Goal: Information Seeking & Learning: Learn about a topic

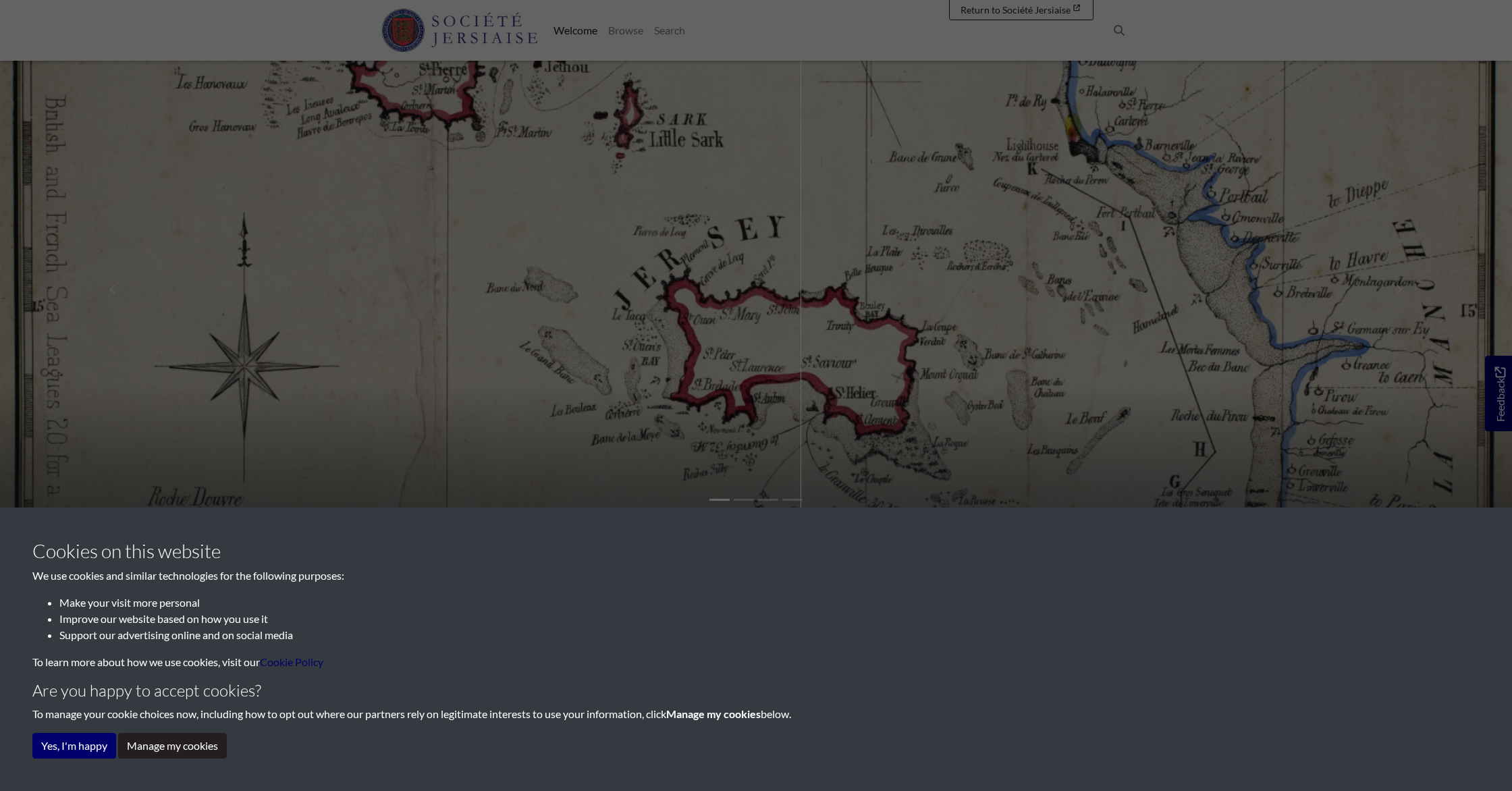
click at [1086, 386] on div "Cookies on this website We use cookies and similar technologies for the followi…" at bounding box center [756, 395] width 1512 height 791
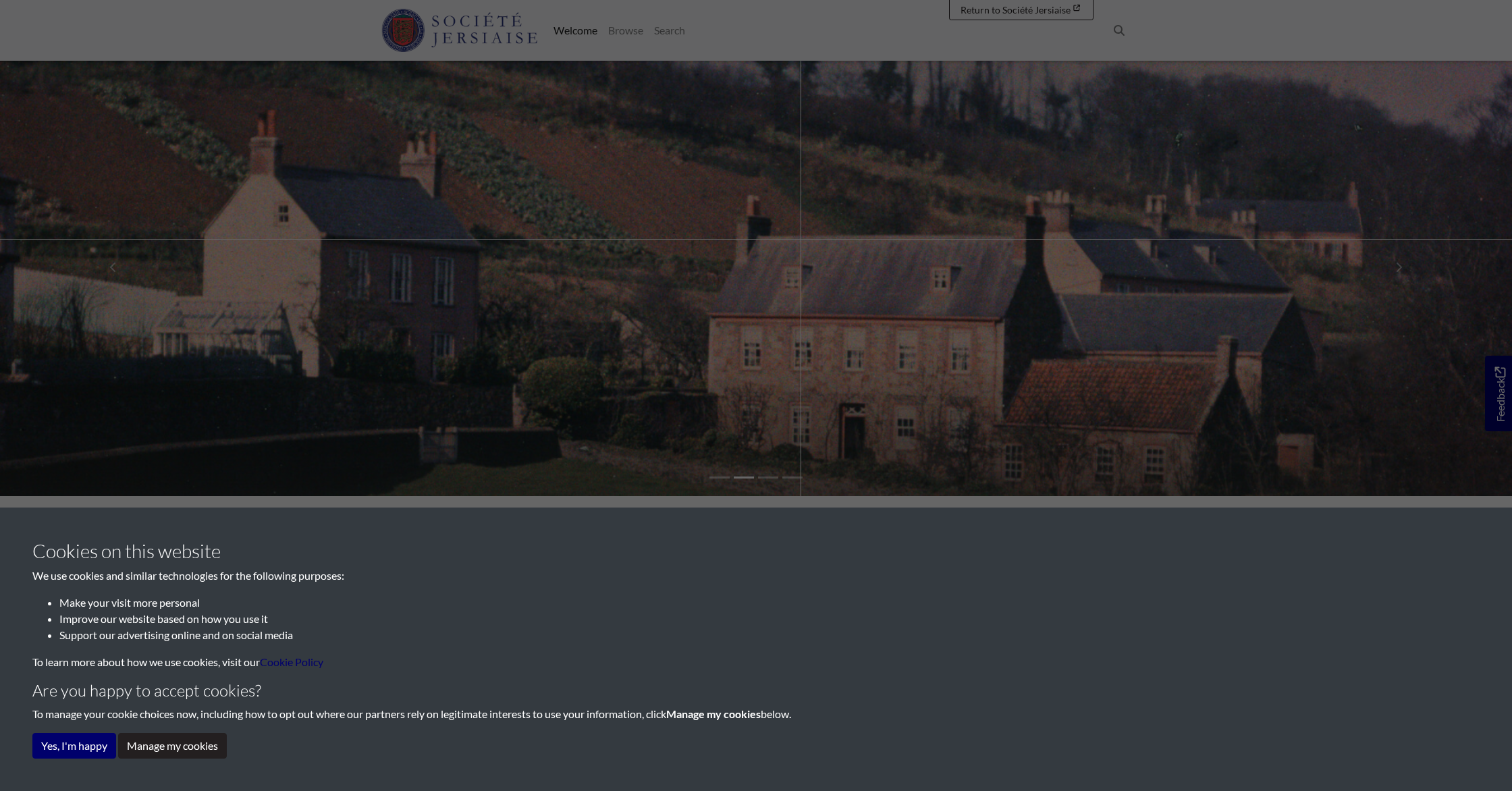
scroll to position [29, 0]
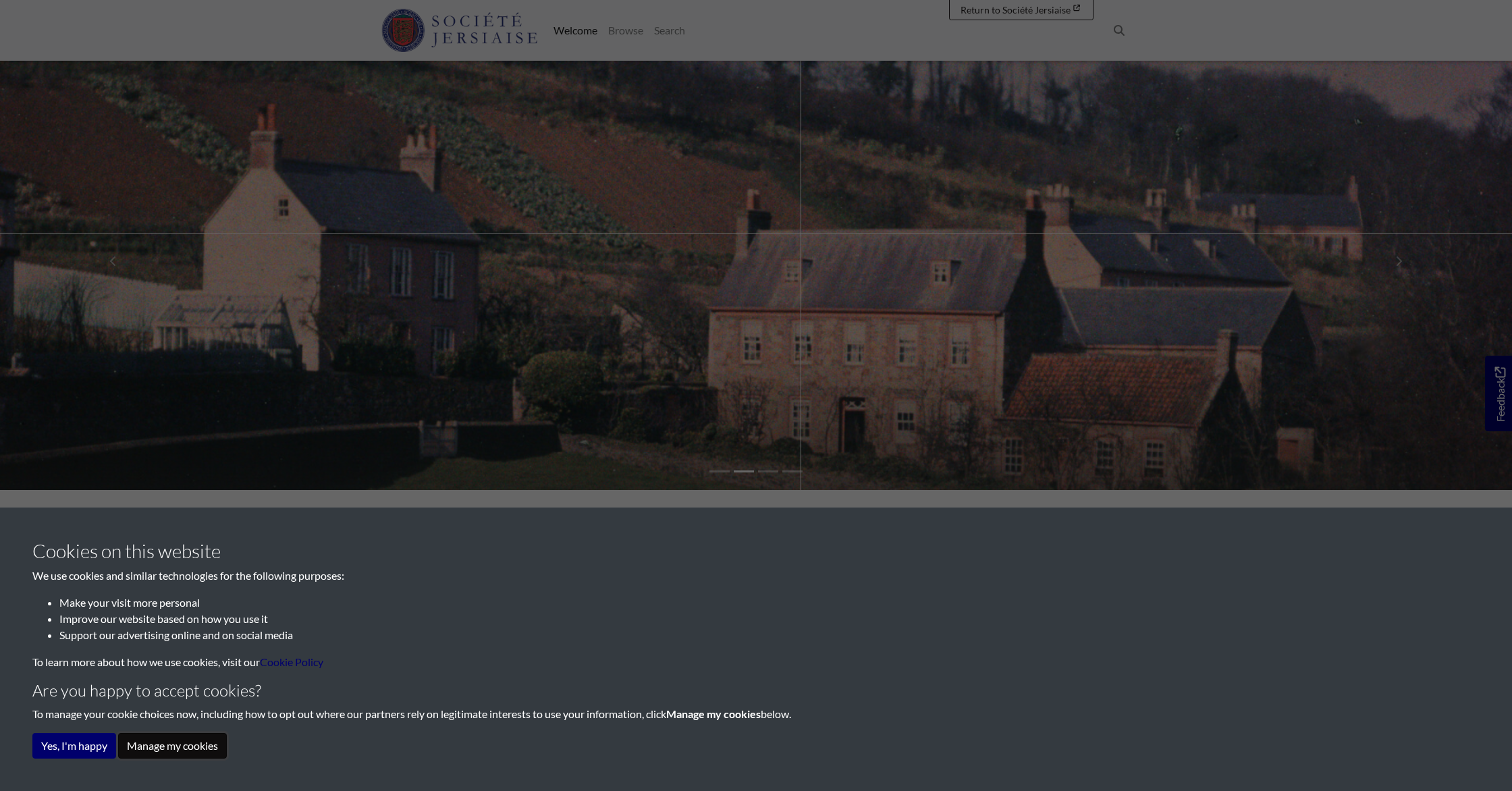
click at [150, 748] on button "Manage my cookies" at bounding box center [172, 746] width 109 height 25
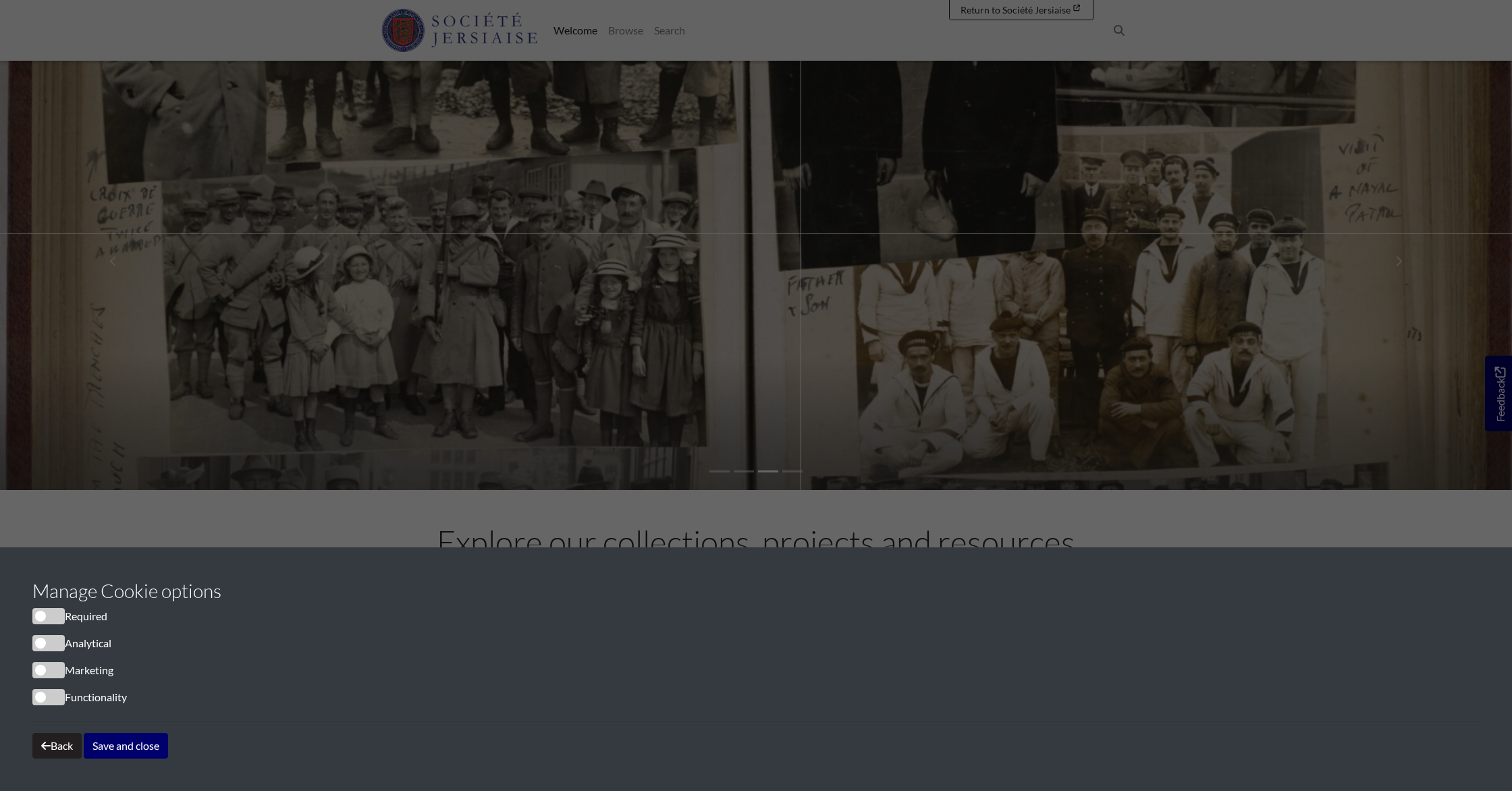
click at [59, 617] on span "cookieconsent" at bounding box center [48, 616] width 32 height 16
click at [117, 746] on button "Save and close" at bounding box center [126, 746] width 85 height 25
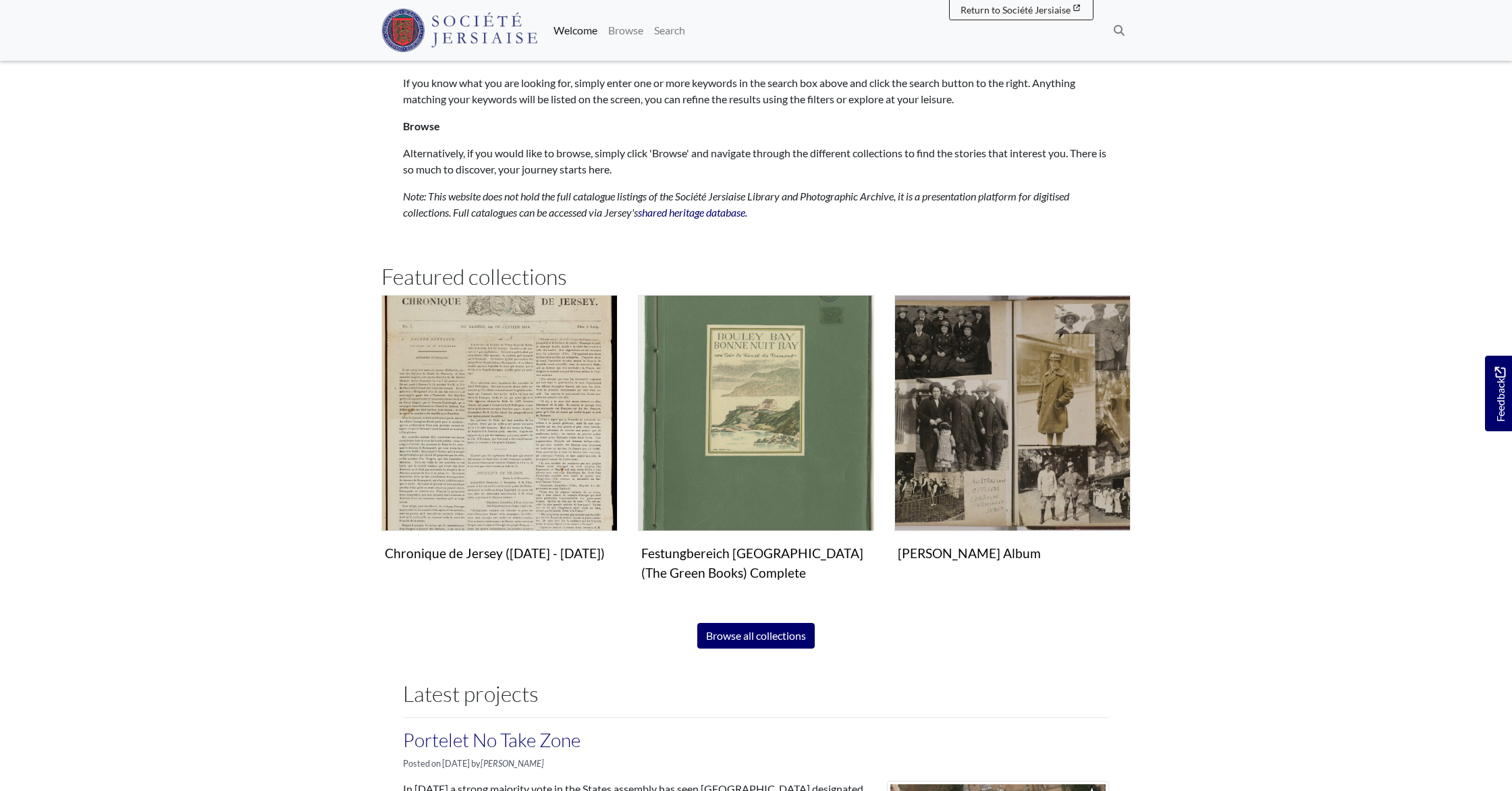
scroll to position [716, 0]
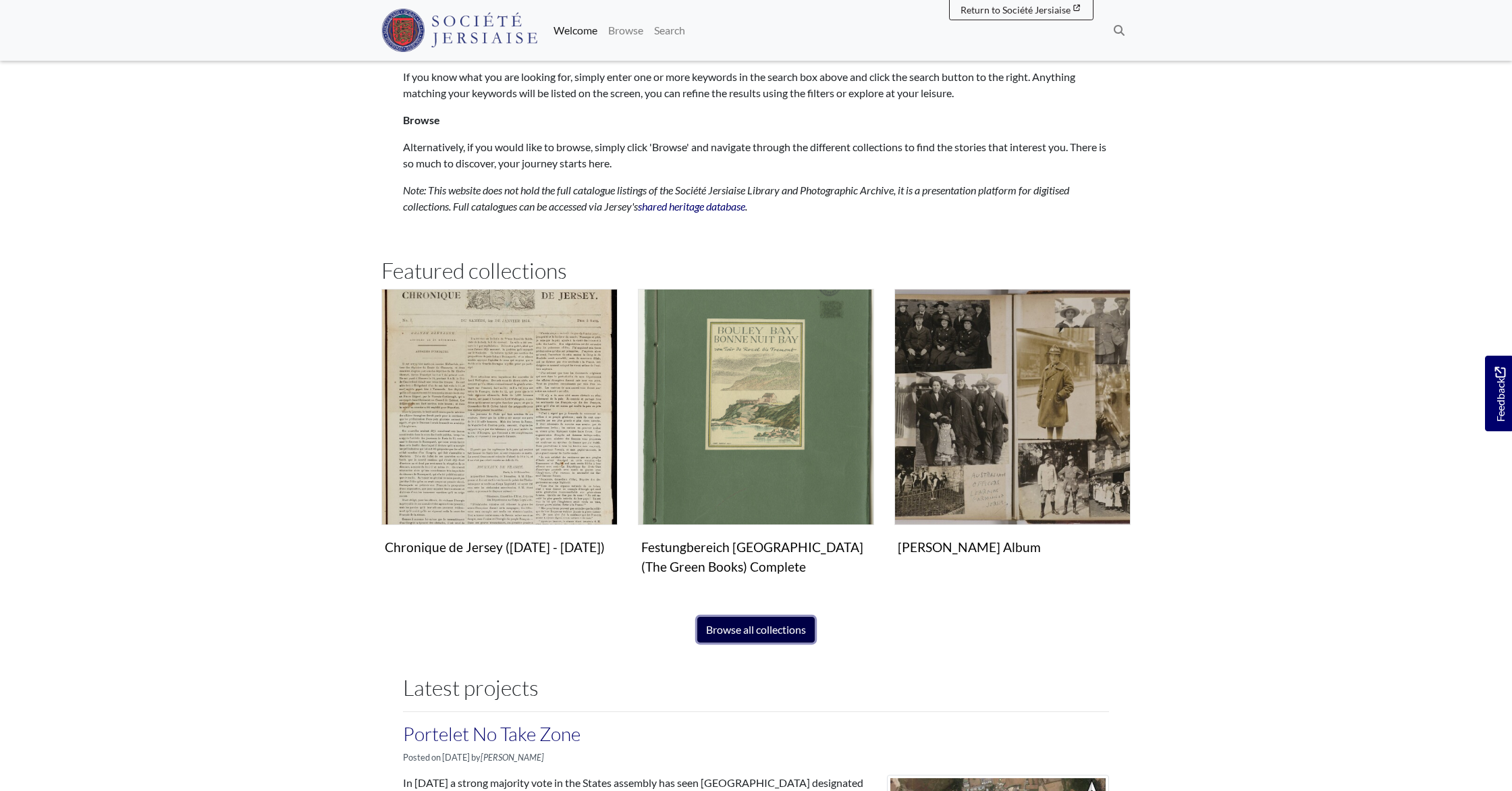
click at [738, 636] on link "Browse all collections" at bounding box center [756, 629] width 117 height 25
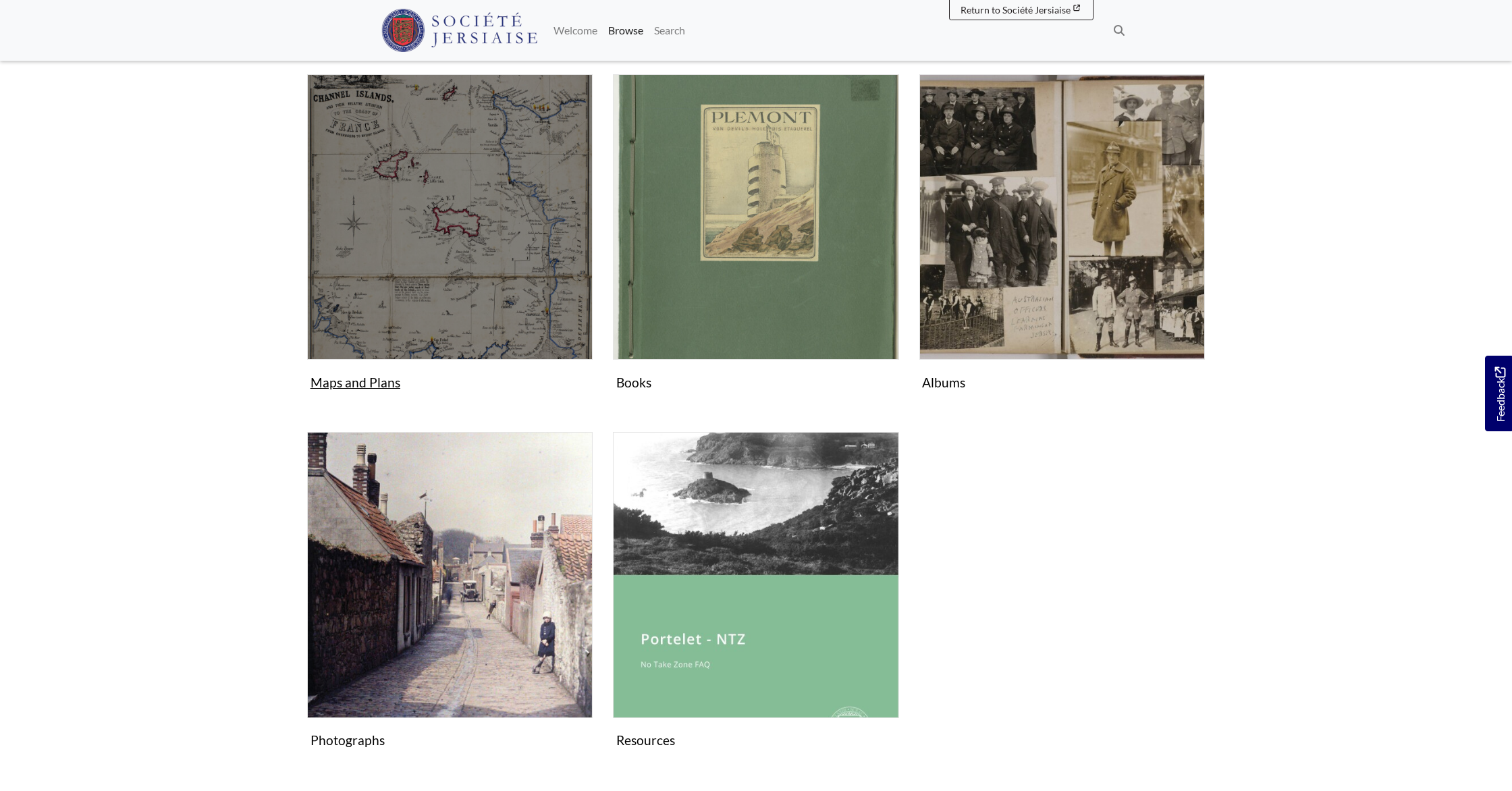
scroll to position [587, 0]
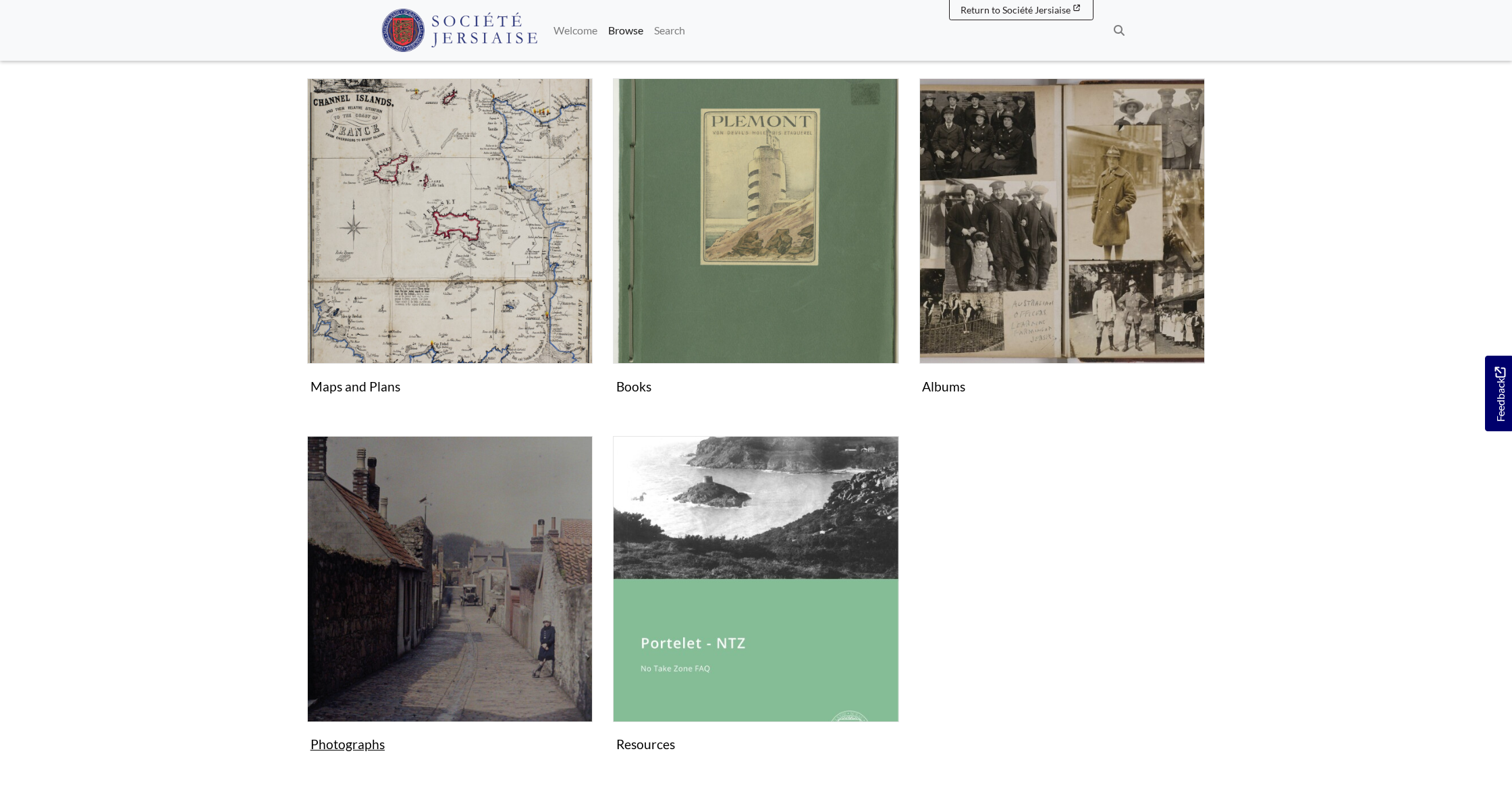
click at [432, 564] on img "Subcollection" at bounding box center [450, 579] width 285 height 285
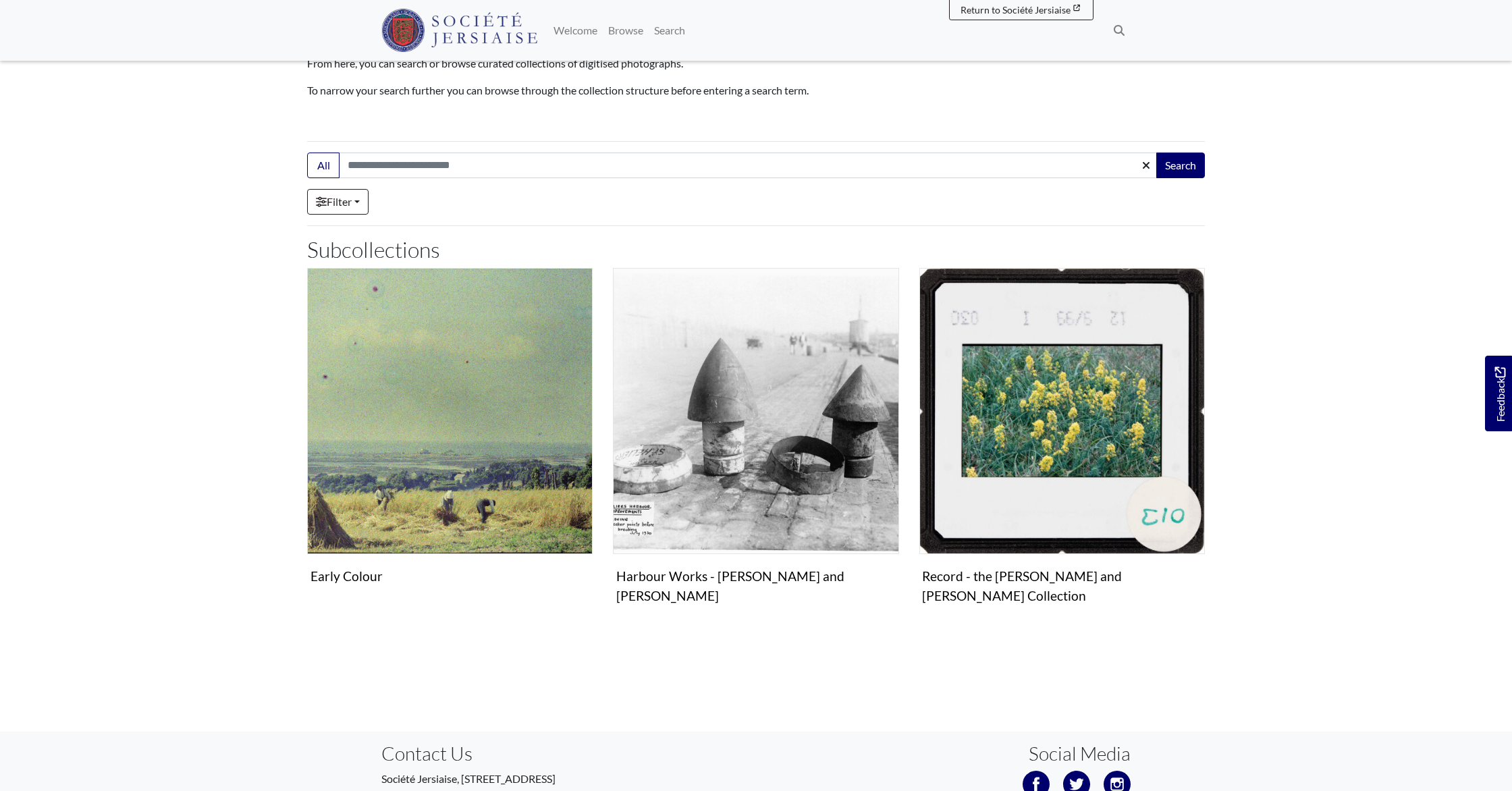
scroll to position [144, 0]
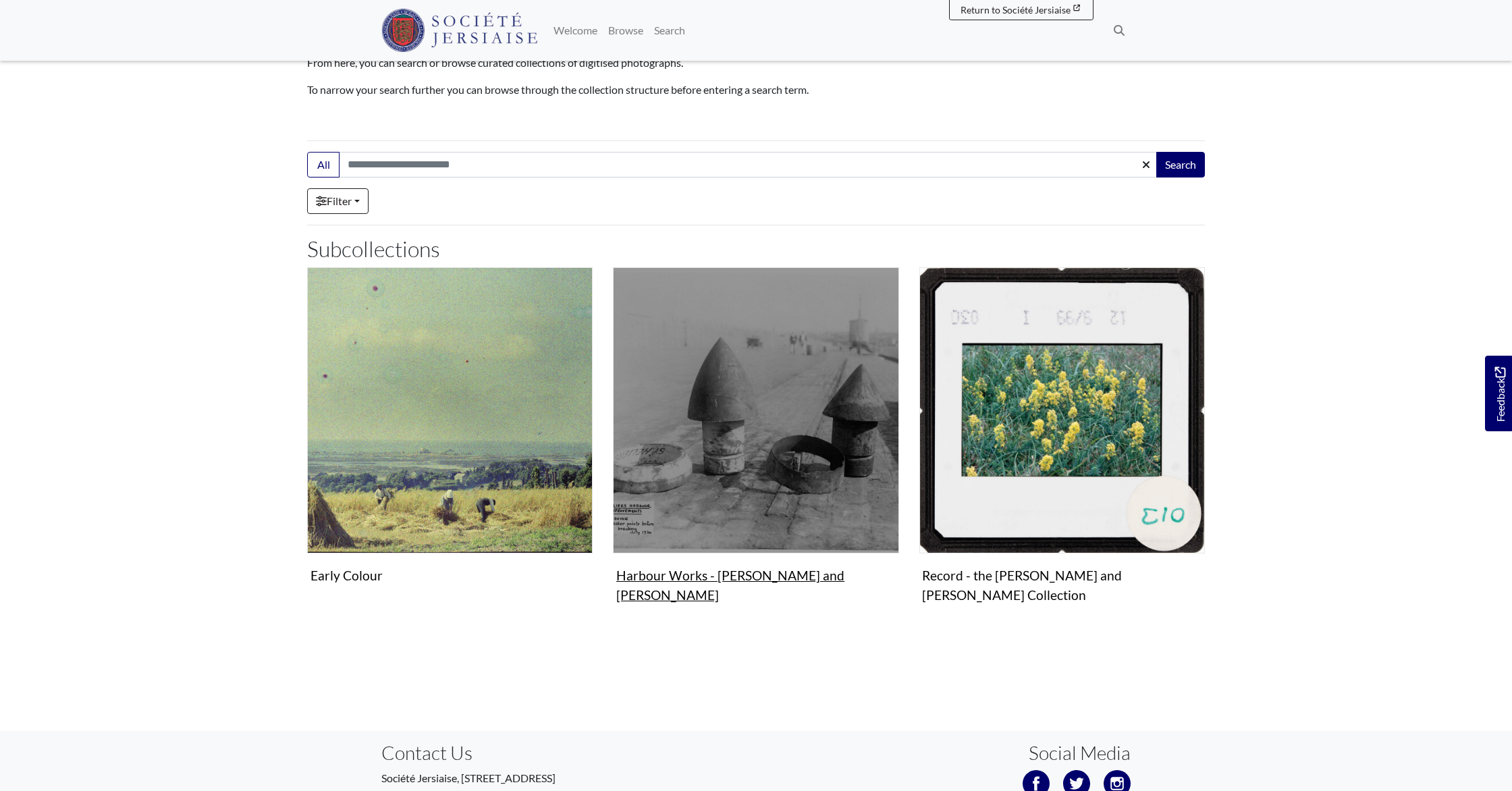
click at [816, 471] on img "Subcollection" at bounding box center [756, 409] width 285 height 285
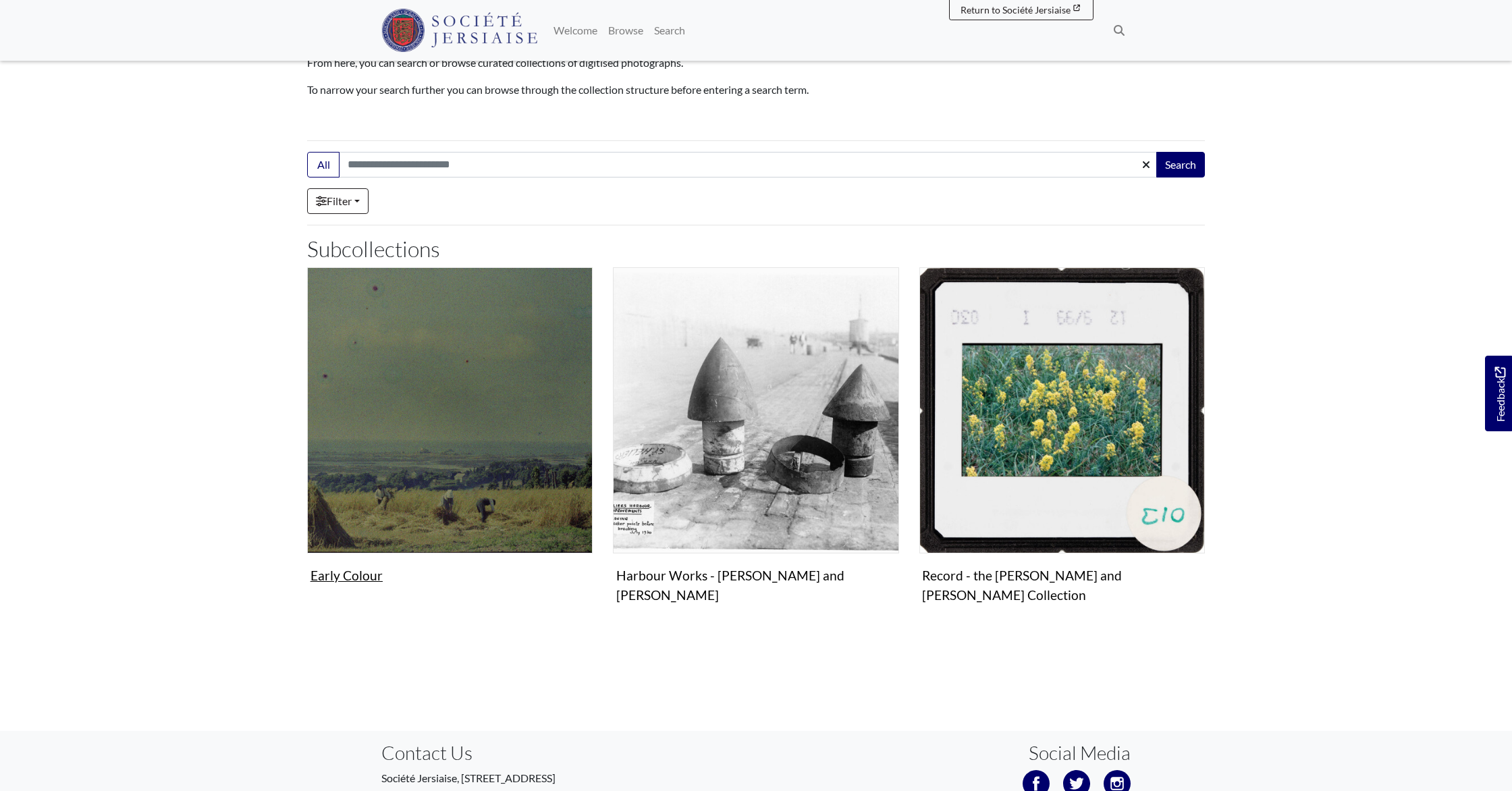
click at [359, 494] on img "Subcollection" at bounding box center [450, 409] width 285 height 285
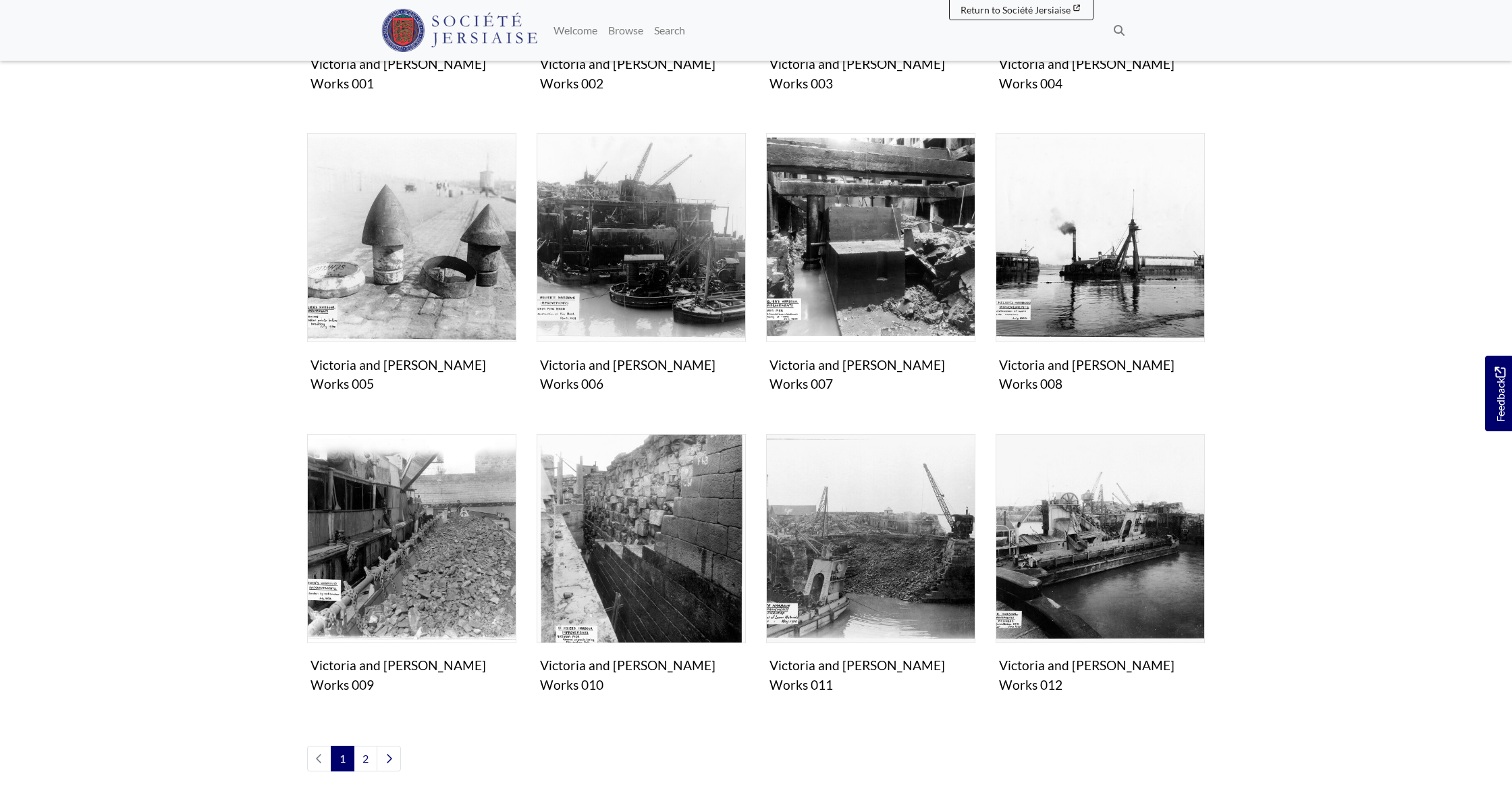
scroll to position [591, 0]
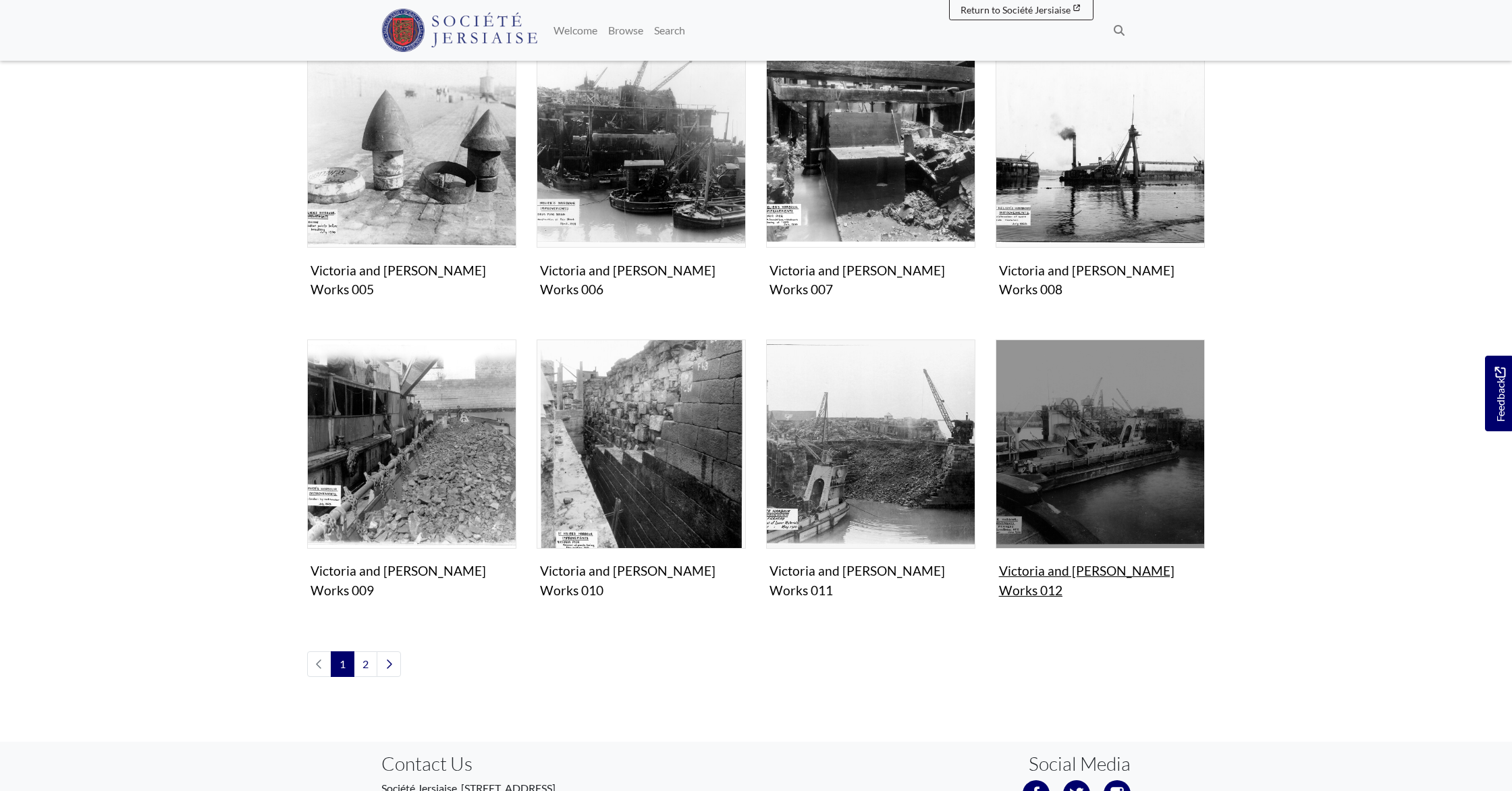
click at [1098, 428] on img "Items in this Collection" at bounding box center [1100, 444] width 209 height 209
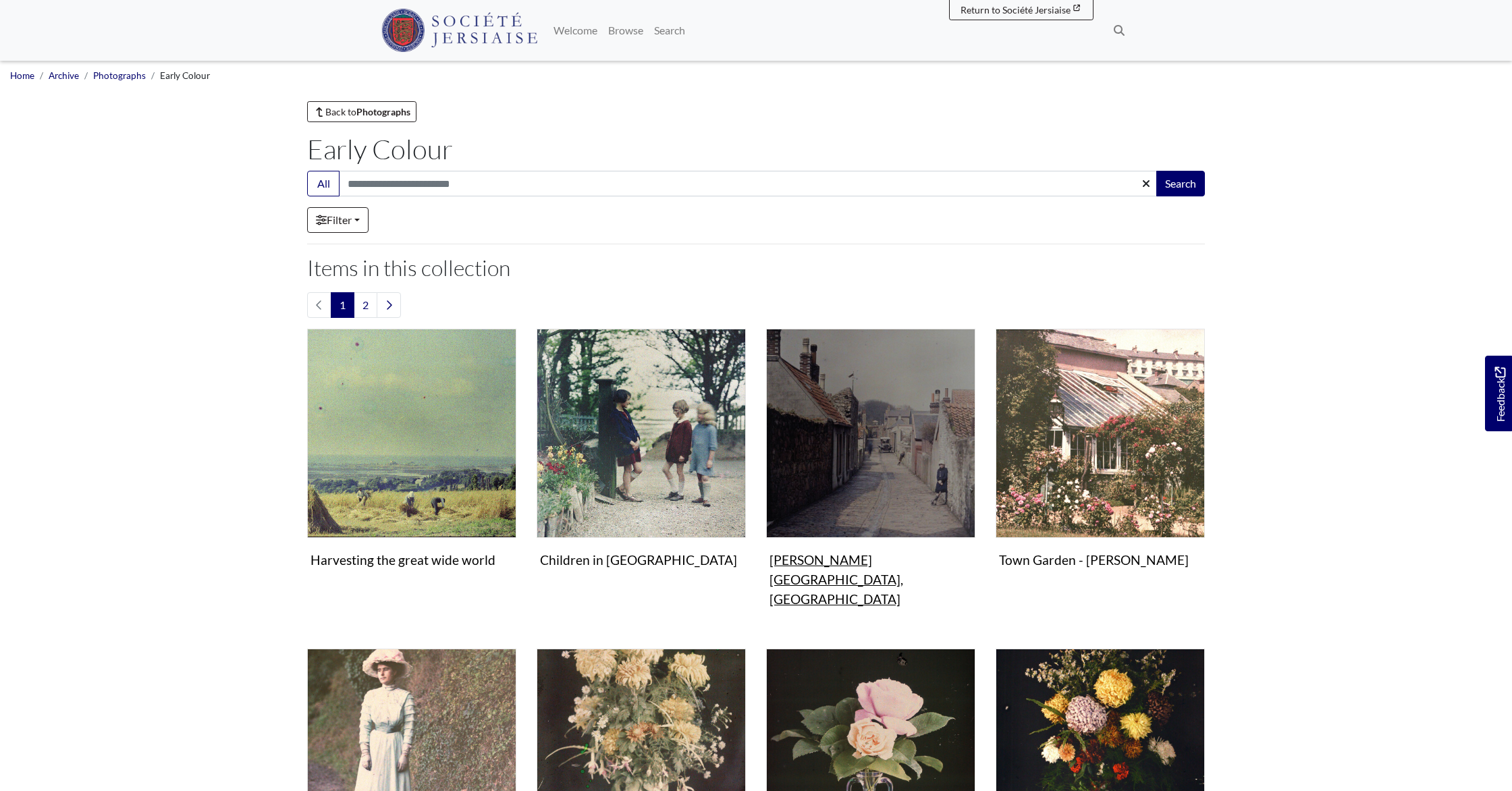
click at [846, 424] on img "Items in this Collection" at bounding box center [870, 433] width 209 height 209
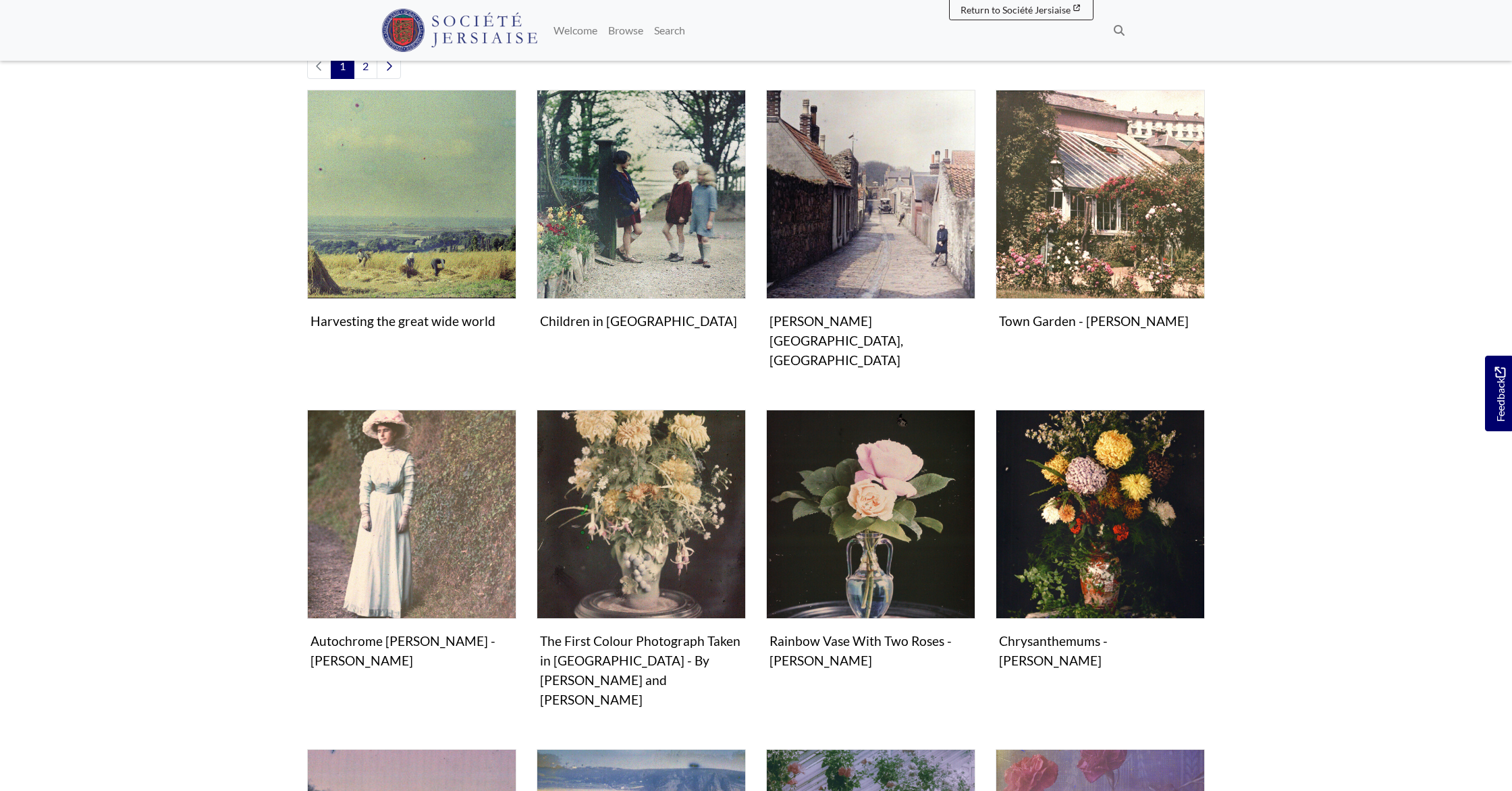
scroll to position [240, 0]
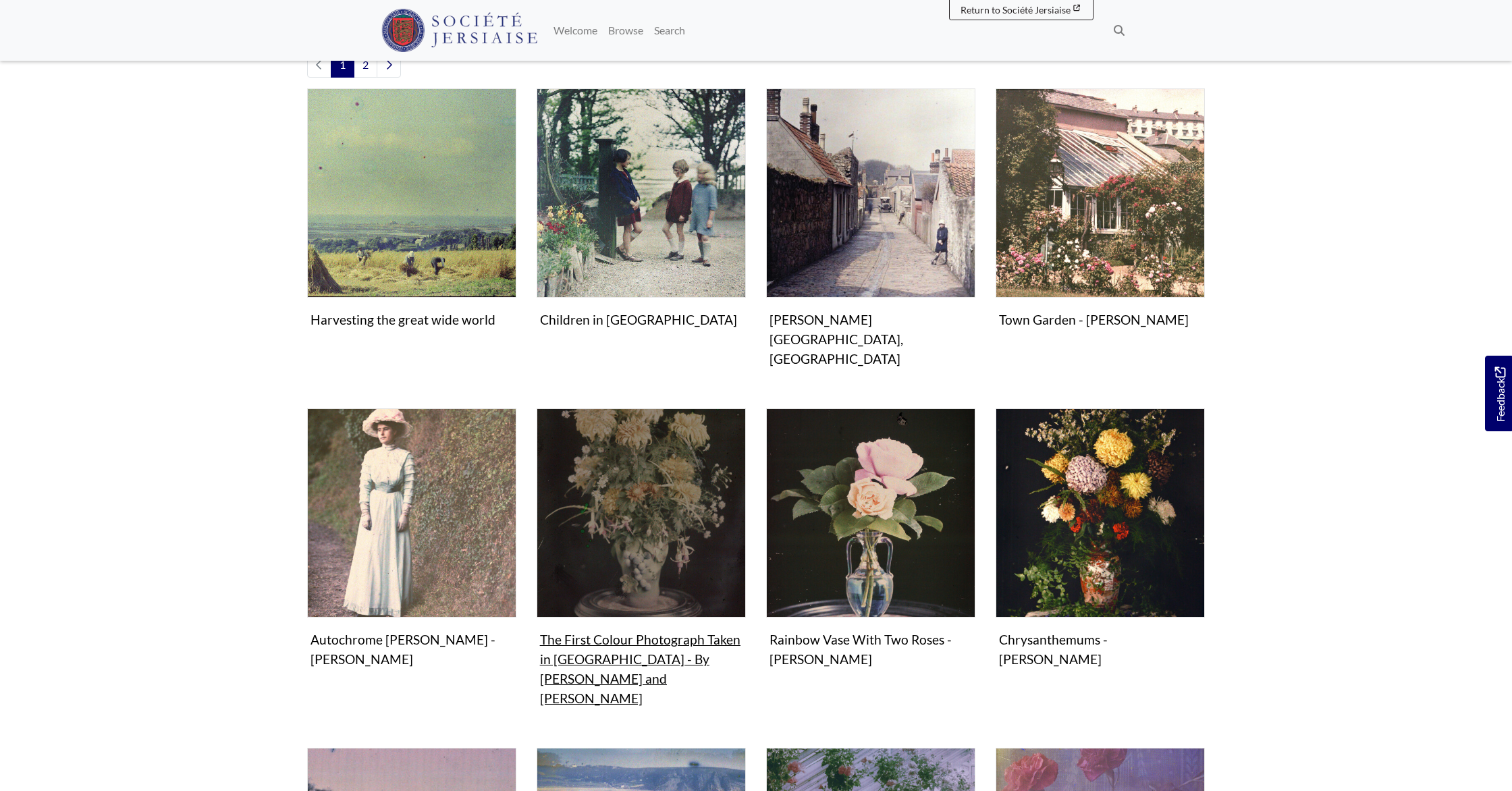
click at [628, 514] on img "Items in this Collection" at bounding box center [642, 513] width 209 height 209
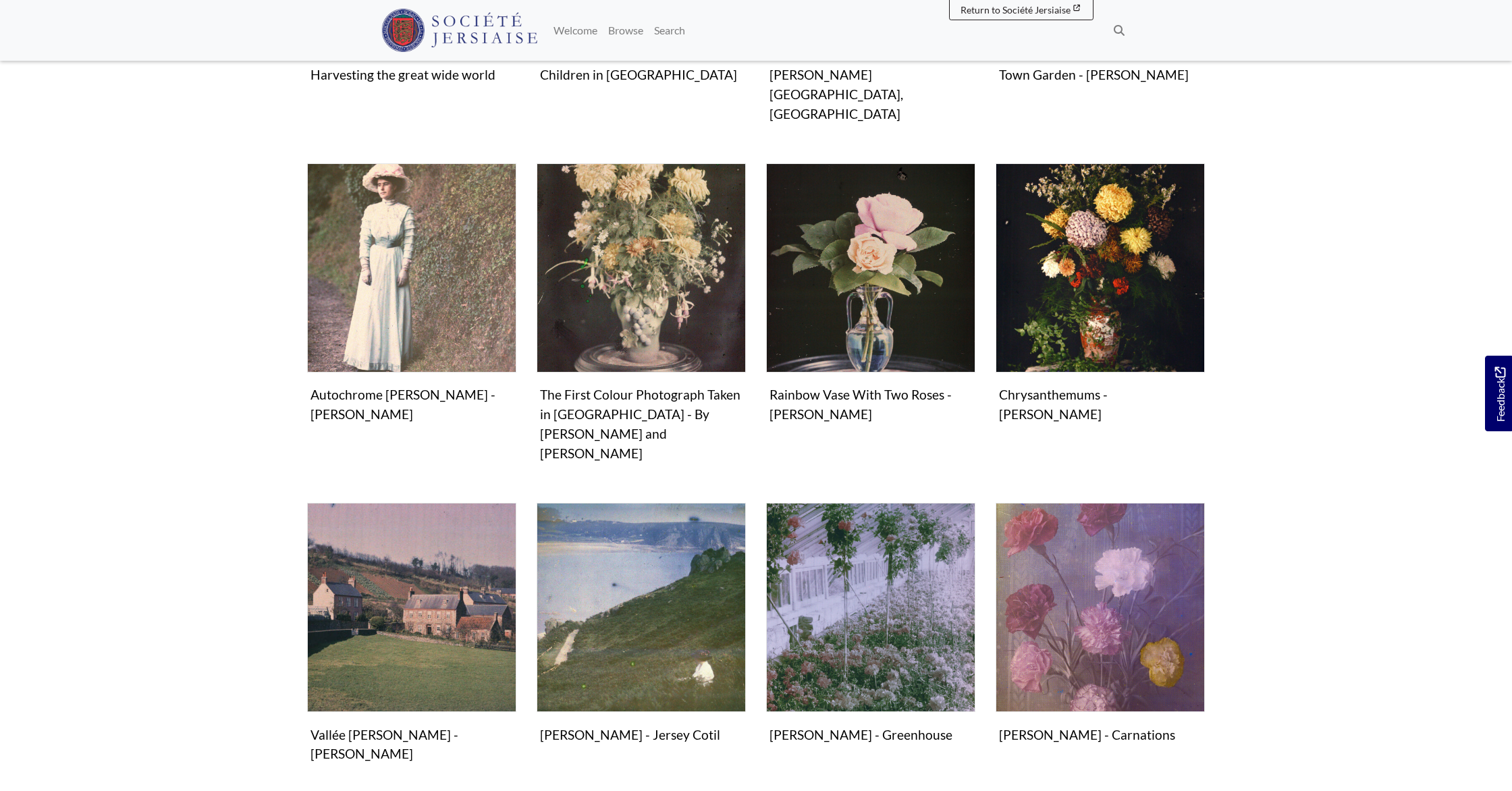
scroll to position [527, 0]
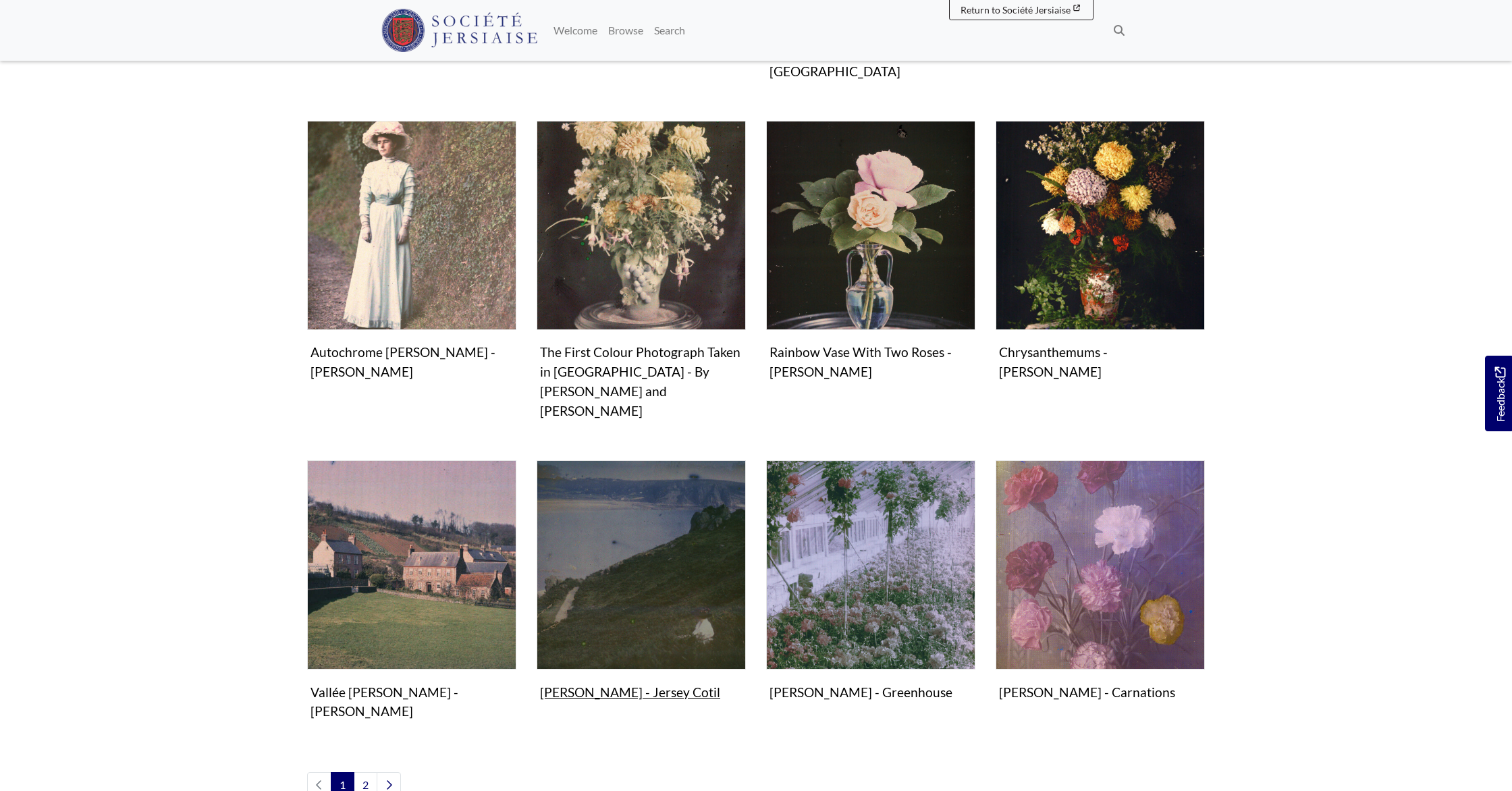
click at [646, 516] on img "Items in this Collection" at bounding box center [642, 565] width 209 height 209
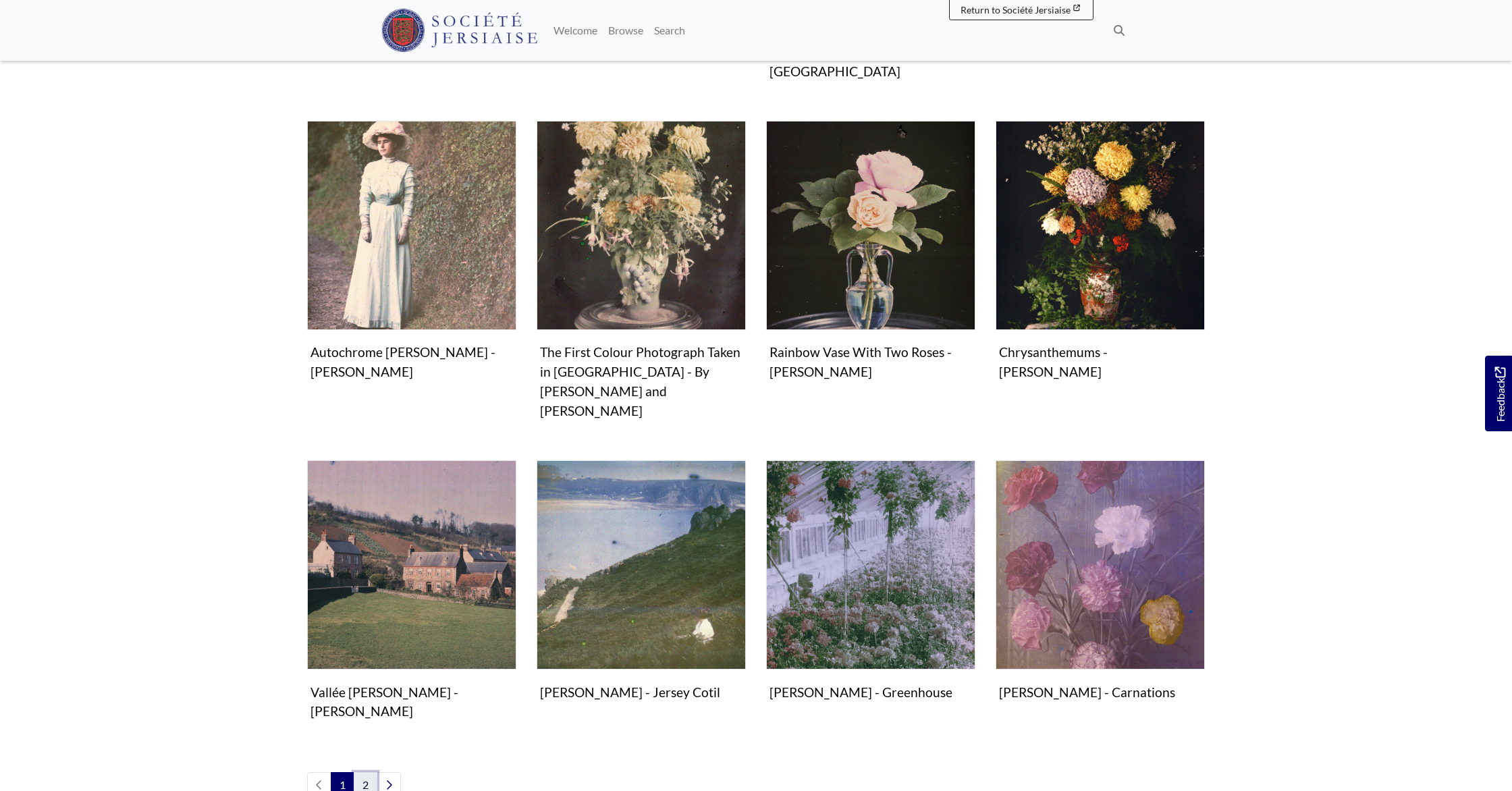
click at [363, 772] on link "2" at bounding box center [366, 785] width 24 height 25
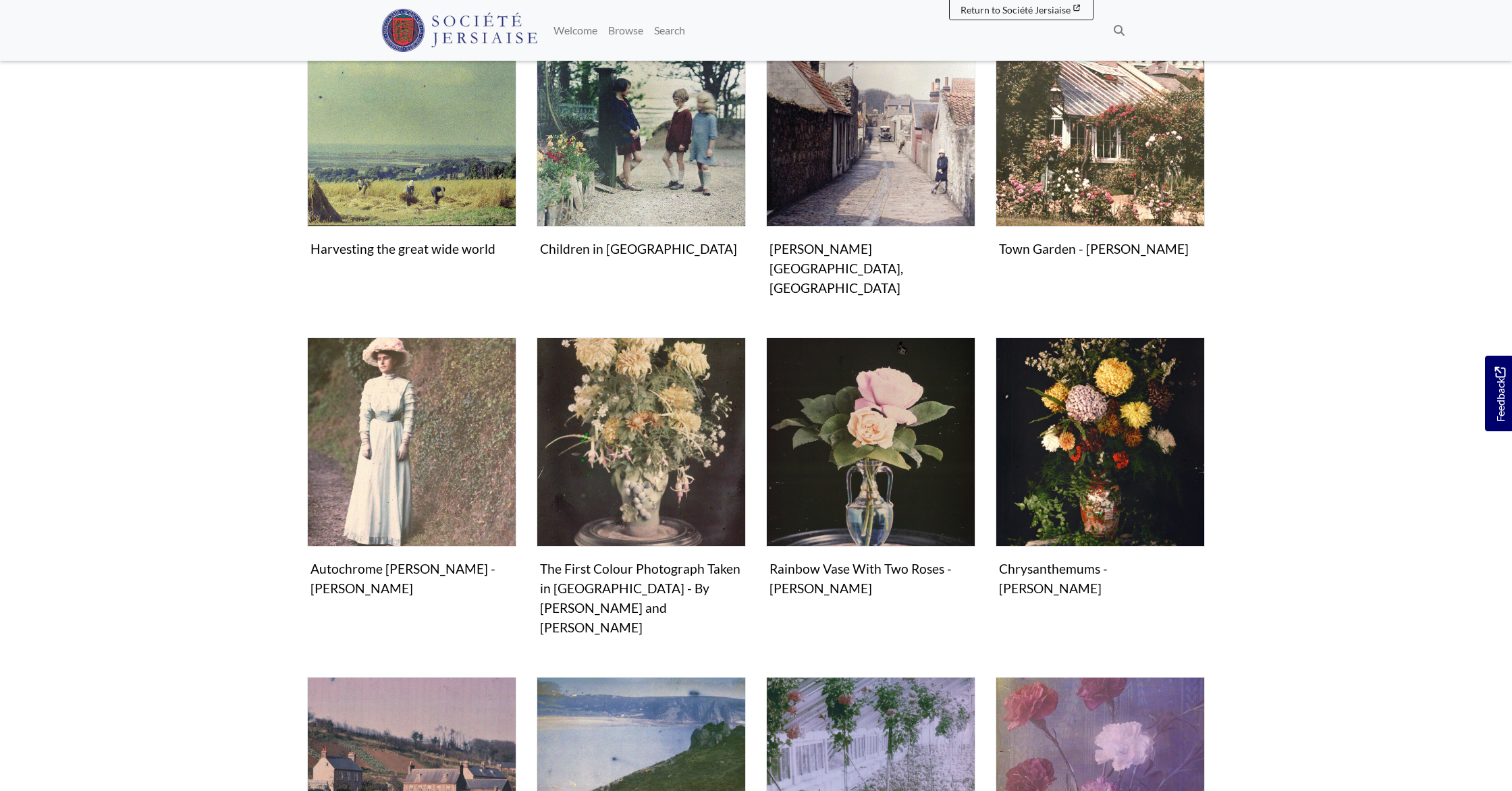
scroll to position [0, 0]
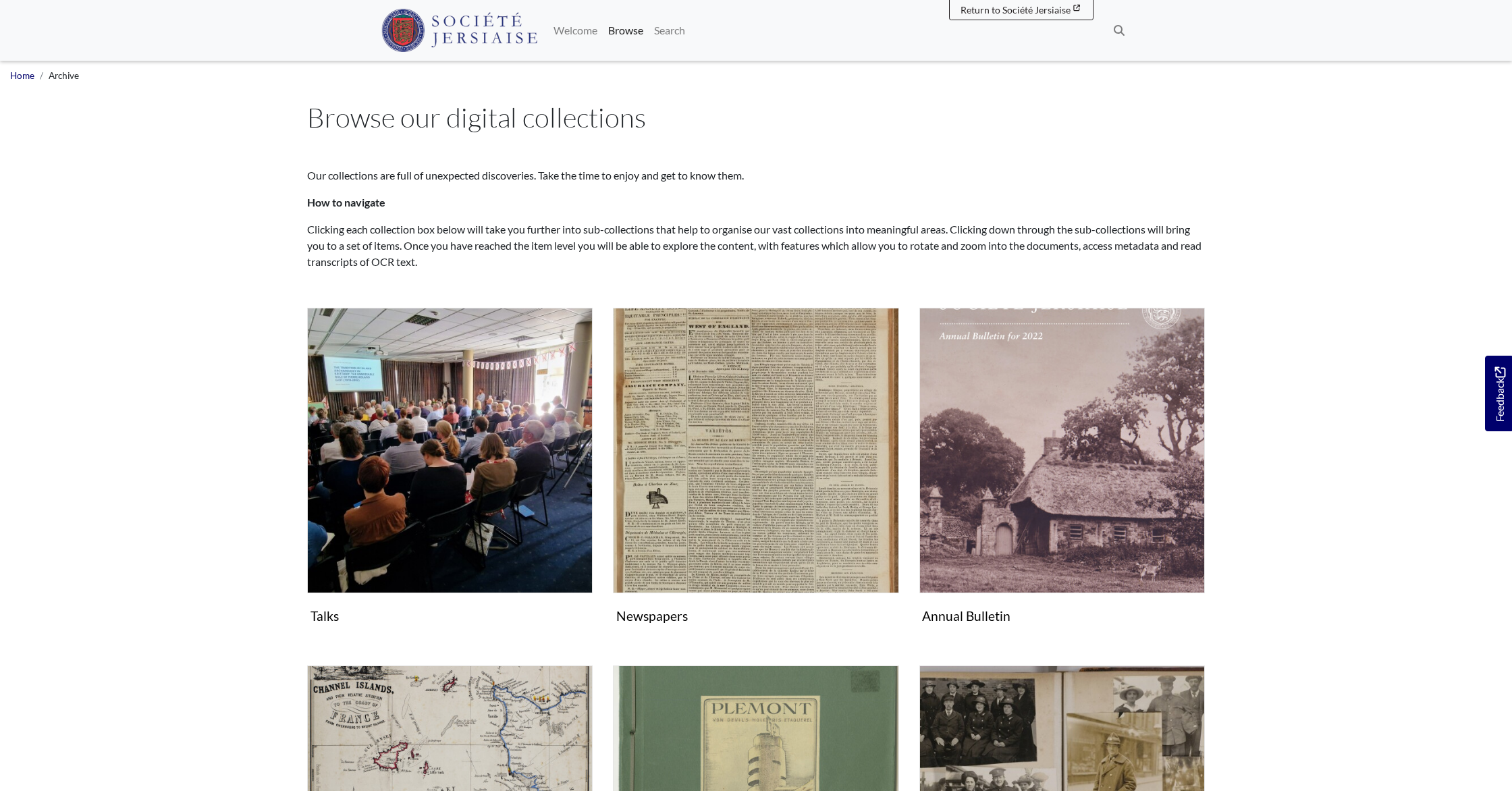
scroll to position [587, 0]
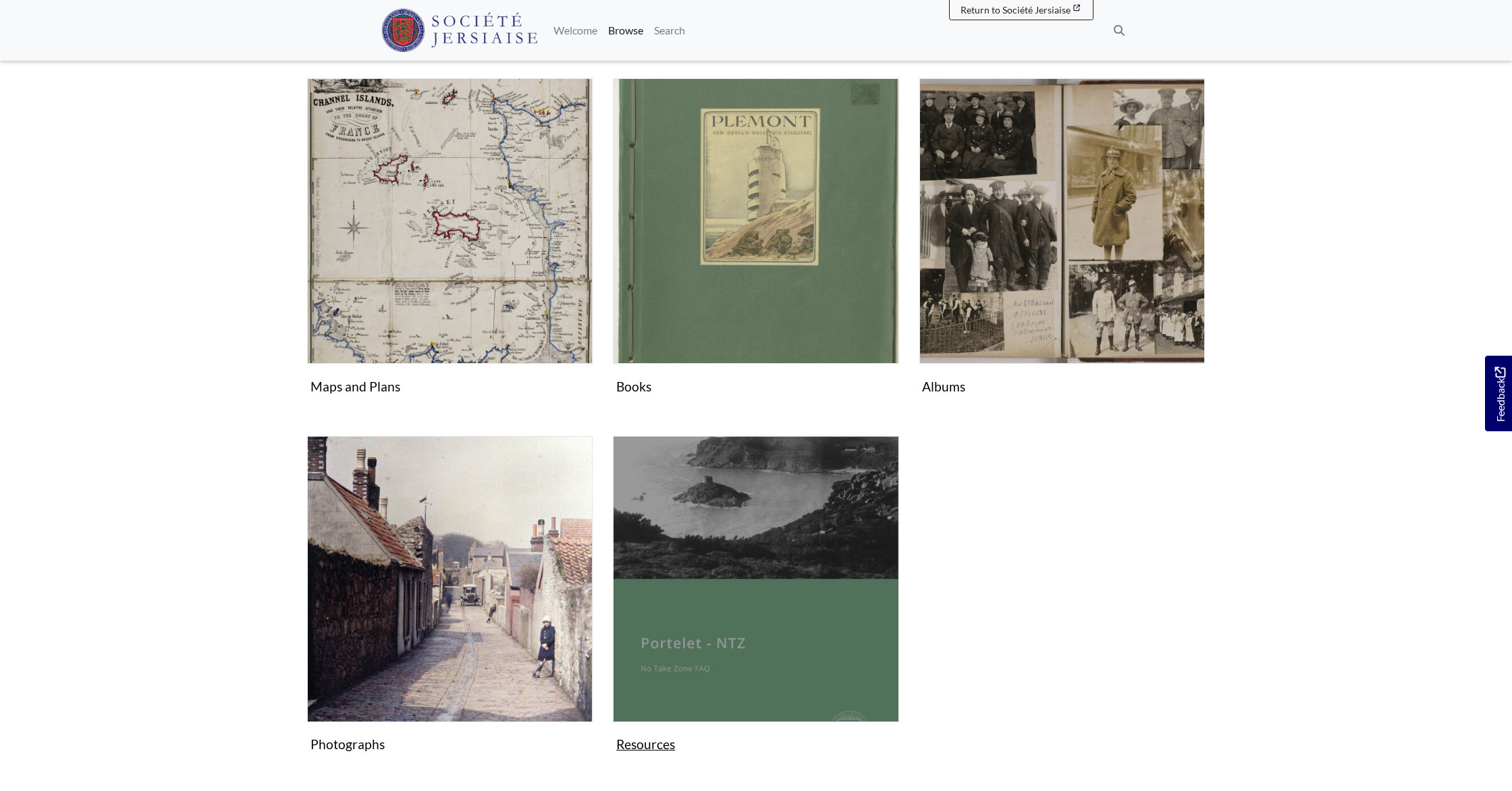
click at [774, 646] on img "Subcollection" at bounding box center [756, 579] width 285 height 285
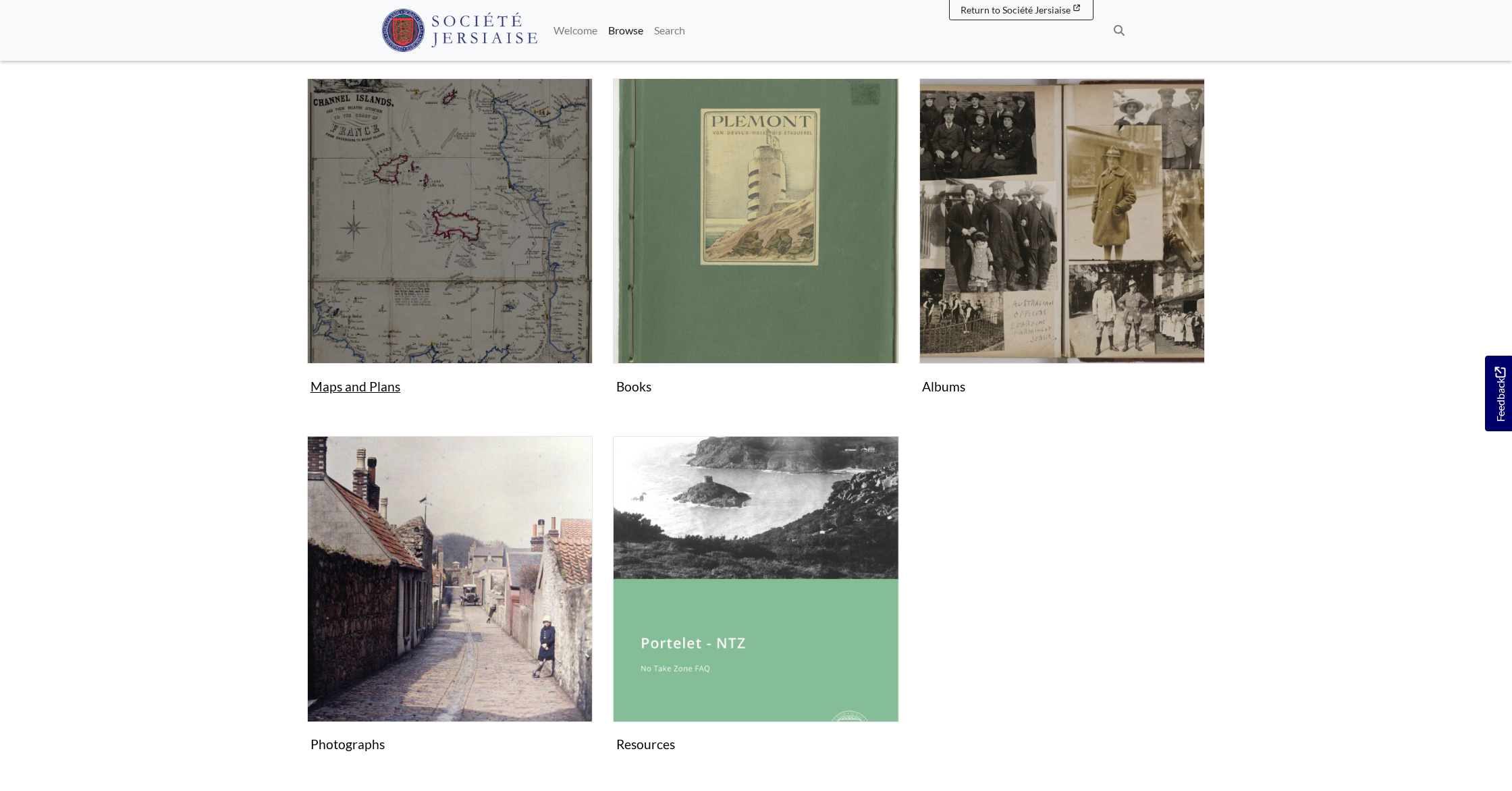
click at [423, 340] on img "Subcollection" at bounding box center [450, 221] width 285 height 285
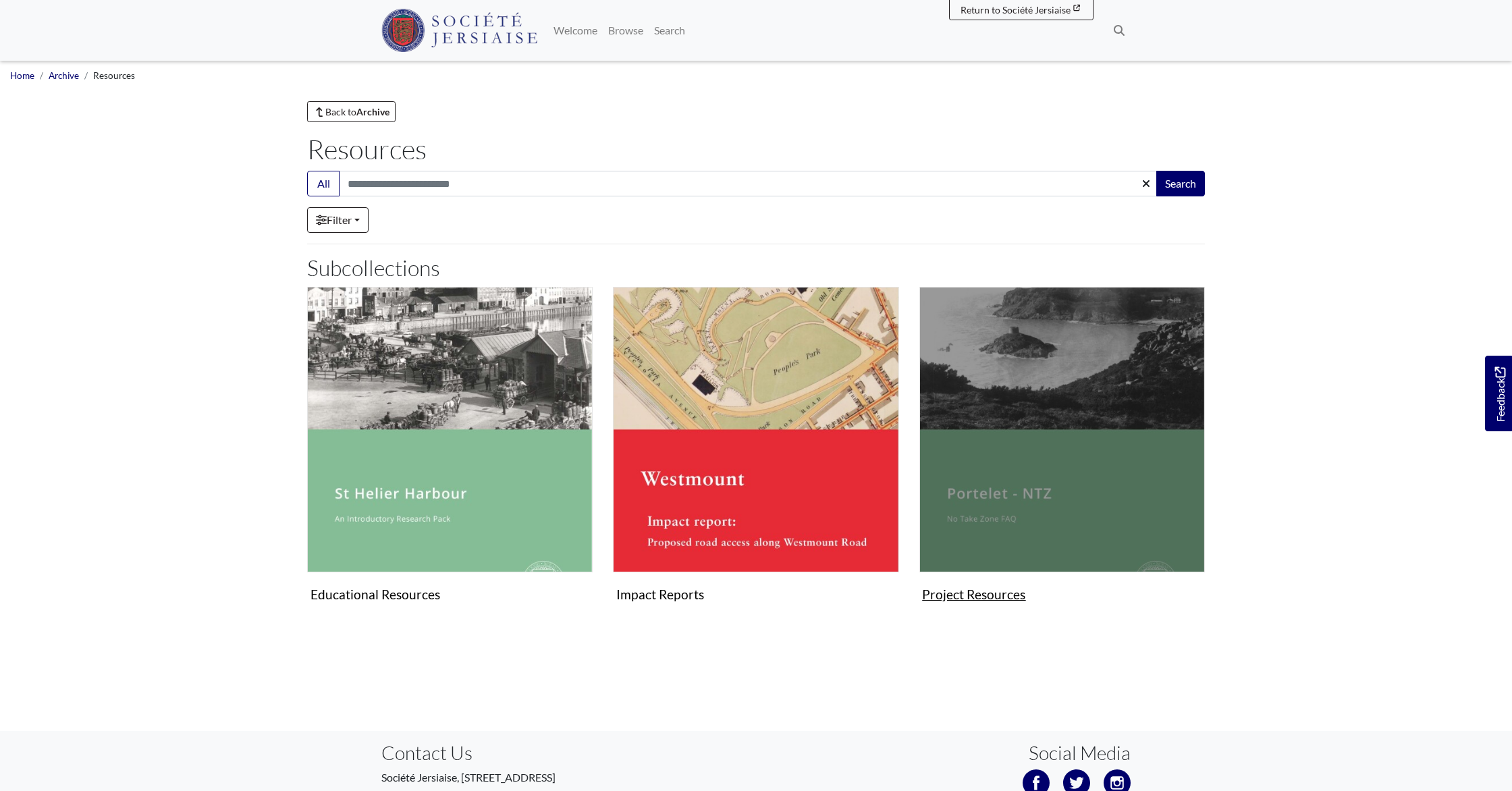
click at [1015, 458] on img "Subcollection" at bounding box center [1062, 429] width 285 height 285
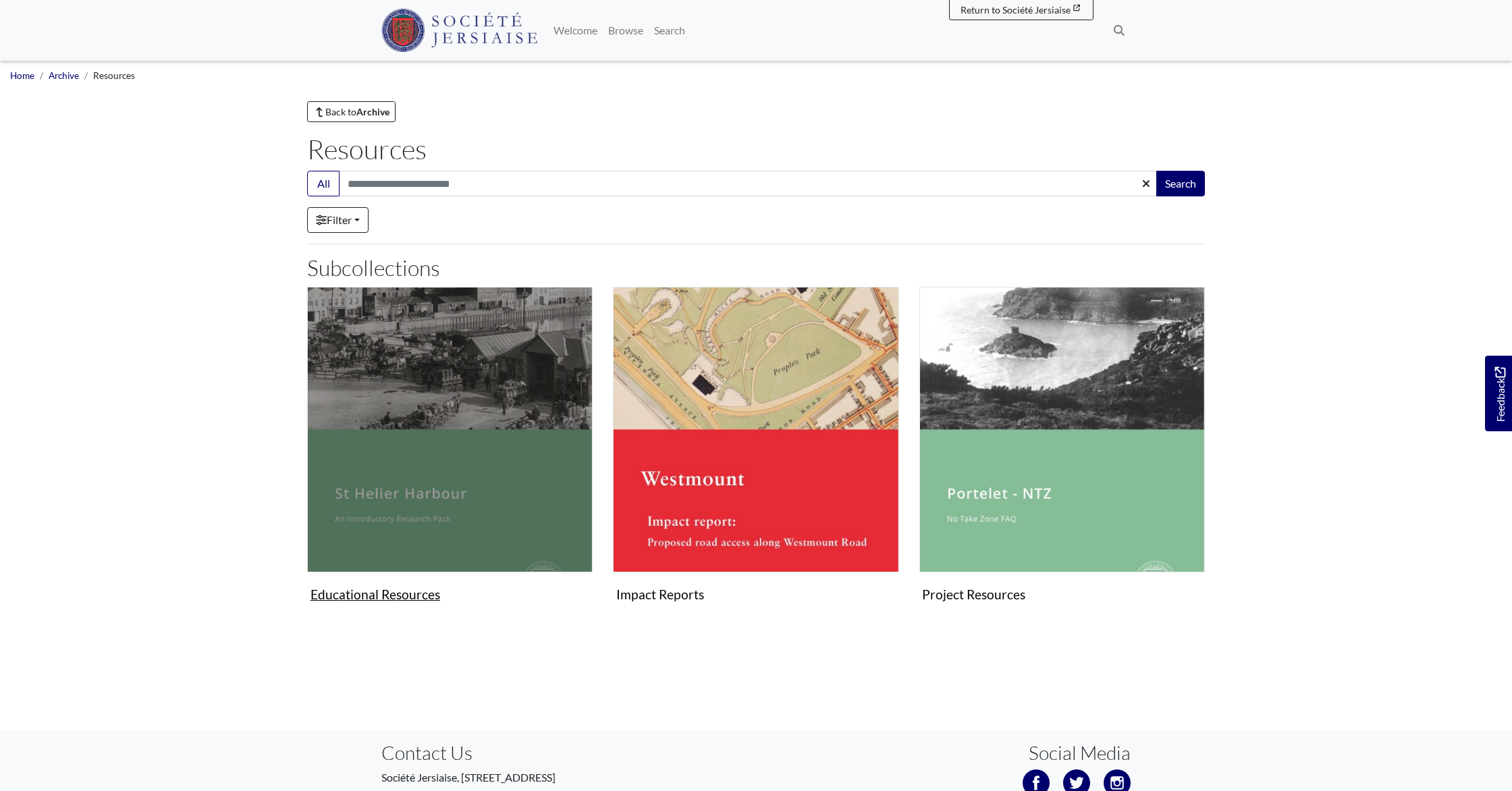
click at [460, 425] on img "Subcollection" at bounding box center [450, 429] width 285 height 285
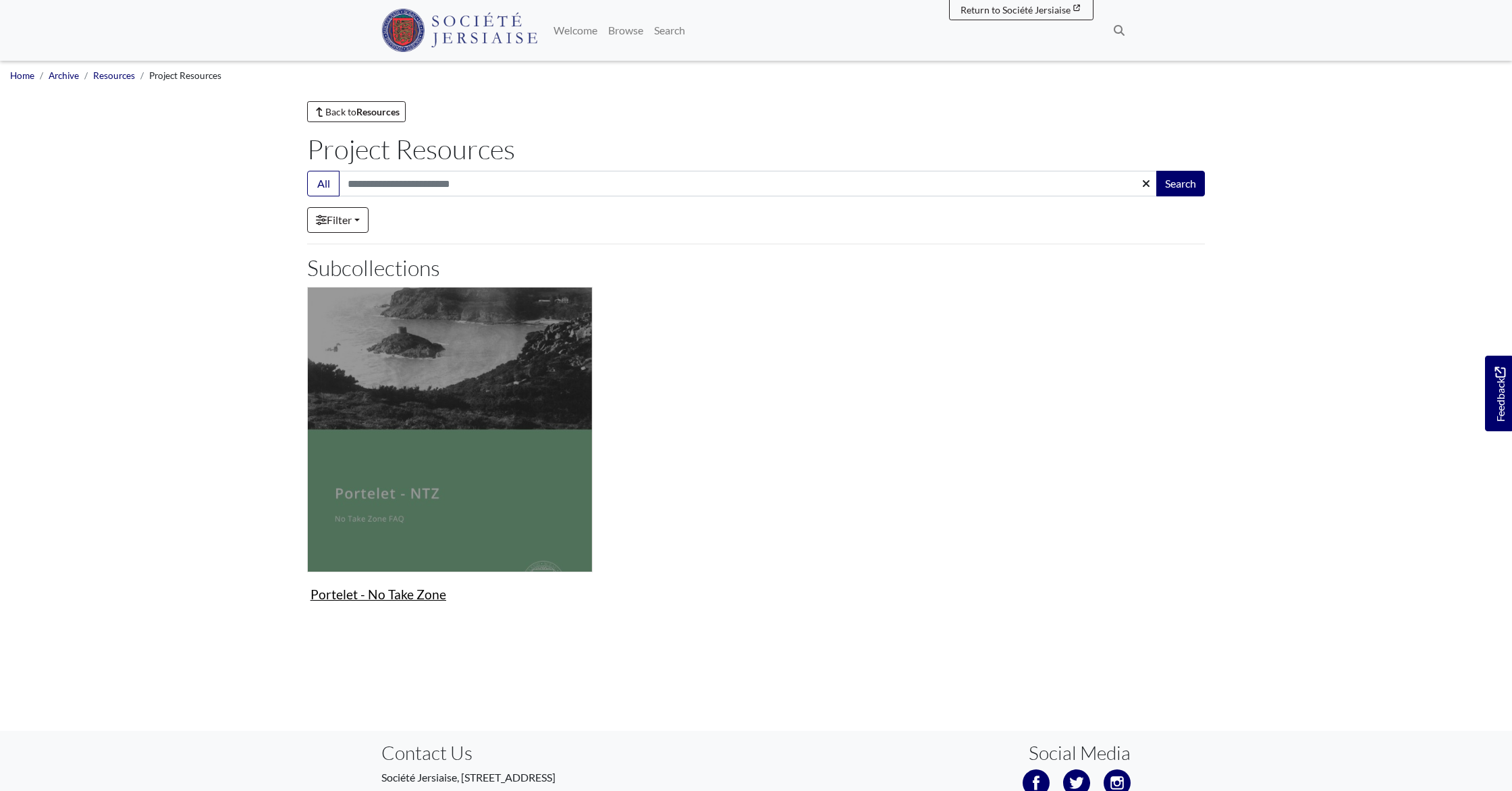
click at [422, 476] on img "Subcollection" at bounding box center [450, 429] width 285 height 285
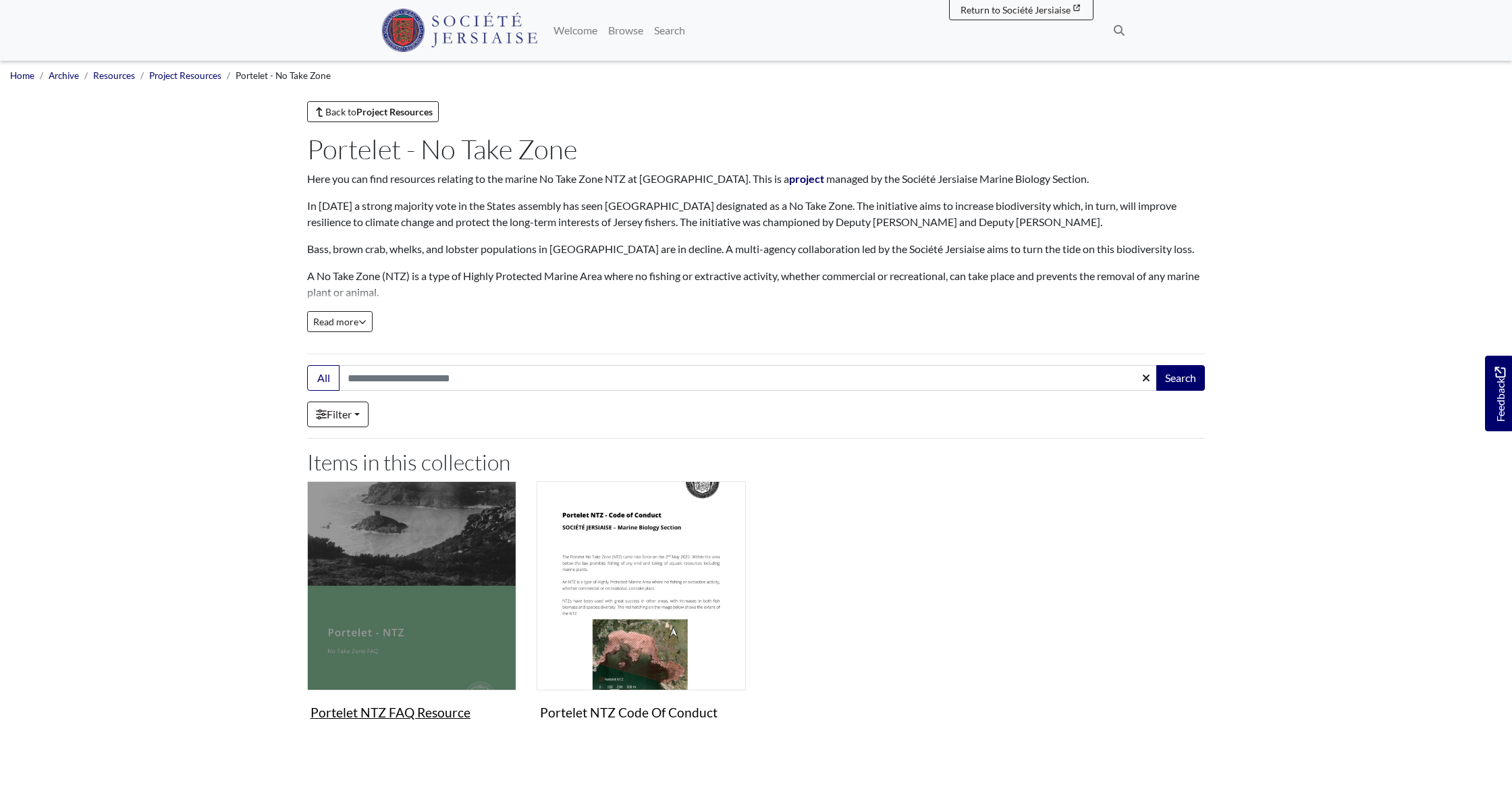
click at [372, 622] on img "Items in this Collection" at bounding box center [412, 586] width 209 height 209
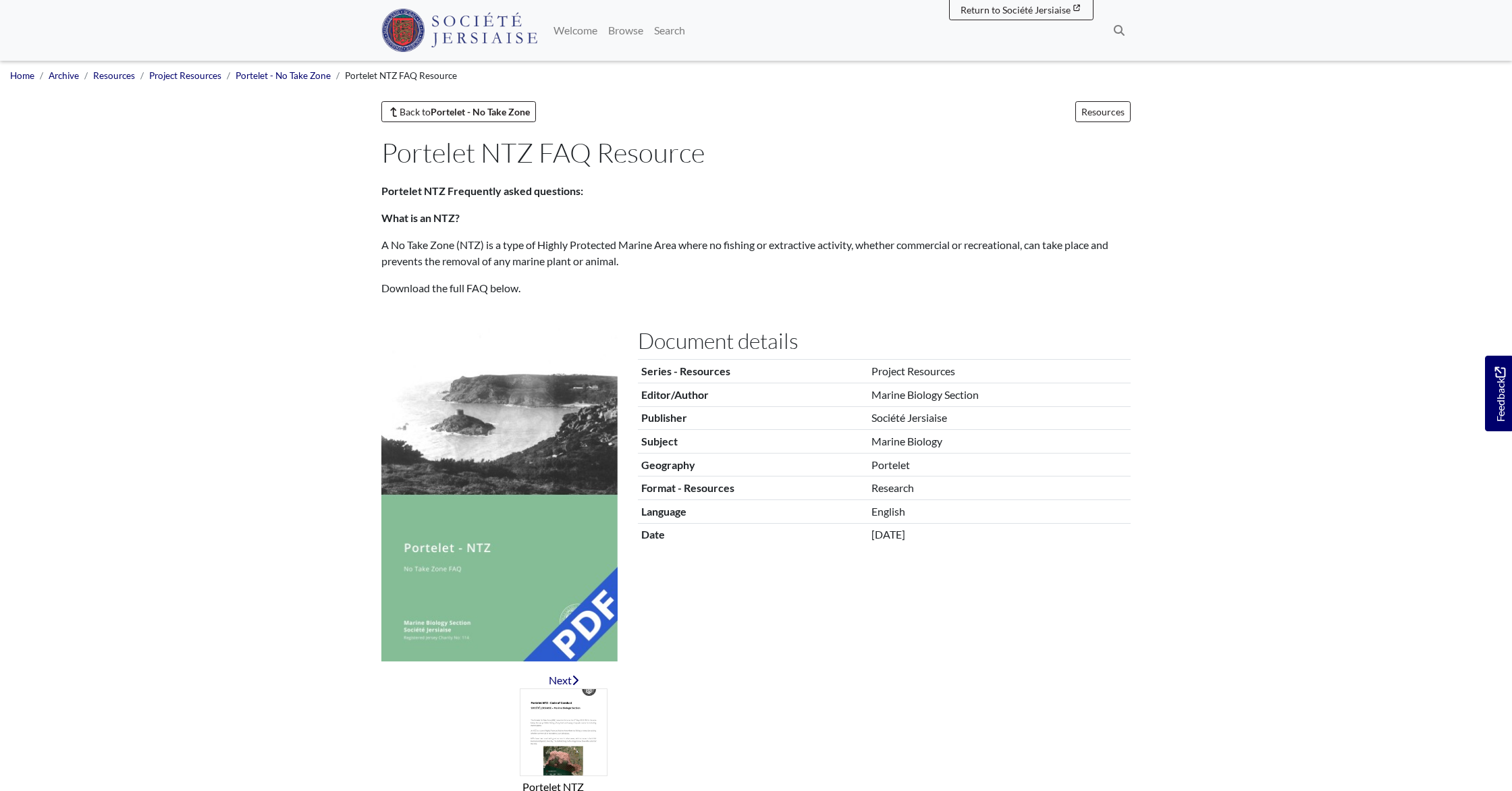
click at [427, 711] on div at bounding box center [436, 753] width 128 height 162
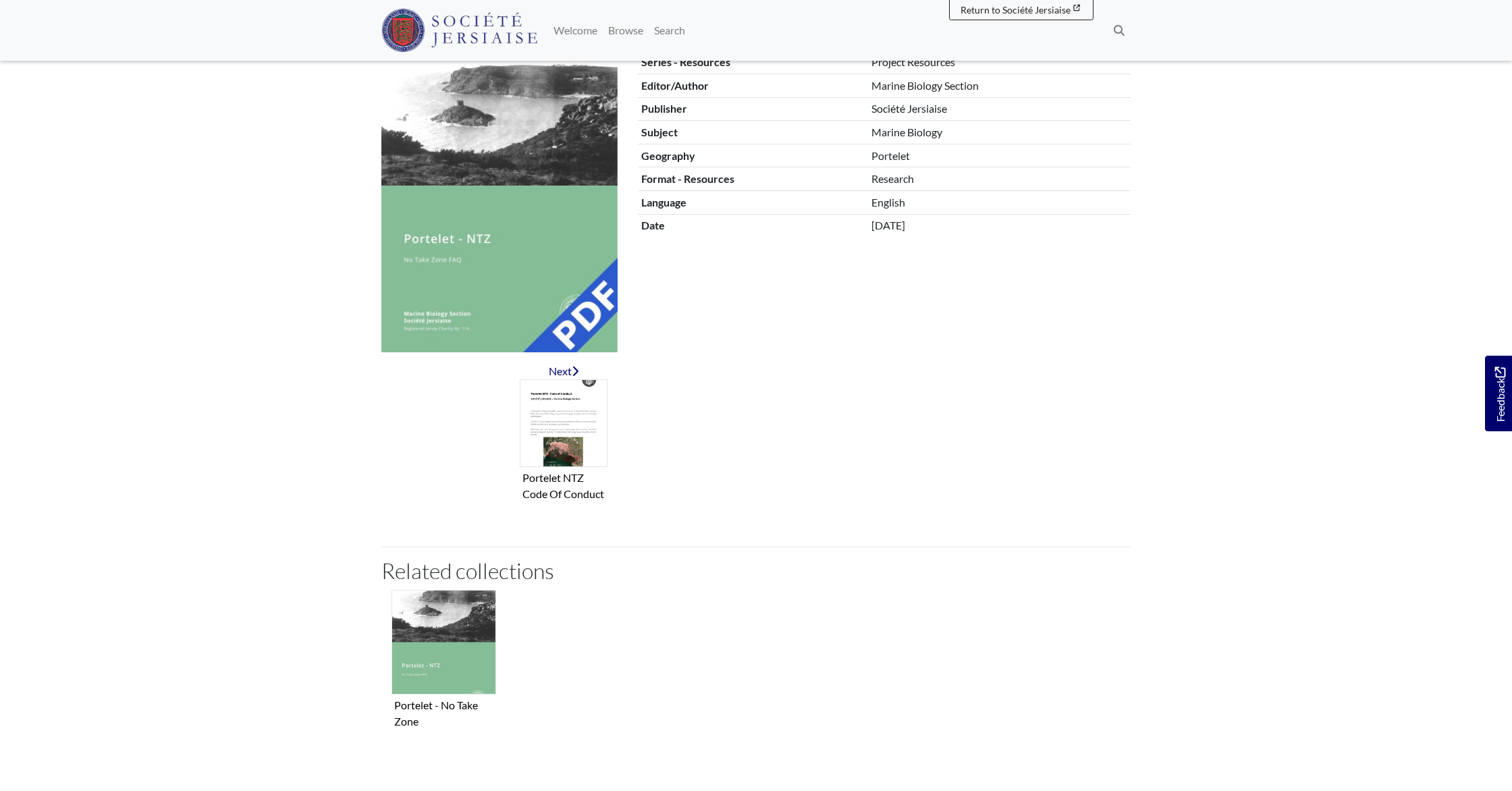
scroll to position [376, 0]
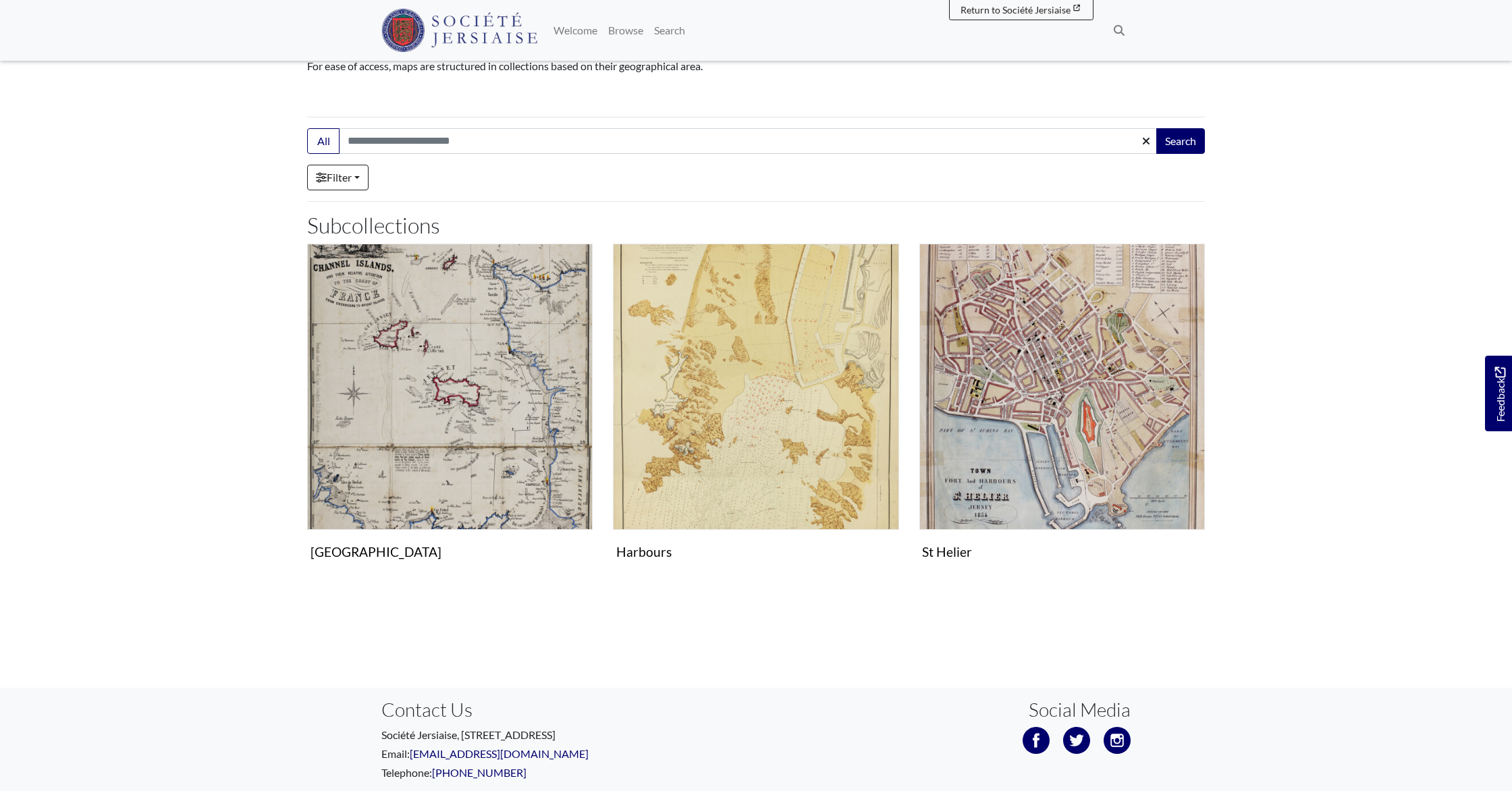
scroll to position [169, 0]
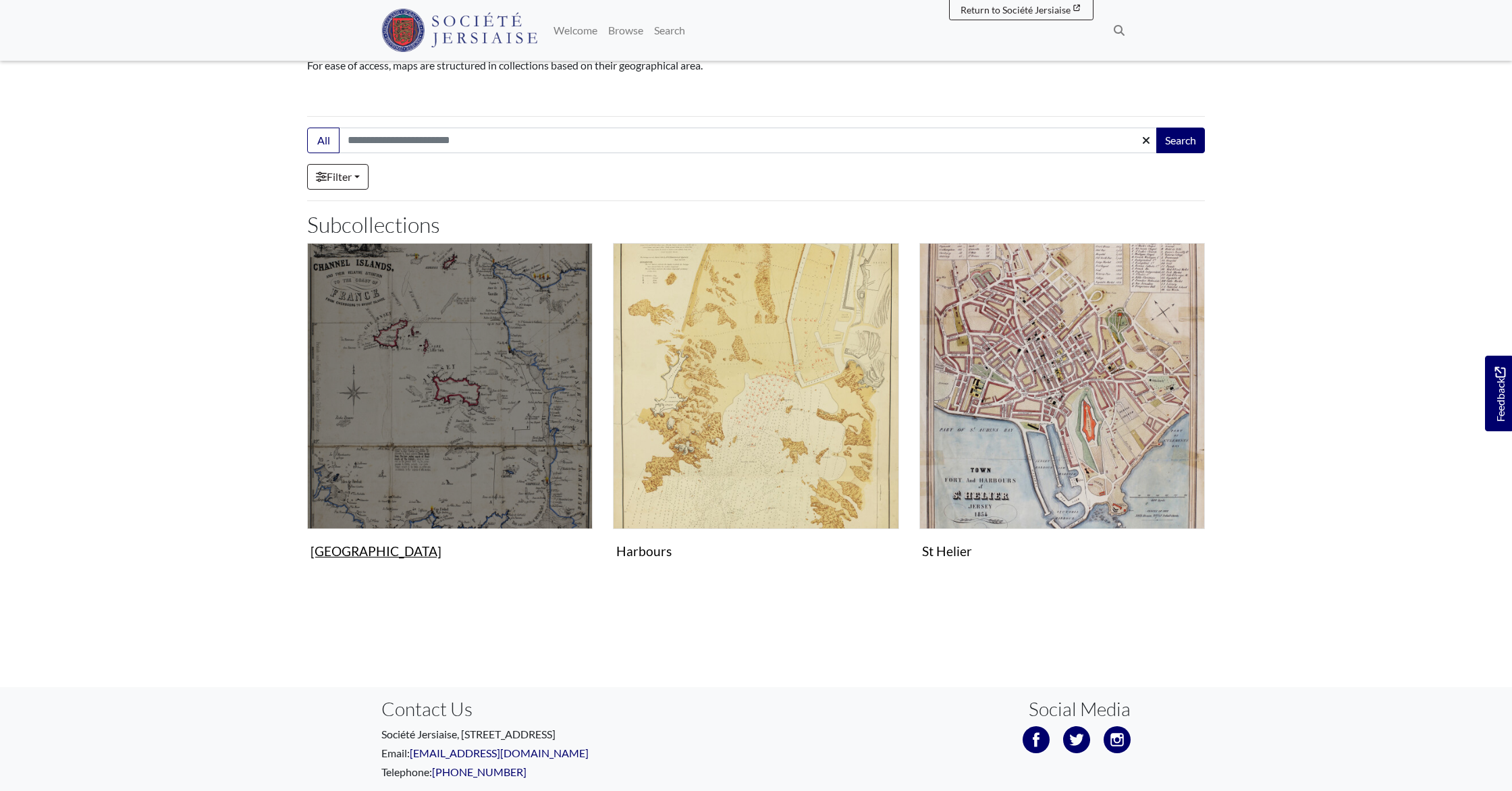
click at [367, 470] on img "Subcollection" at bounding box center [450, 386] width 285 height 285
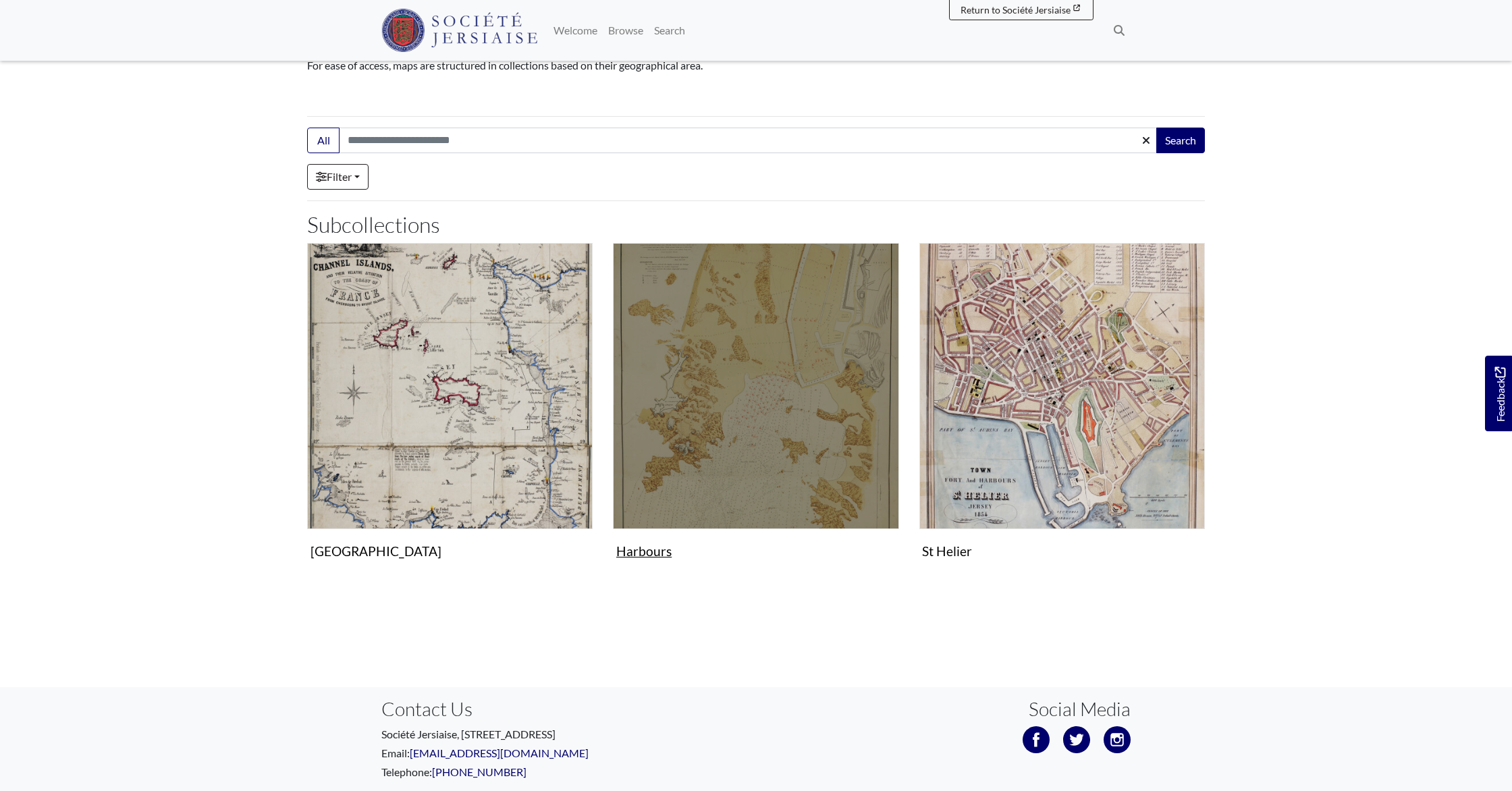
click at [745, 425] on img "Subcollection" at bounding box center [756, 386] width 285 height 285
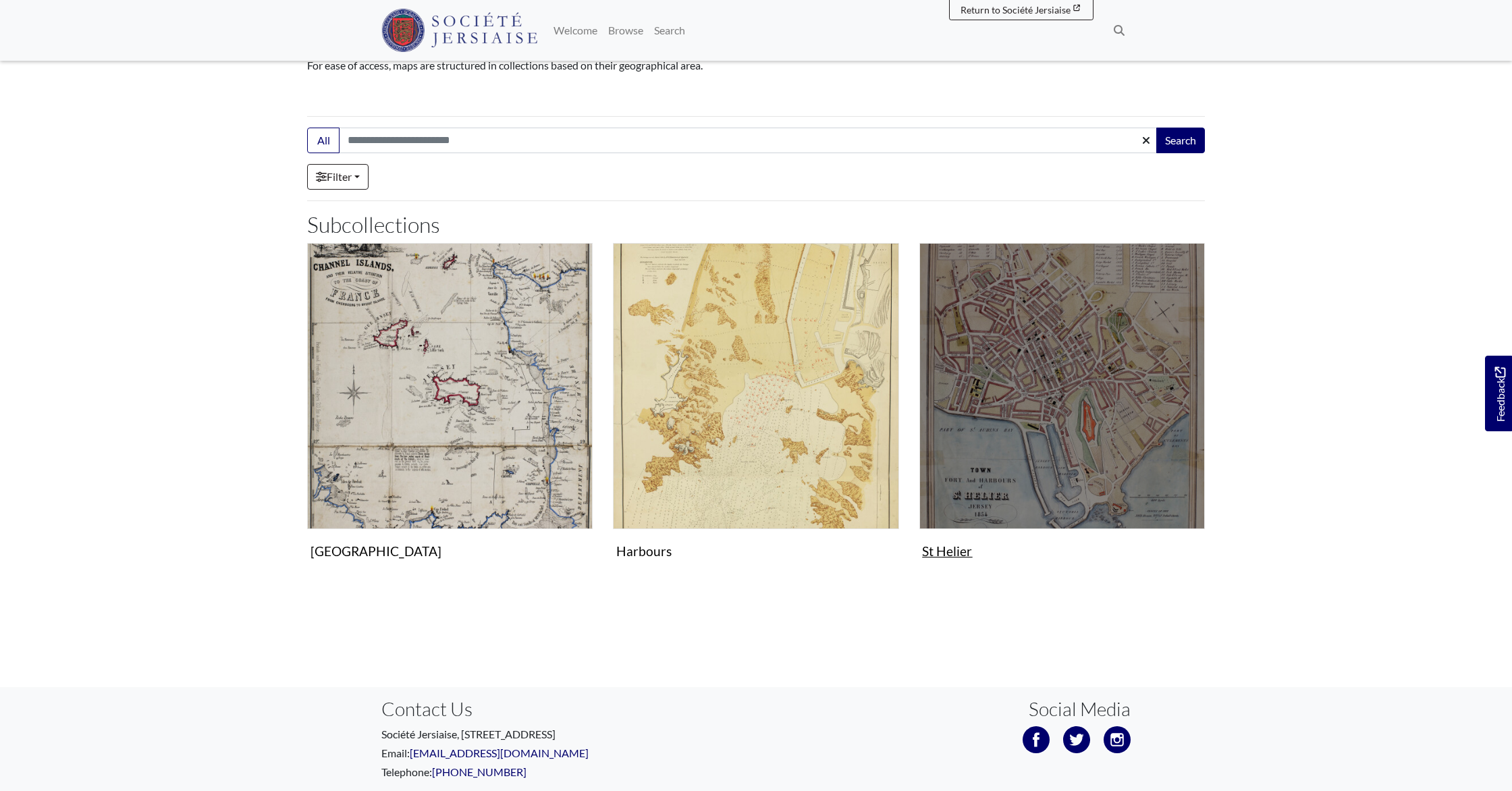
click at [1060, 474] on img "Subcollection" at bounding box center [1062, 386] width 285 height 285
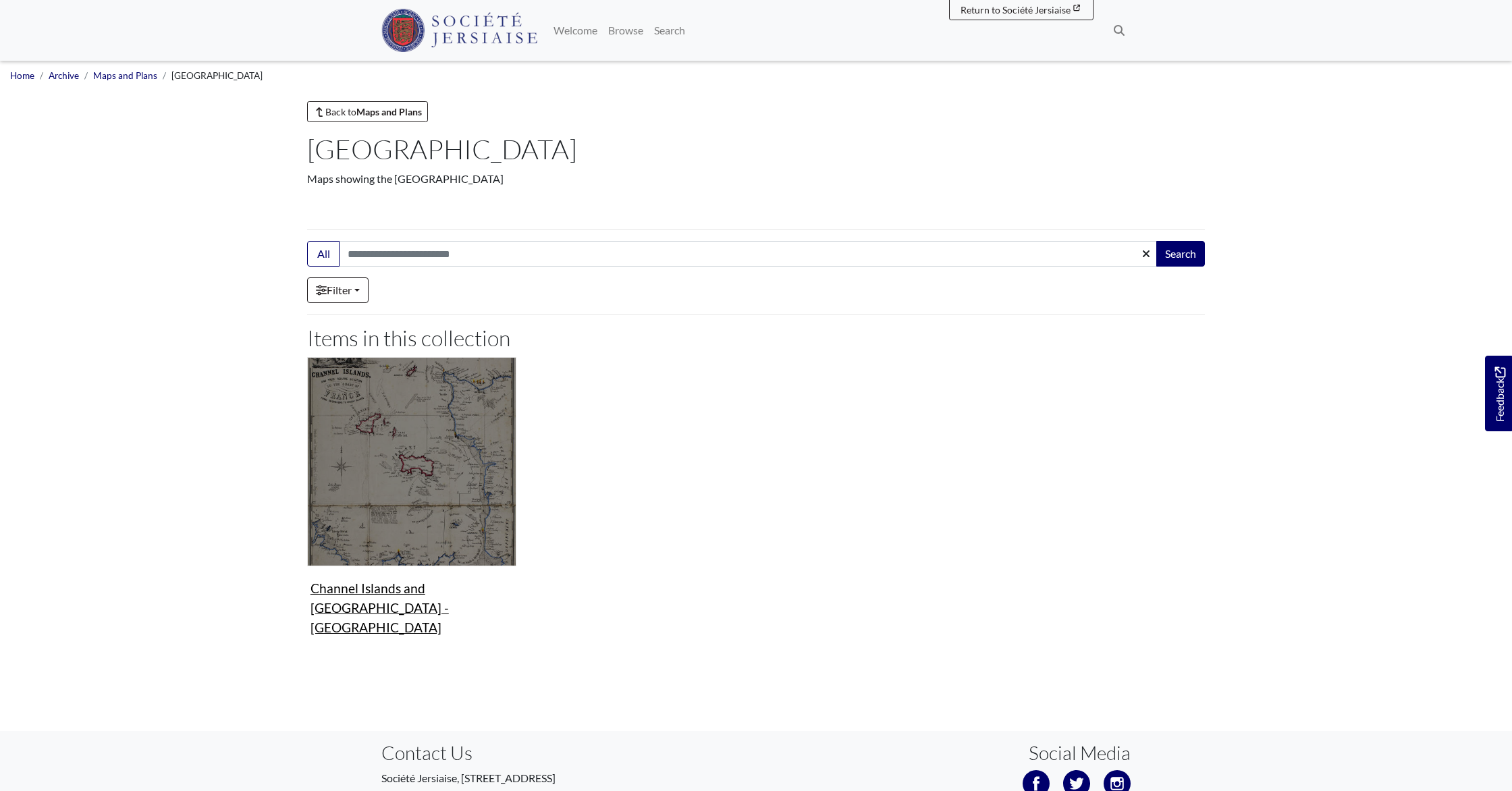
click at [367, 470] on img "Items in this Collection" at bounding box center [412, 462] width 209 height 209
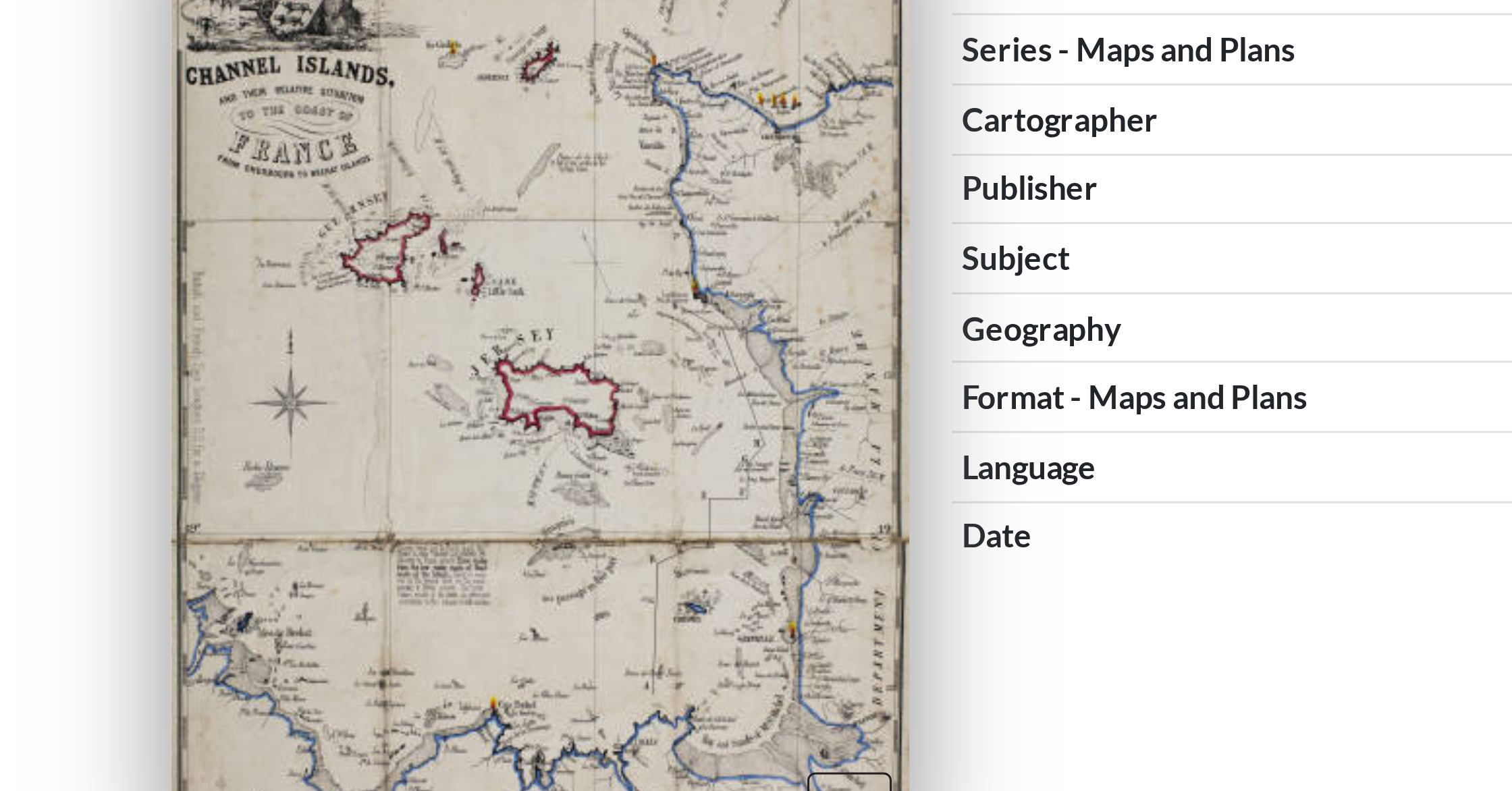
click at [478, 436] on img at bounding box center [500, 418] width 249 height 327
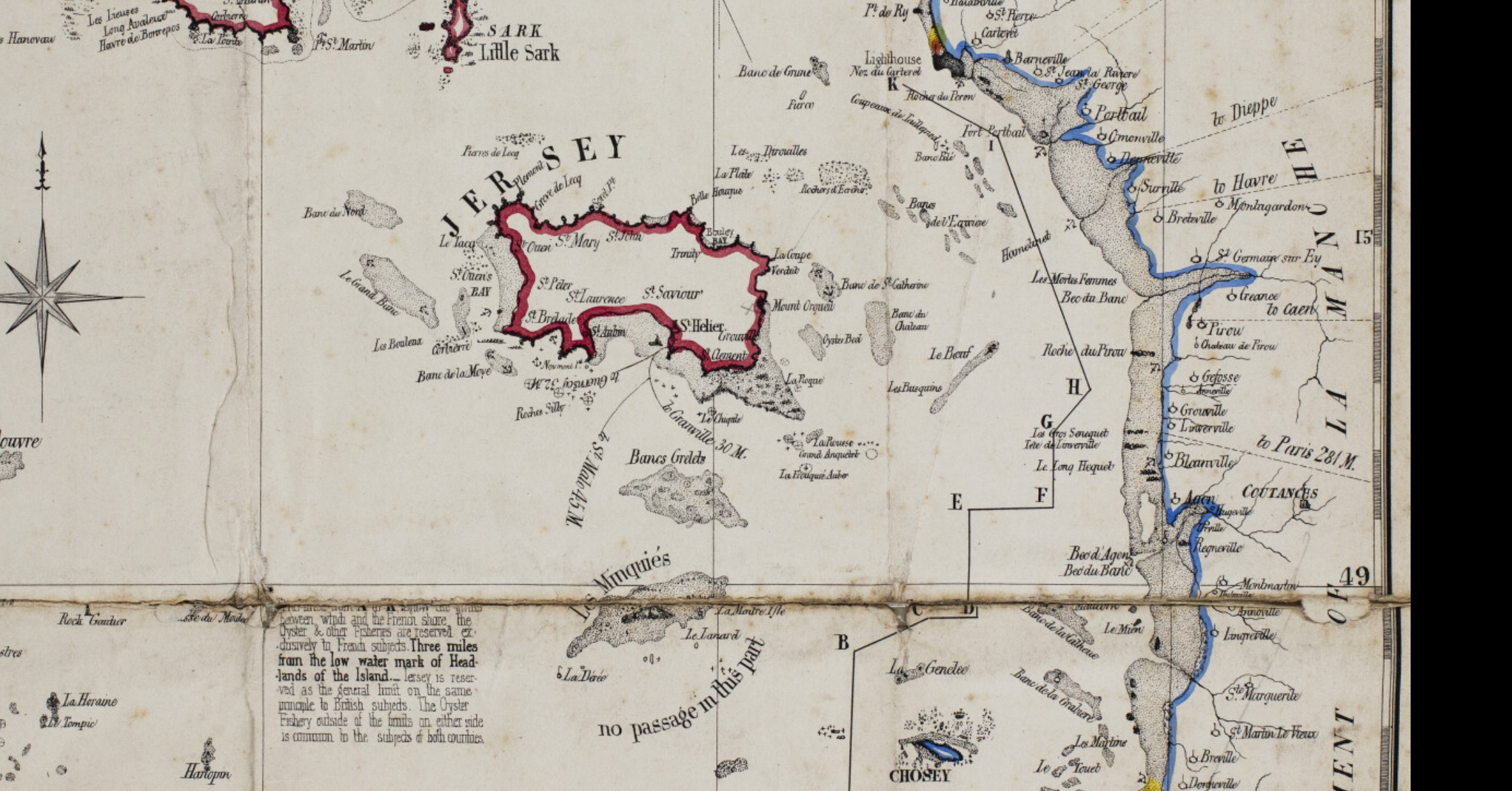
drag, startPoint x: 572, startPoint y: 443, endPoint x: 492, endPoint y: 436, distance: 80.3
click at [492, 436] on div at bounding box center [756, 395] width 1512 height 791
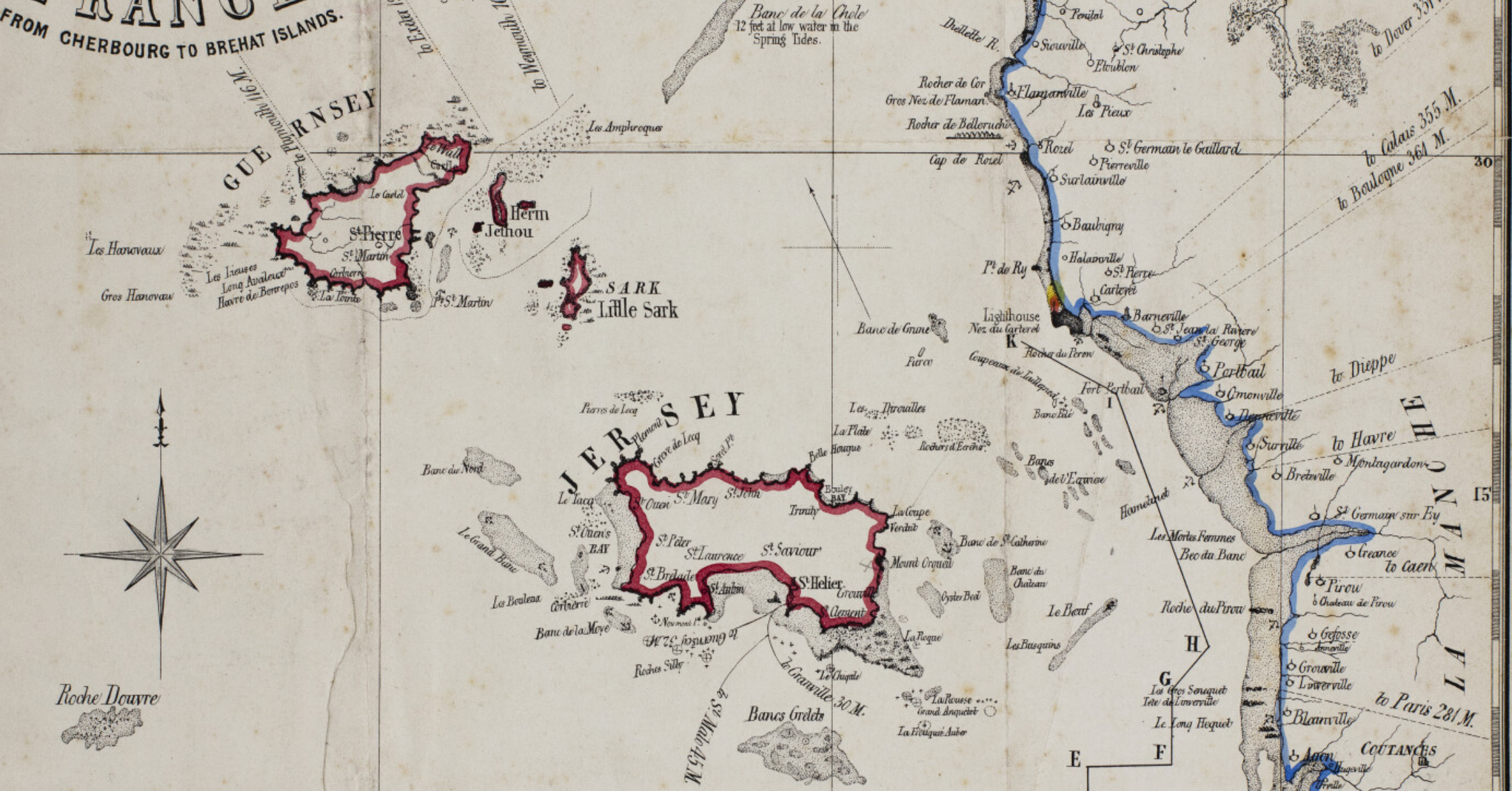
drag, startPoint x: 431, startPoint y: 413, endPoint x: 444, endPoint y: 440, distance: 30.0
click at [444, 440] on div at bounding box center [756, 395] width 1512 height 791
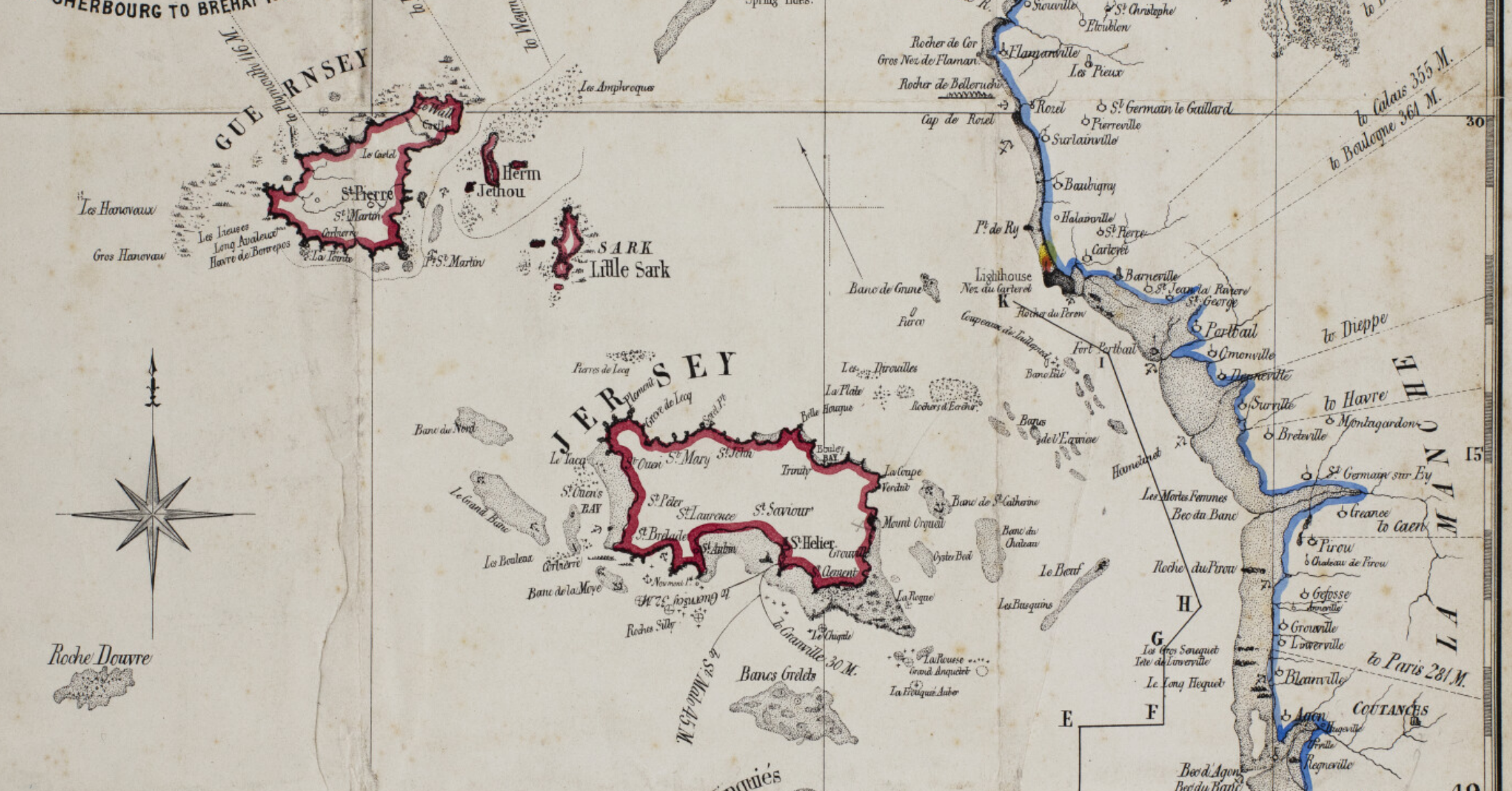
drag, startPoint x: 632, startPoint y: 442, endPoint x: 632, endPoint y: 367, distance: 75.0
click at [630, 397] on div at bounding box center [756, 395] width 1512 height 791
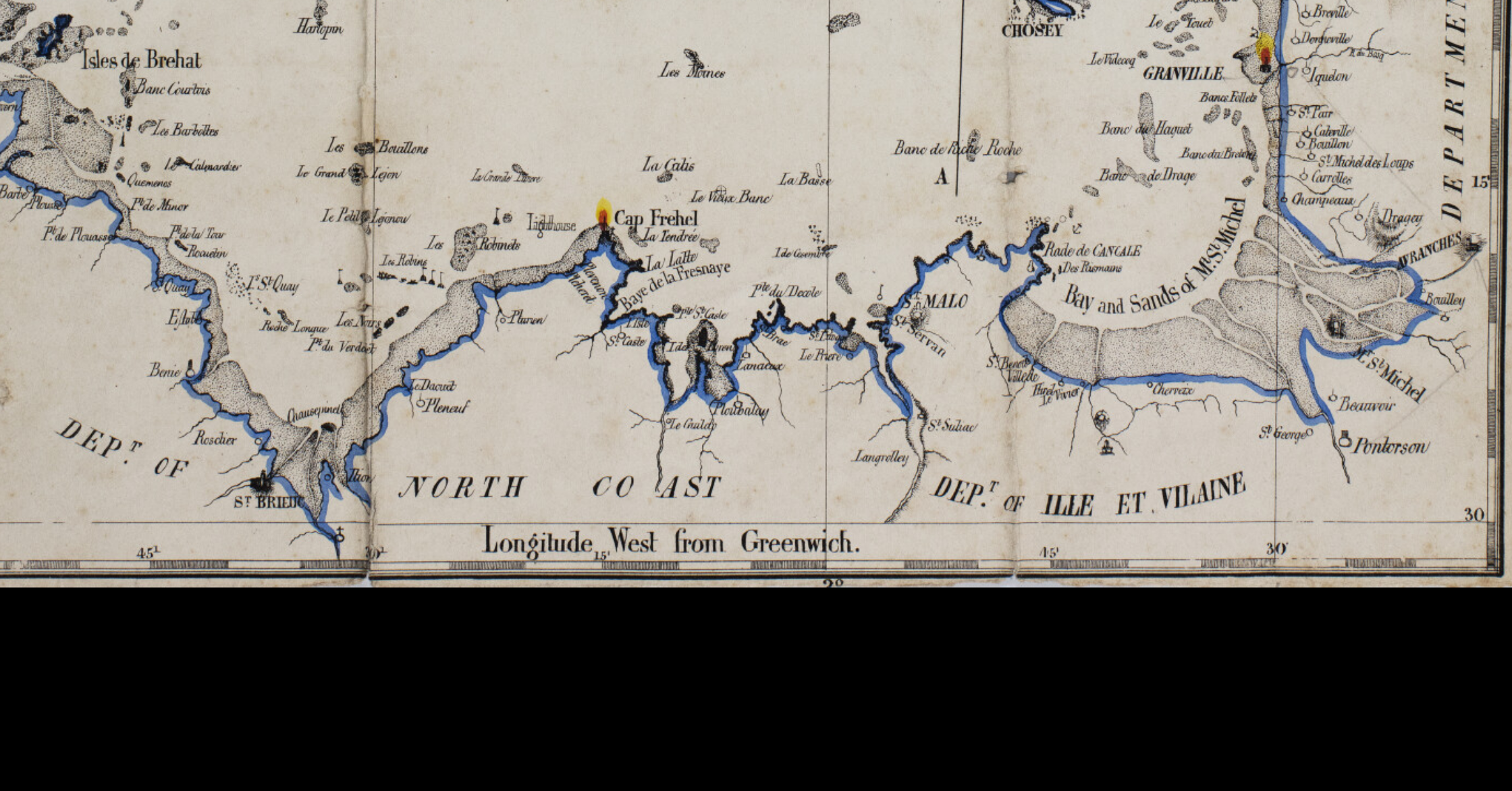
drag, startPoint x: 625, startPoint y: 454, endPoint x: 627, endPoint y: 390, distance: 64.0
click at [627, 390] on div at bounding box center [756, 395] width 1512 height 791
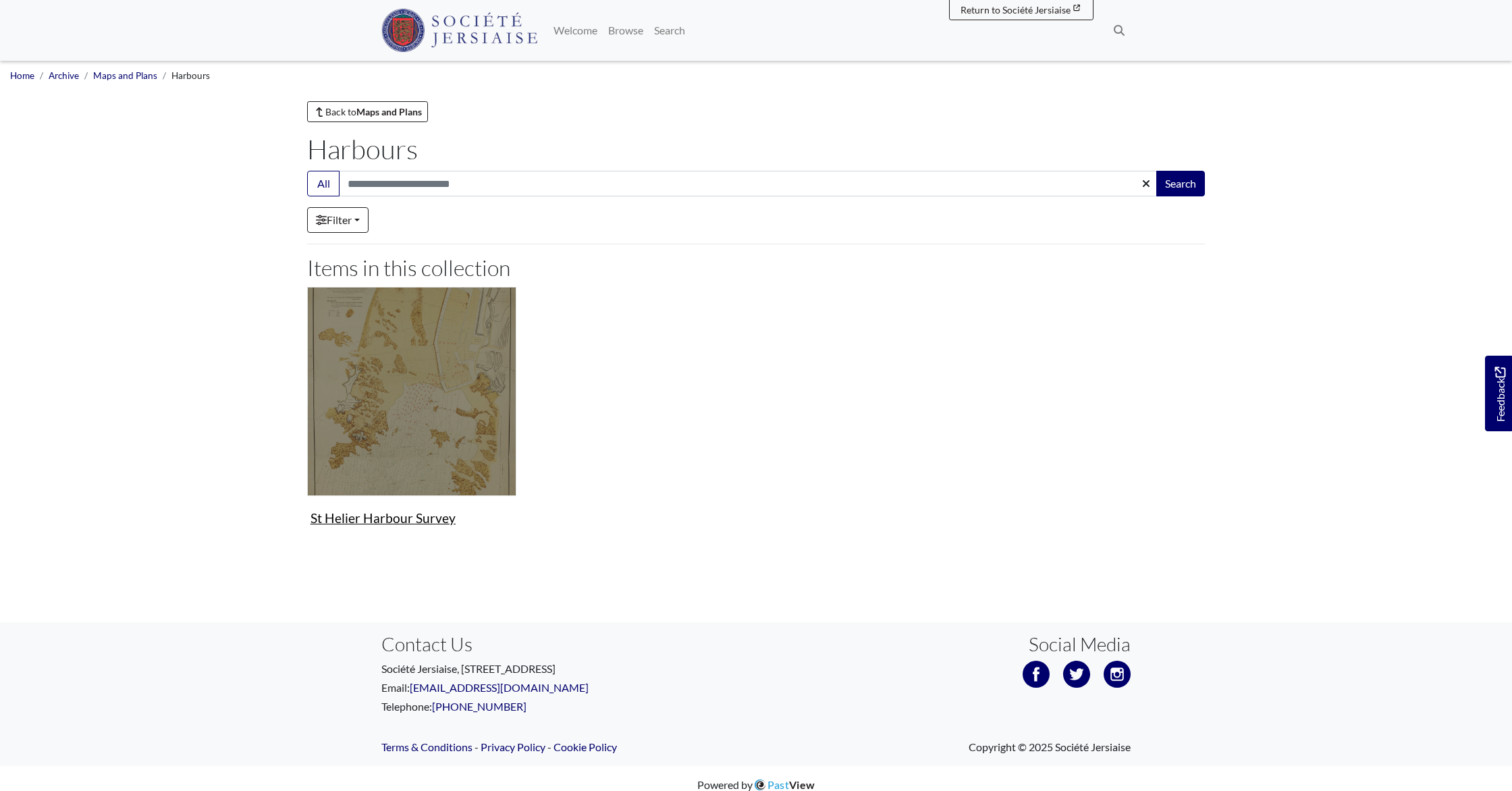
click at [462, 416] on img "Items in this Collection" at bounding box center [412, 391] width 209 height 209
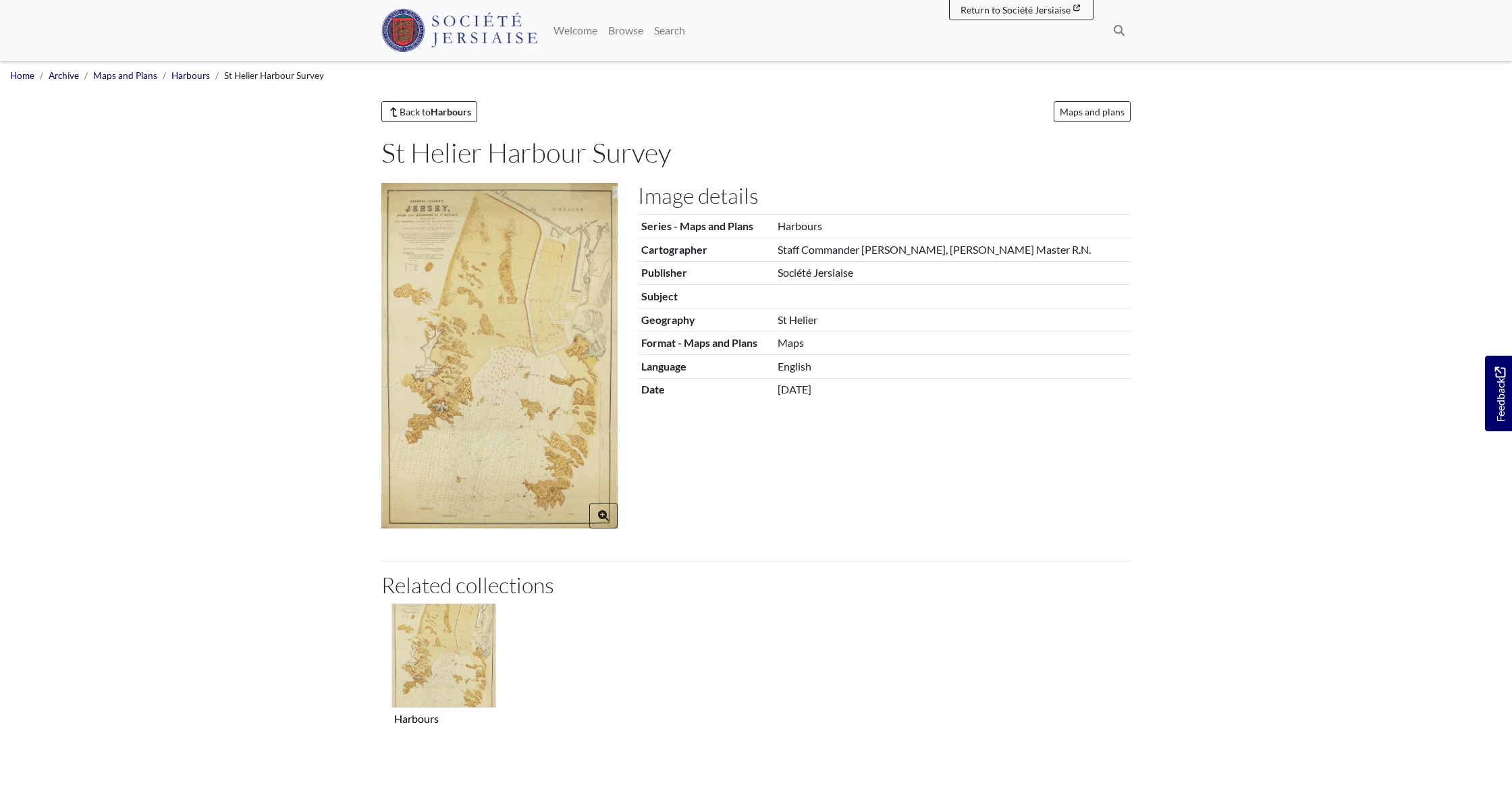
click at [462, 416] on img at bounding box center [499, 356] width 236 height 345
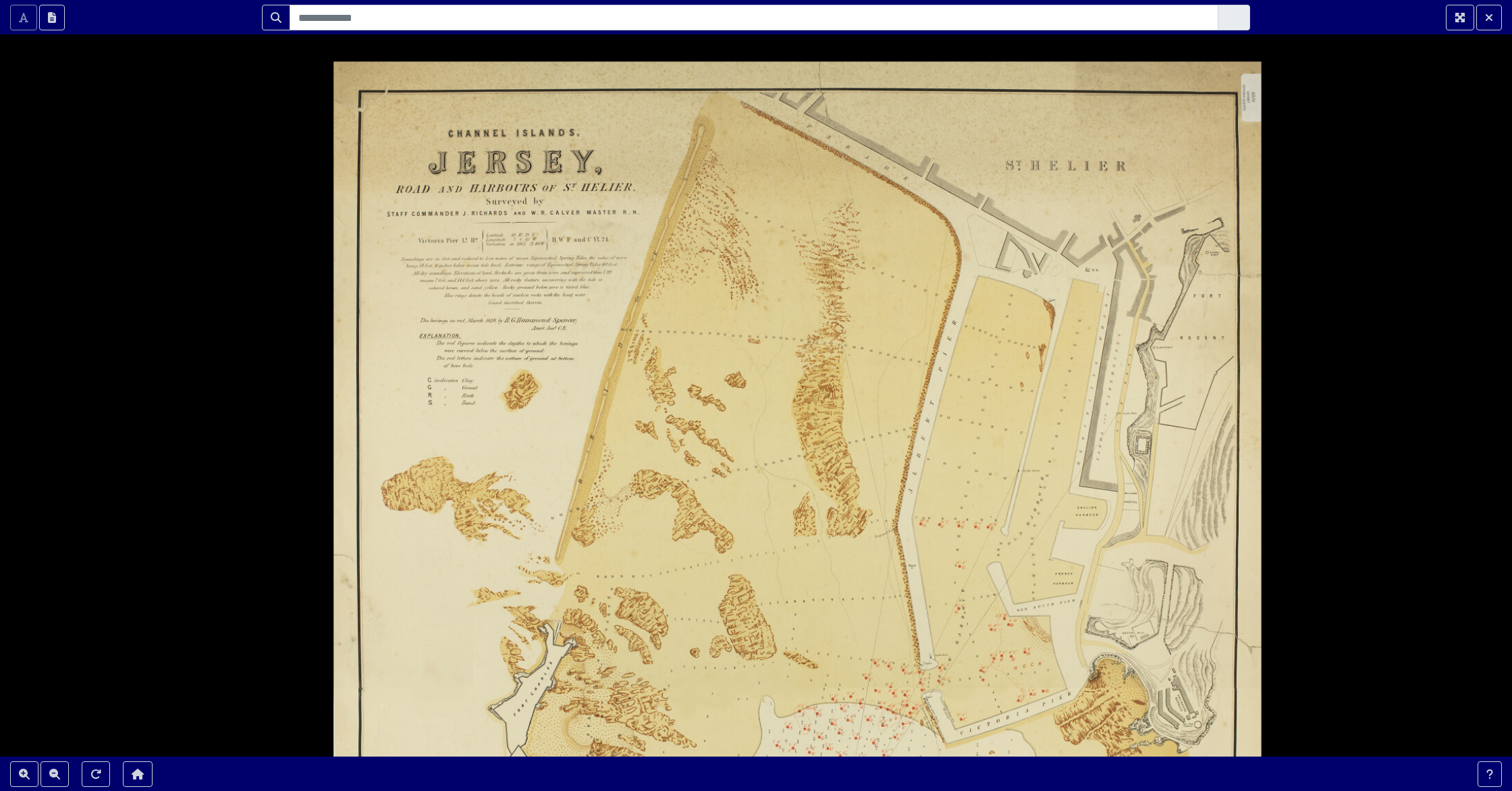
drag, startPoint x: 604, startPoint y: 247, endPoint x: 573, endPoint y: 473, distance: 228.1
click at [573, 473] on div at bounding box center [756, 395] width 1512 height 791
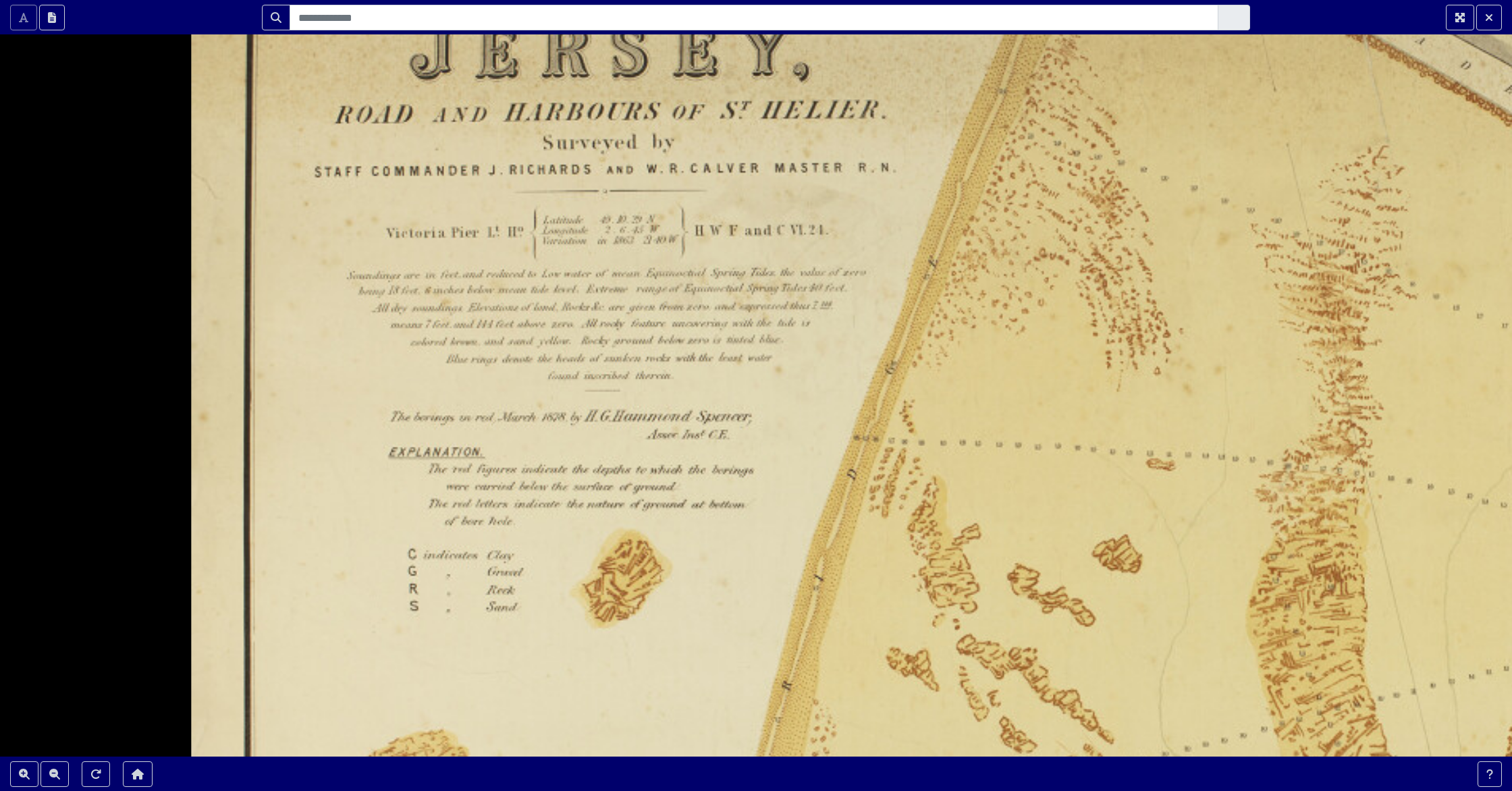
drag, startPoint x: 494, startPoint y: 310, endPoint x: 661, endPoint y: 602, distance: 336.4
click at [661, 603] on div at bounding box center [756, 395] width 1512 height 791
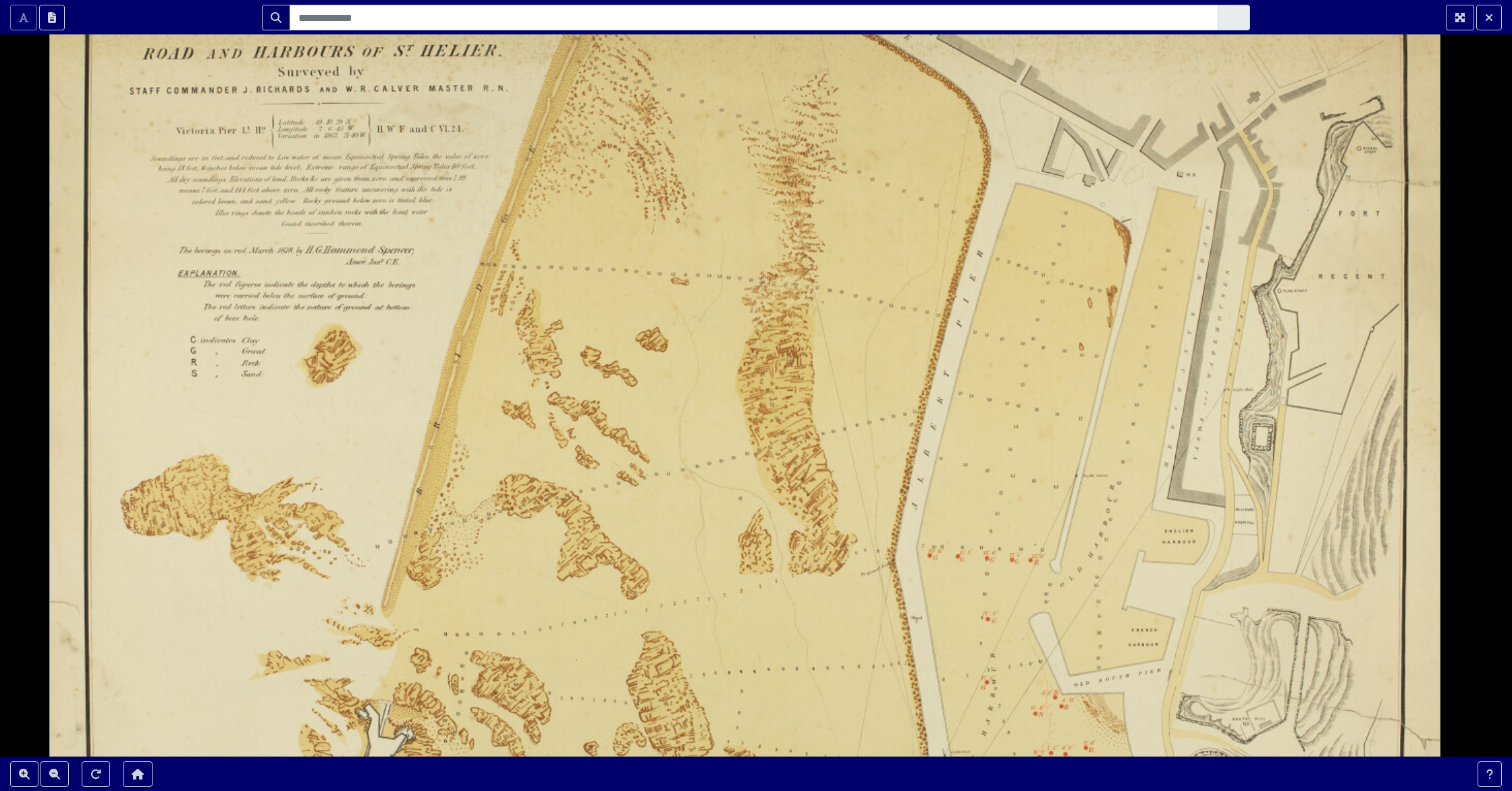
drag, startPoint x: 833, startPoint y: 597, endPoint x: 529, endPoint y: 367, distance: 381.2
click at [529, 367] on div at bounding box center [756, 395] width 1512 height 791
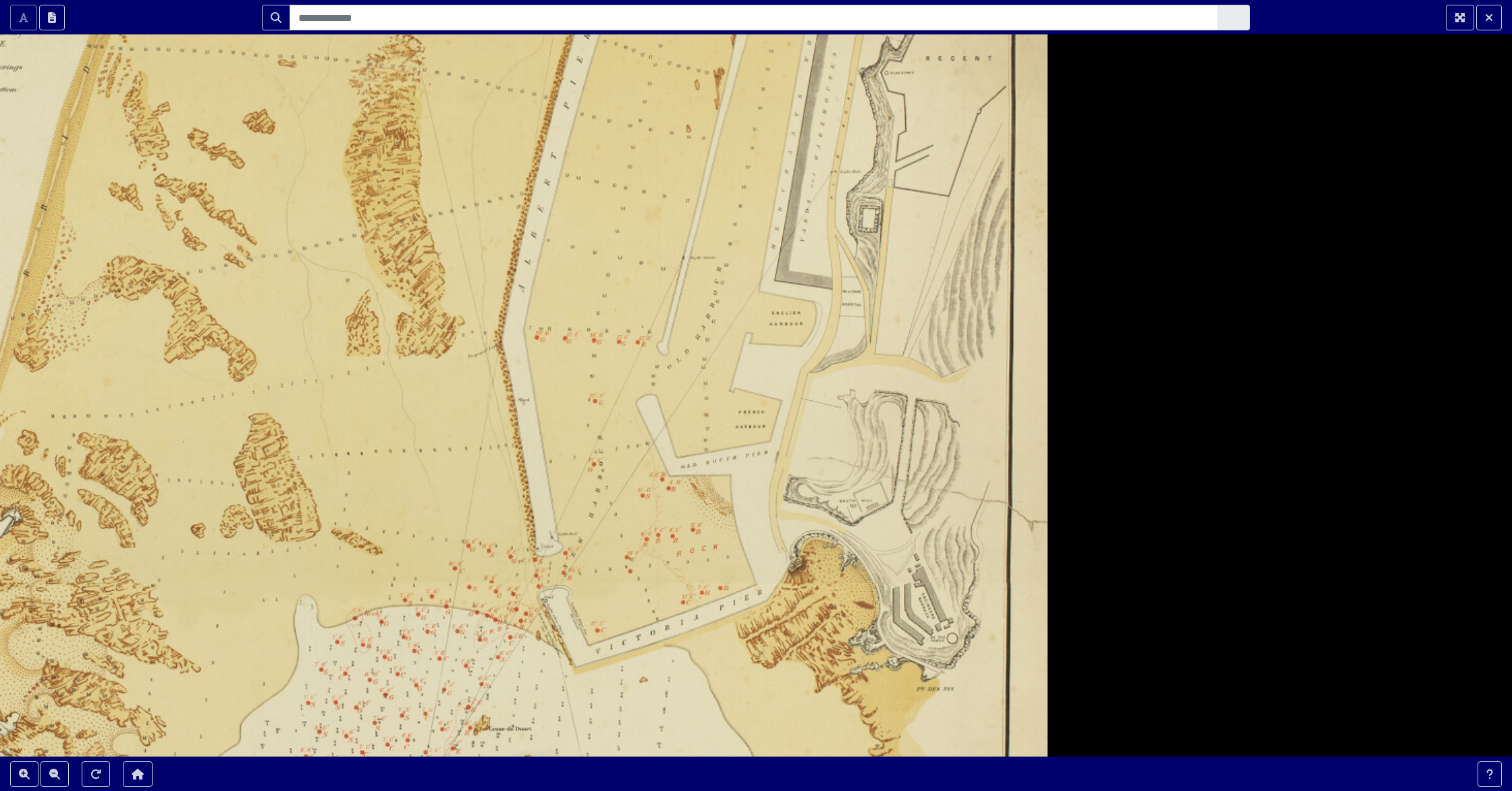
drag, startPoint x: 869, startPoint y: 566, endPoint x: 476, endPoint y: 348, distance: 449.4
click at [476, 348] on div at bounding box center [756, 395] width 1512 height 791
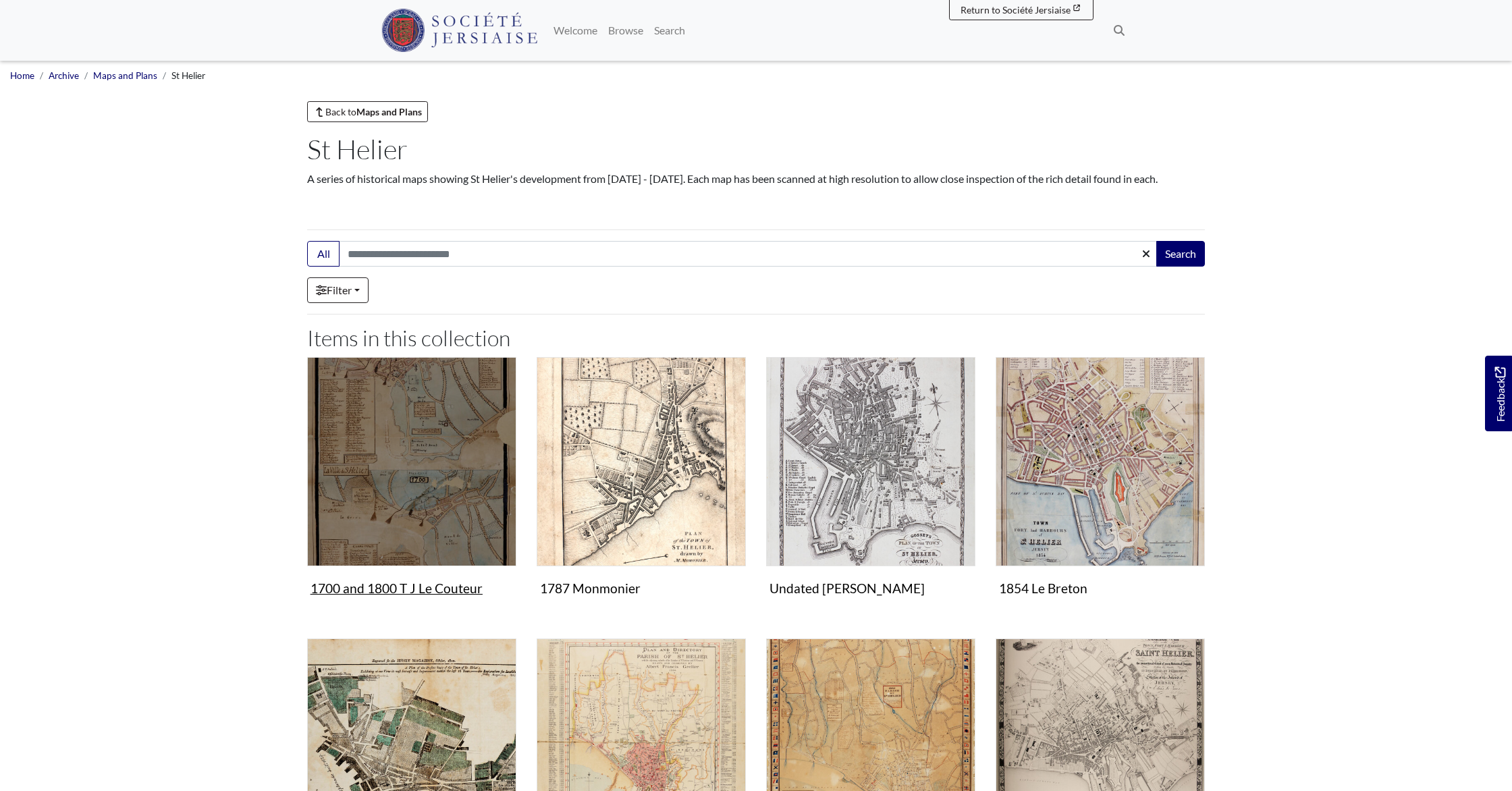
click at [426, 473] on img "Items in this Collection" at bounding box center [412, 462] width 209 height 209
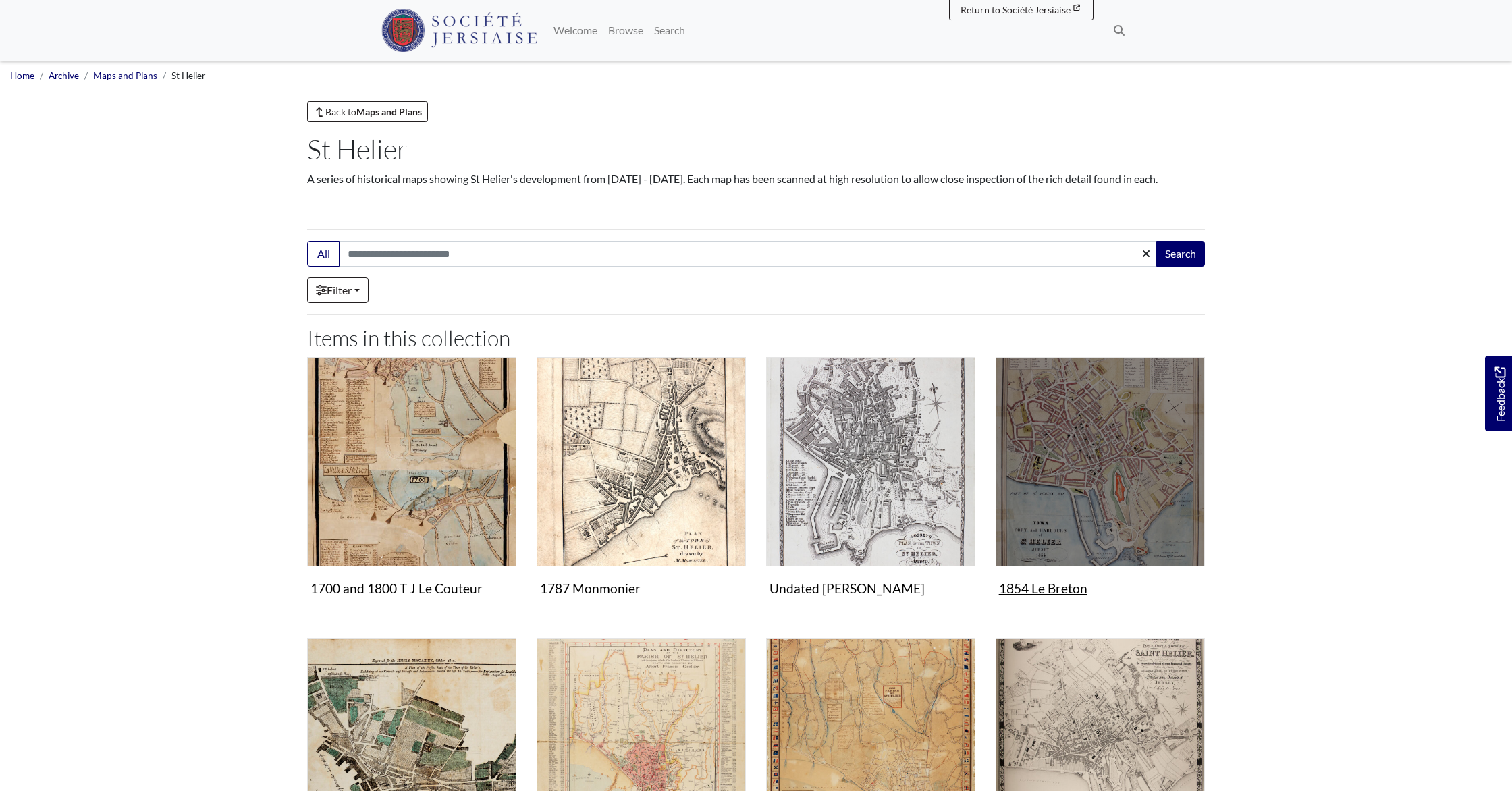
click at [1096, 464] on img "Items in this Collection" at bounding box center [1100, 462] width 209 height 209
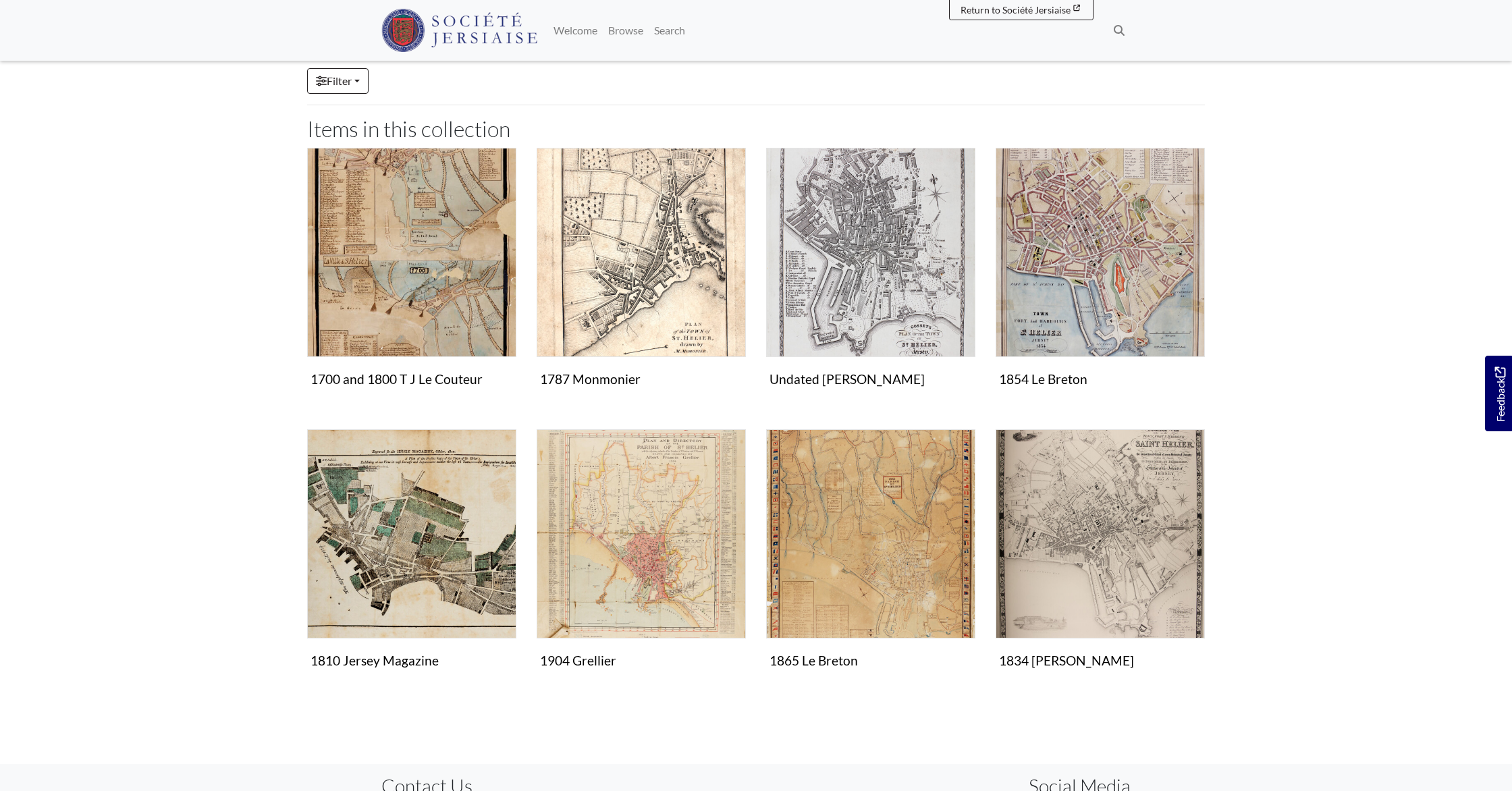
scroll to position [211, 0]
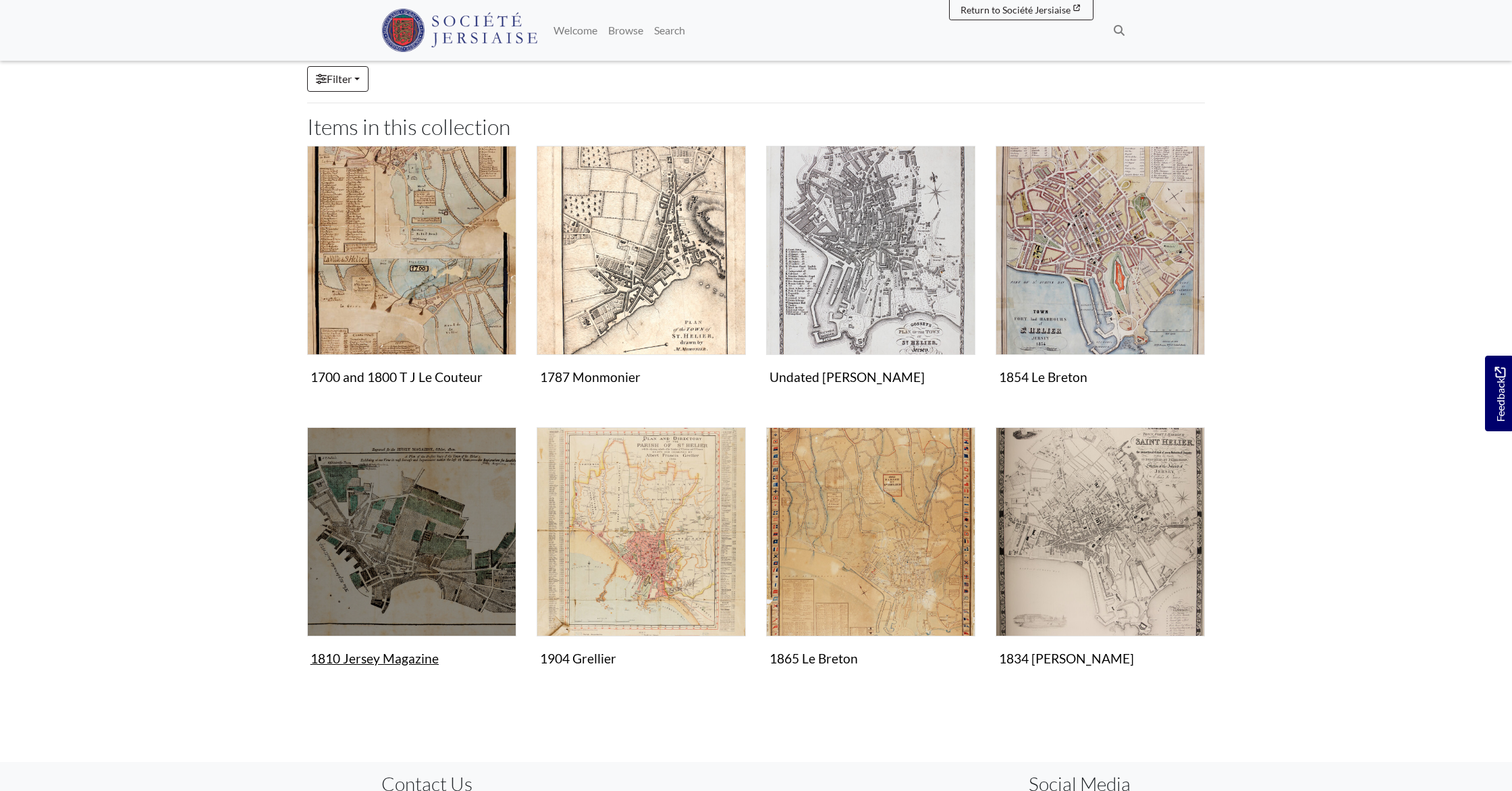
click at [338, 540] on img "Items in this Collection" at bounding box center [412, 531] width 209 height 209
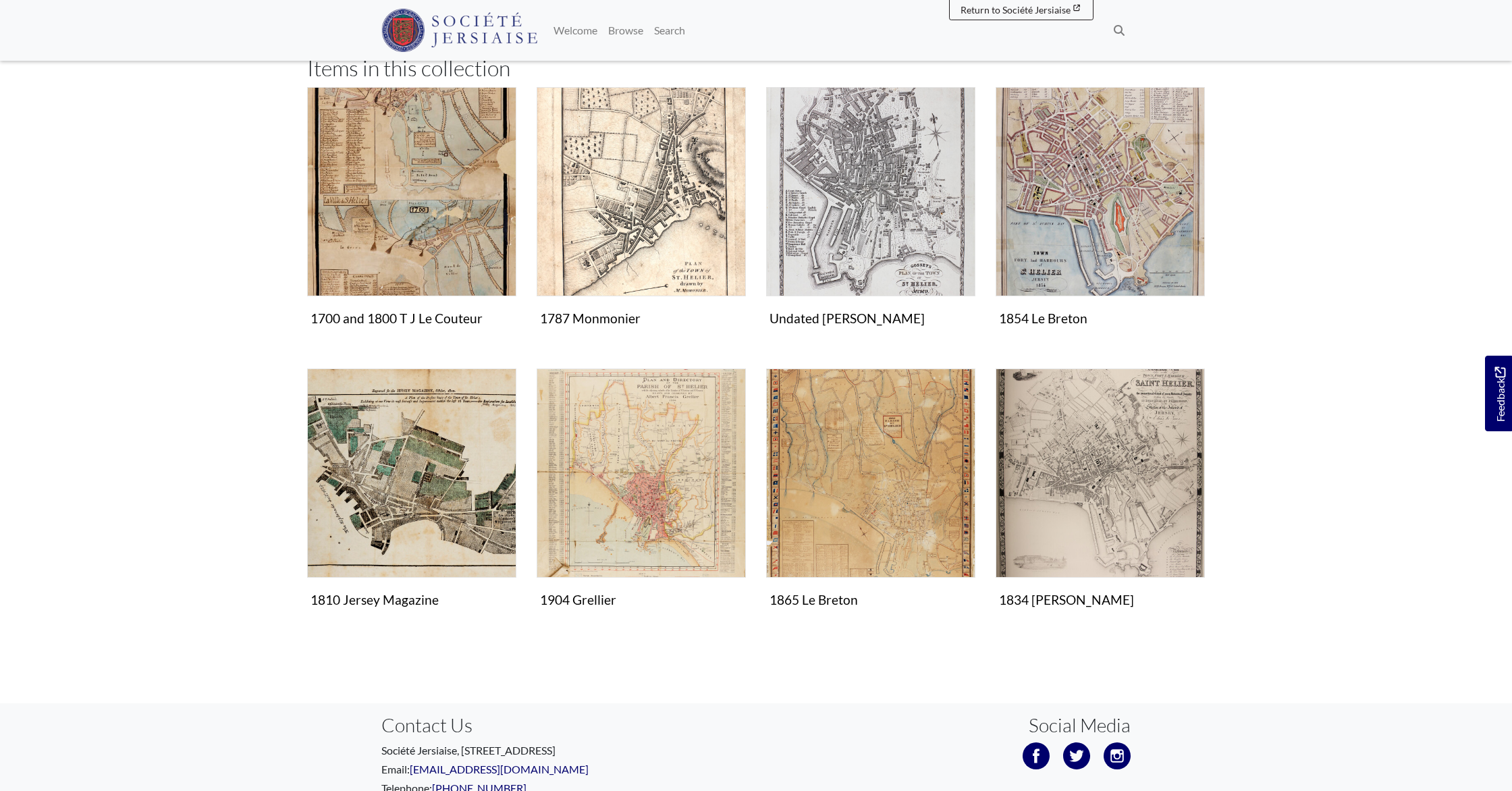
scroll to position [364, 0]
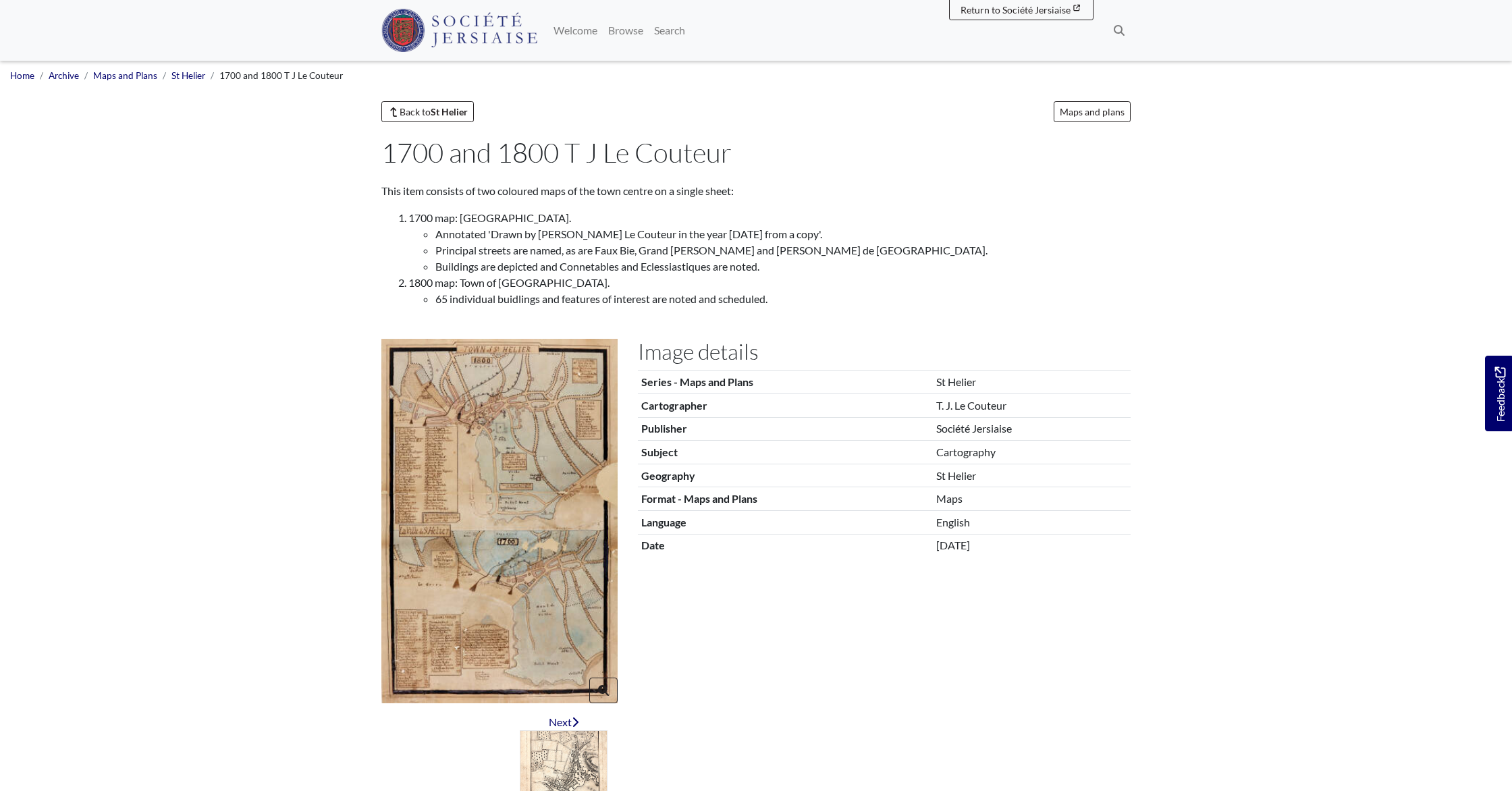
click at [507, 594] on img at bounding box center [499, 521] width 236 height 364
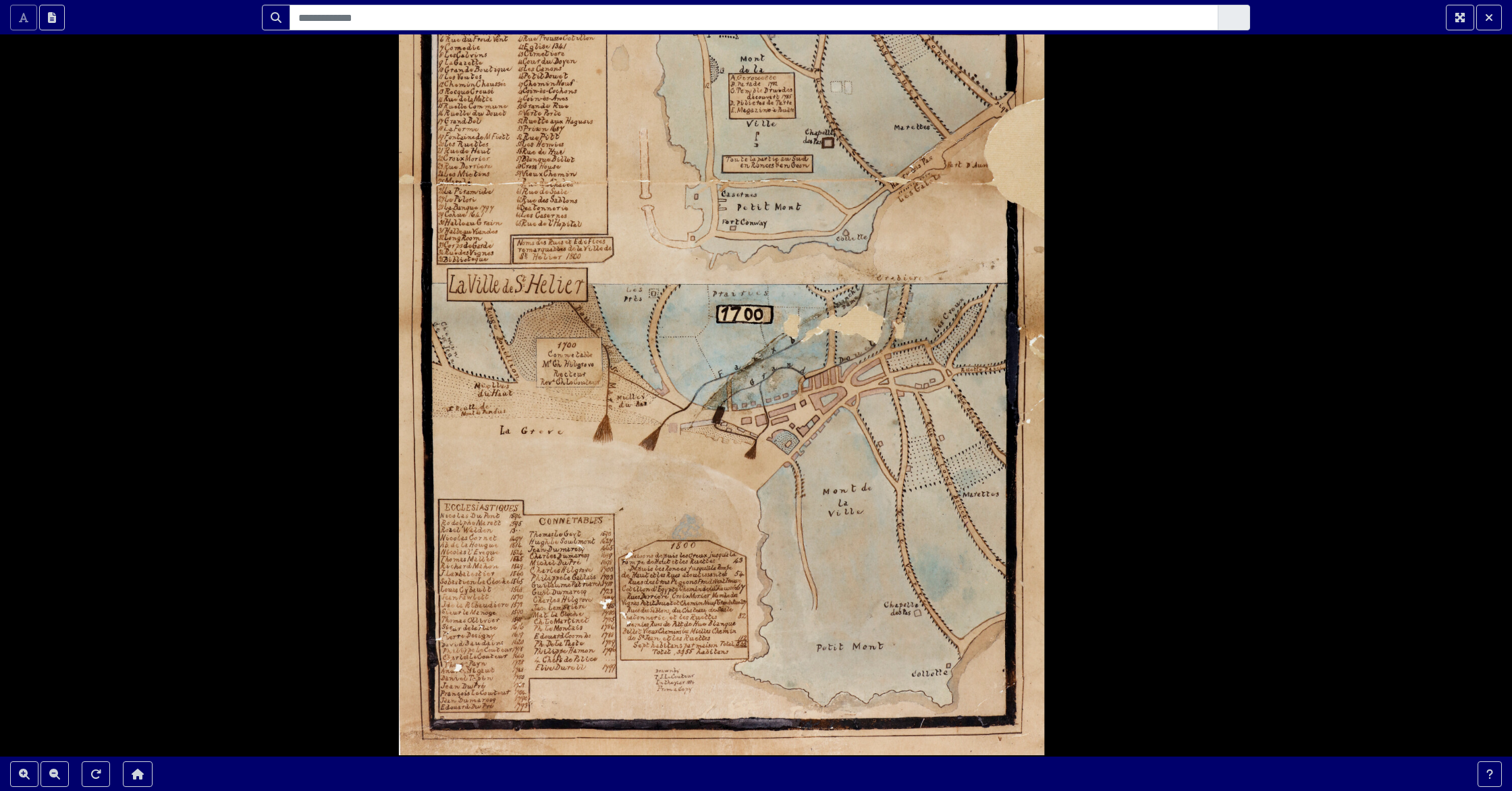
drag, startPoint x: 894, startPoint y: 590, endPoint x: 877, endPoint y: 554, distance: 39.8
click at [877, 554] on div at bounding box center [756, 395] width 1512 height 791
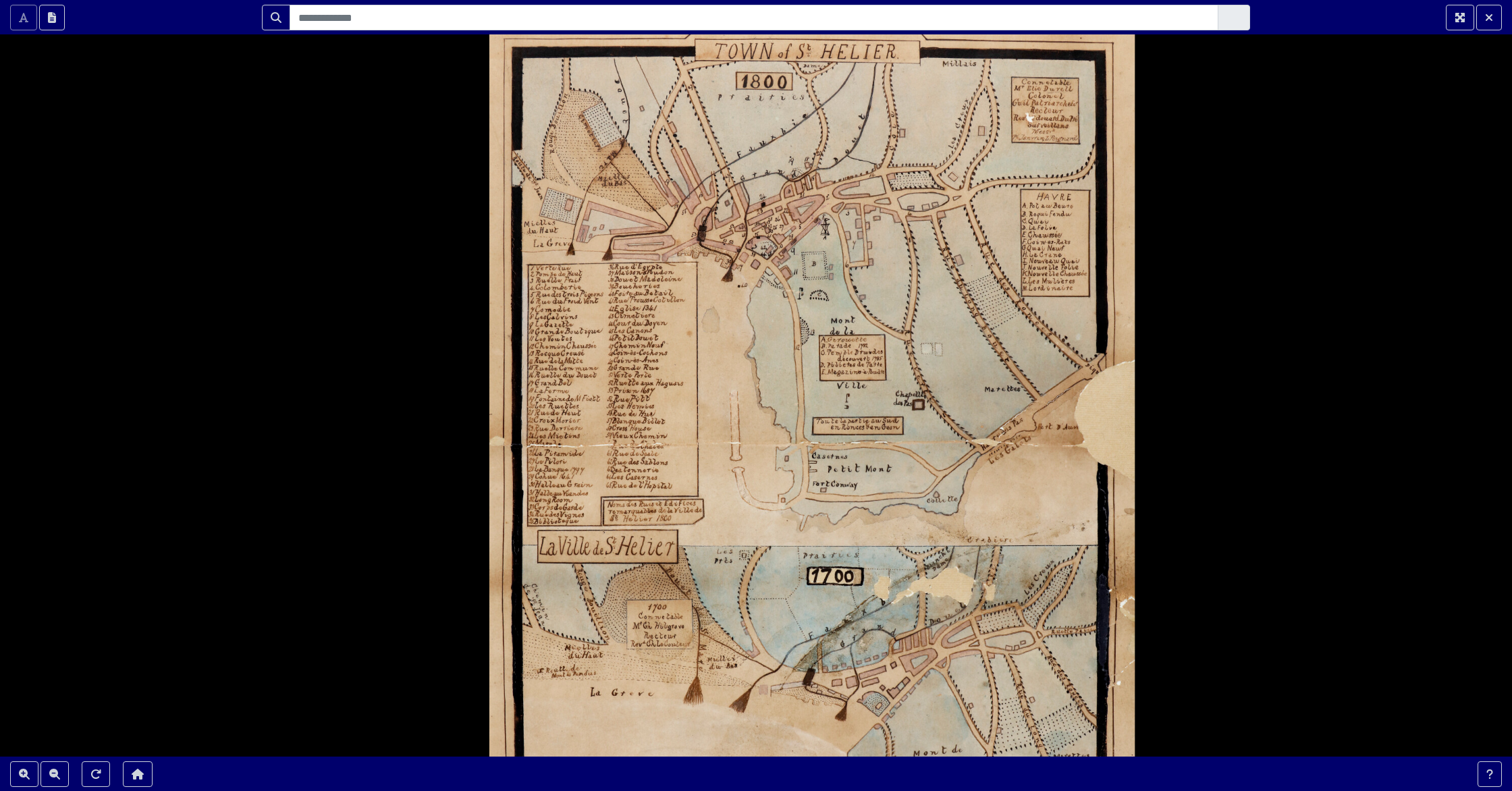
drag, startPoint x: 874, startPoint y: 418, endPoint x: 965, endPoint y: 679, distance: 276.4
click at [965, 679] on div at bounding box center [756, 395] width 1512 height 791
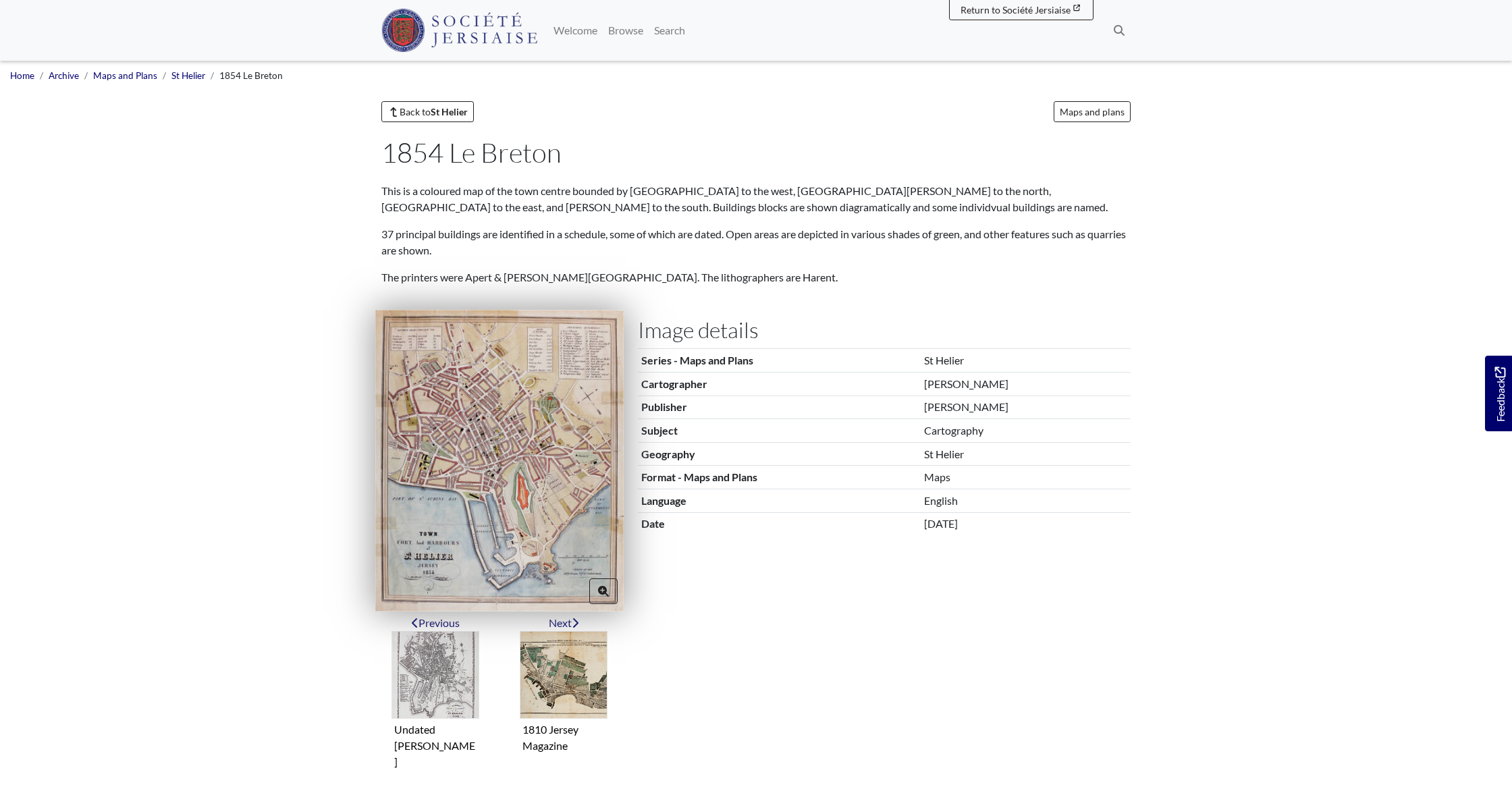
click at [497, 473] on img at bounding box center [500, 460] width 249 height 301
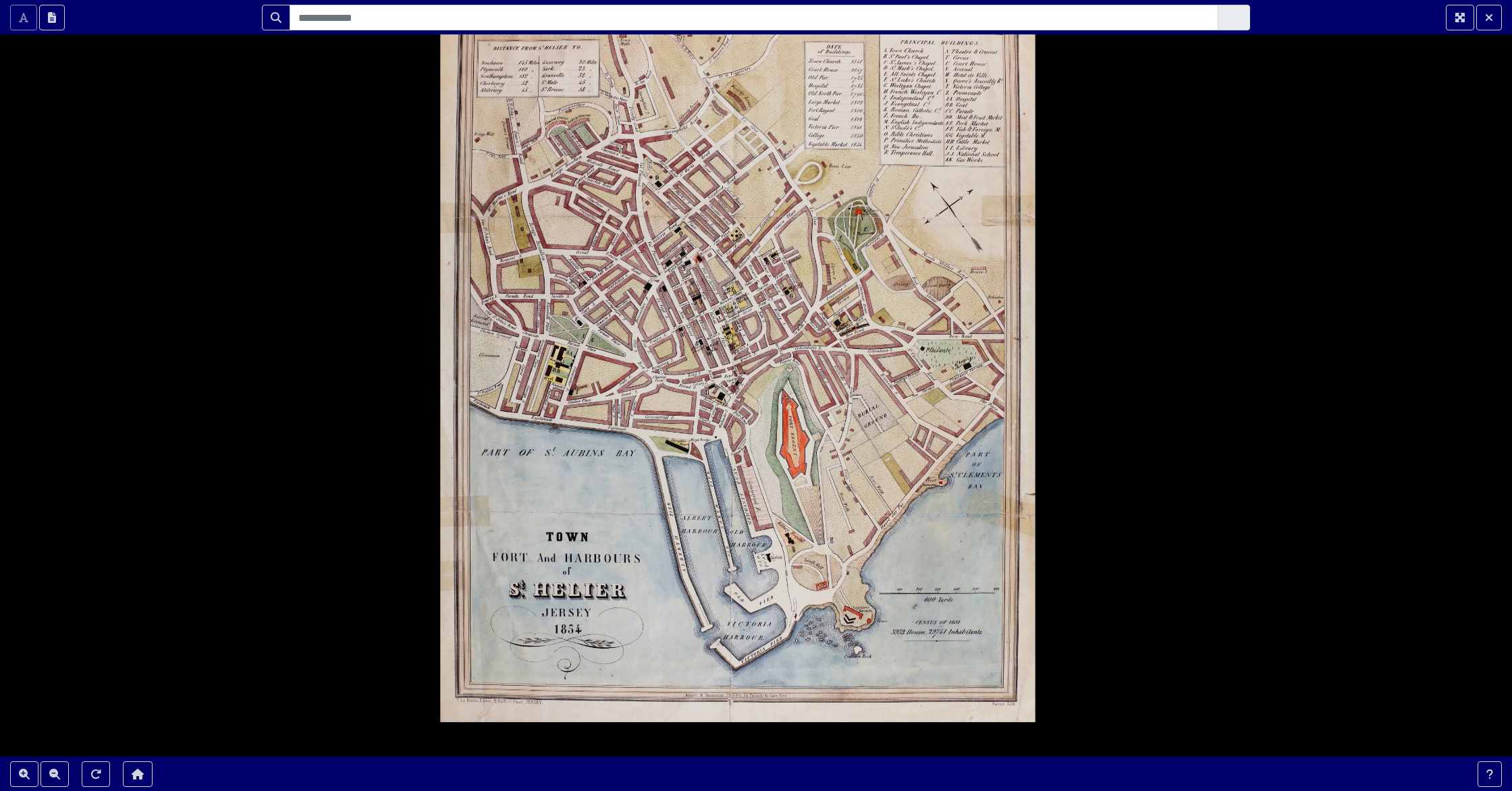
drag, startPoint x: 845, startPoint y: 653, endPoint x: 780, endPoint y: 597, distance: 85.8
click at [783, 599] on div at bounding box center [756, 395] width 1512 height 791
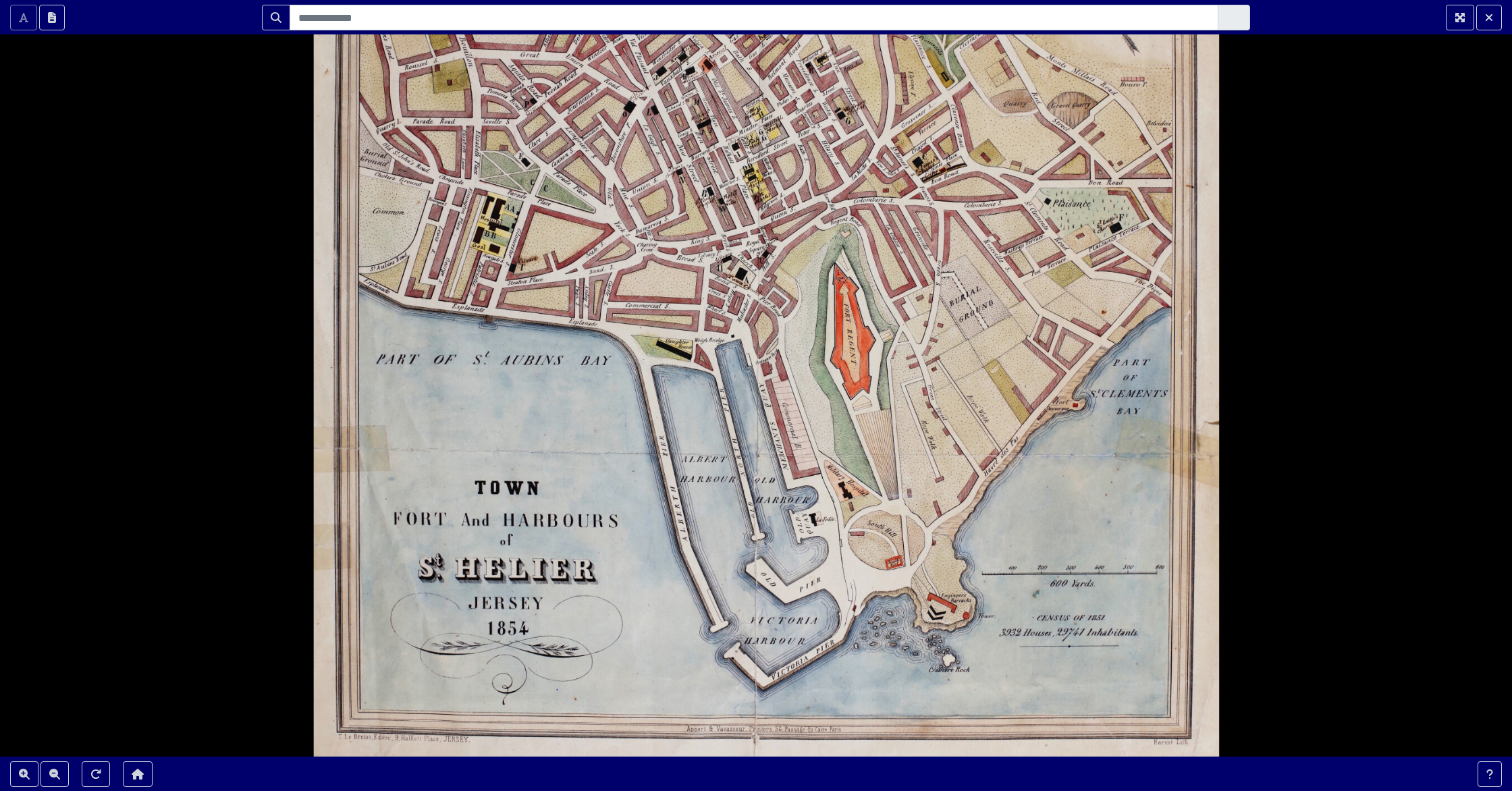
drag, startPoint x: 703, startPoint y: 462, endPoint x: 857, endPoint y: 432, distance: 156.9
click at [857, 432] on div at bounding box center [756, 395] width 1512 height 791
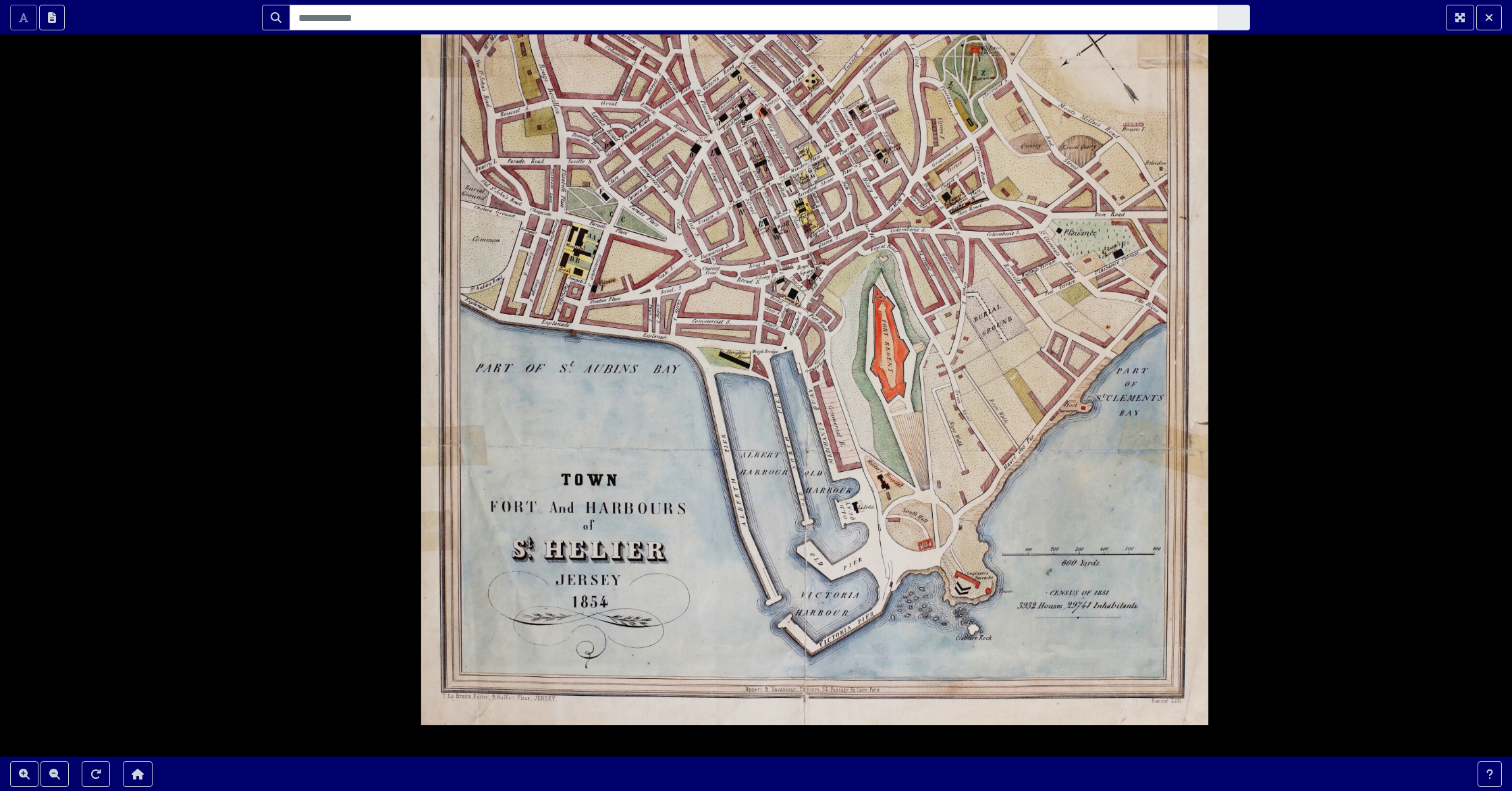
drag, startPoint x: 857, startPoint y: 432, endPoint x: 893, endPoint y: 431, distance: 36.0
click at [893, 431] on div at bounding box center [756, 395] width 1512 height 791
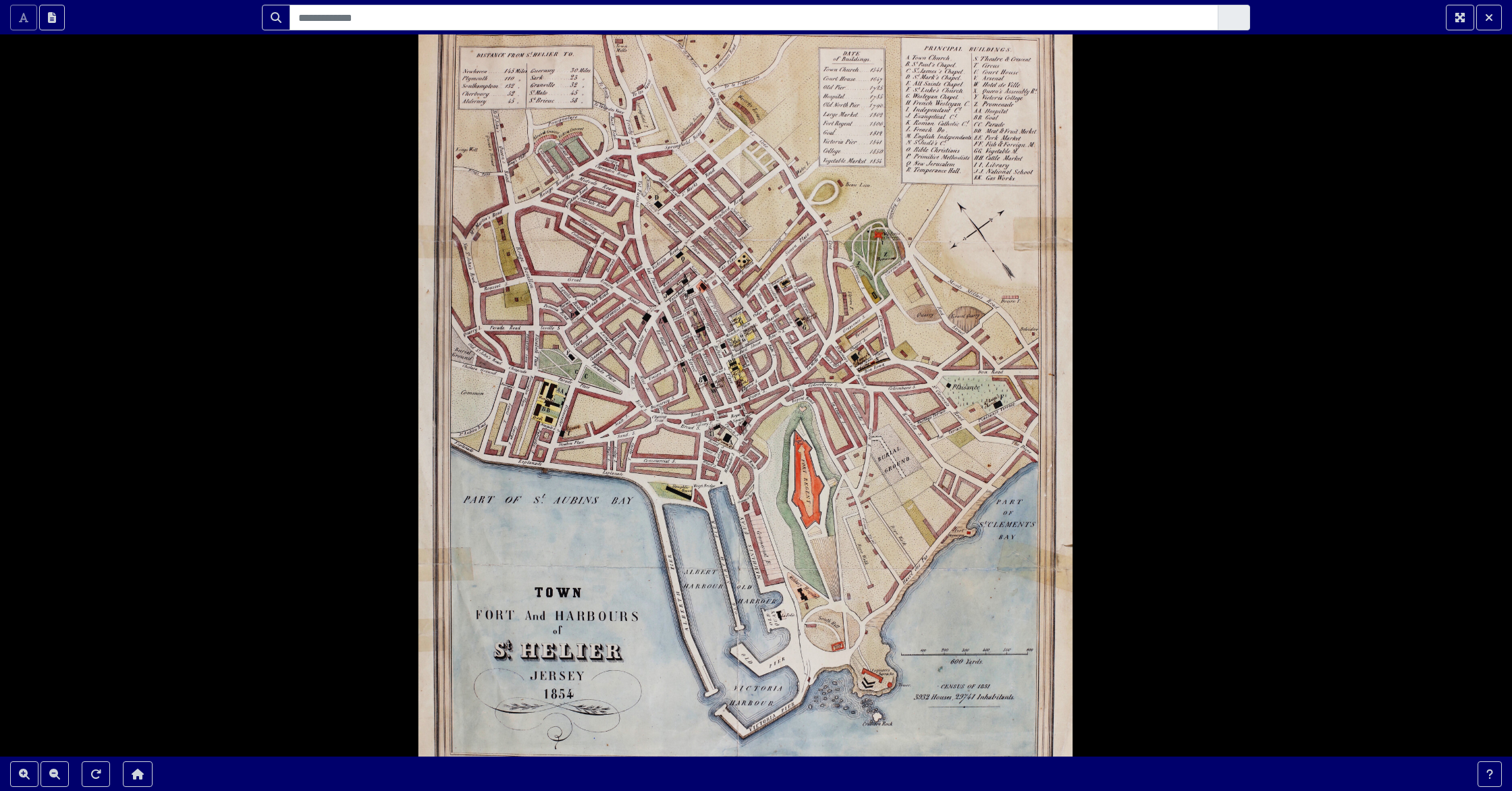
drag, startPoint x: 799, startPoint y: 259, endPoint x: 736, endPoint y: 396, distance: 150.8
click at [736, 396] on div at bounding box center [756, 395] width 1512 height 791
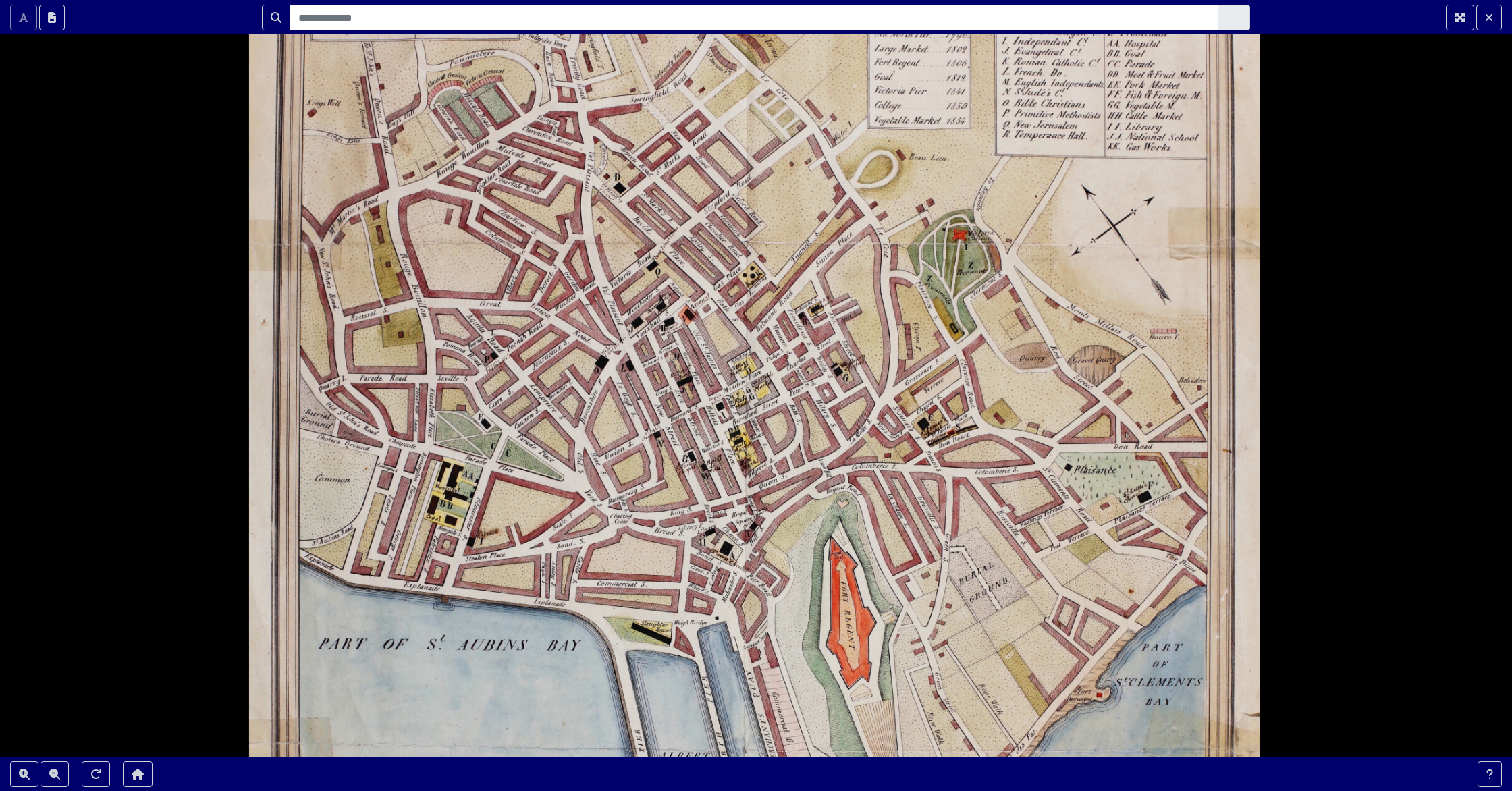
drag, startPoint x: 749, startPoint y: 463, endPoint x: 740, endPoint y: 491, distance: 29.4
click at [740, 491] on div at bounding box center [756, 395] width 1512 height 791
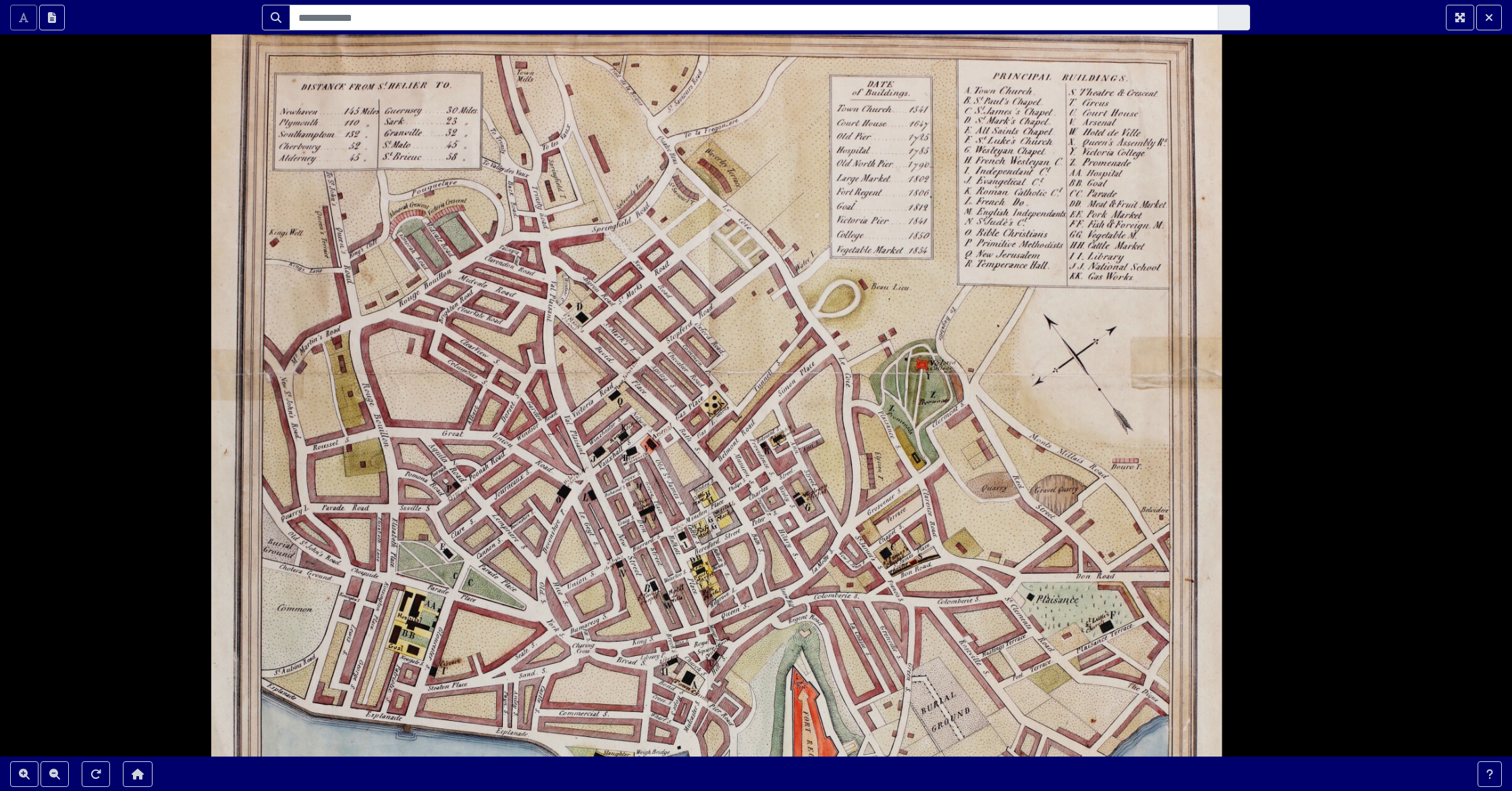
drag, startPoint x: 863, startPoint y: 215, endPoint x: 827, endPoint y: 343, distance: 133.0
click at [827, 343] on div at bounding box center [756, 395] width 1512 height 791
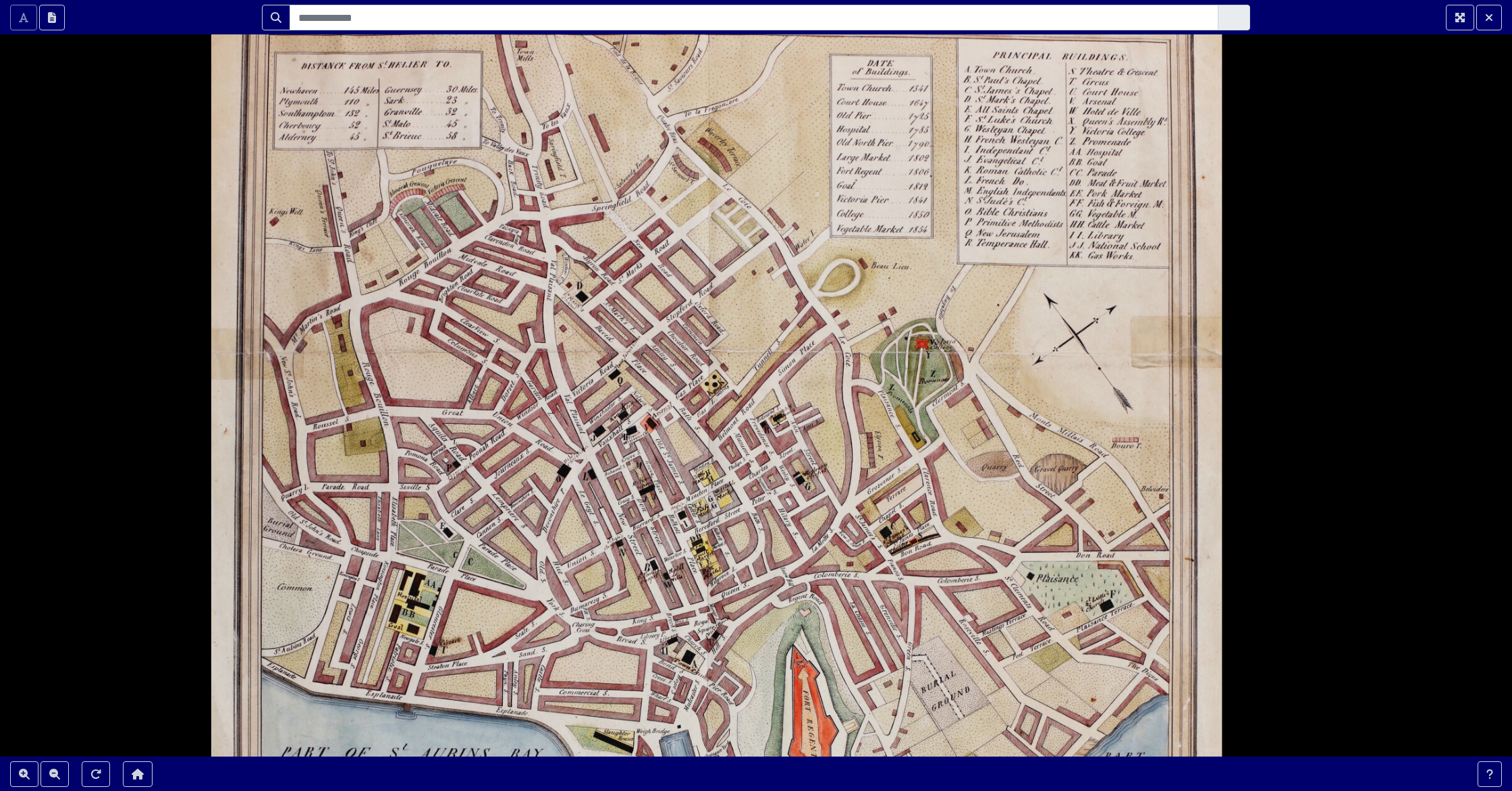
drag, startPoint x: 758, startPoint y: 275, endPoint x: 758, endPoint y: 254, distance: 21.0
click at [758, 254] on div at bounding box center [756, 395] width 1512 height 791
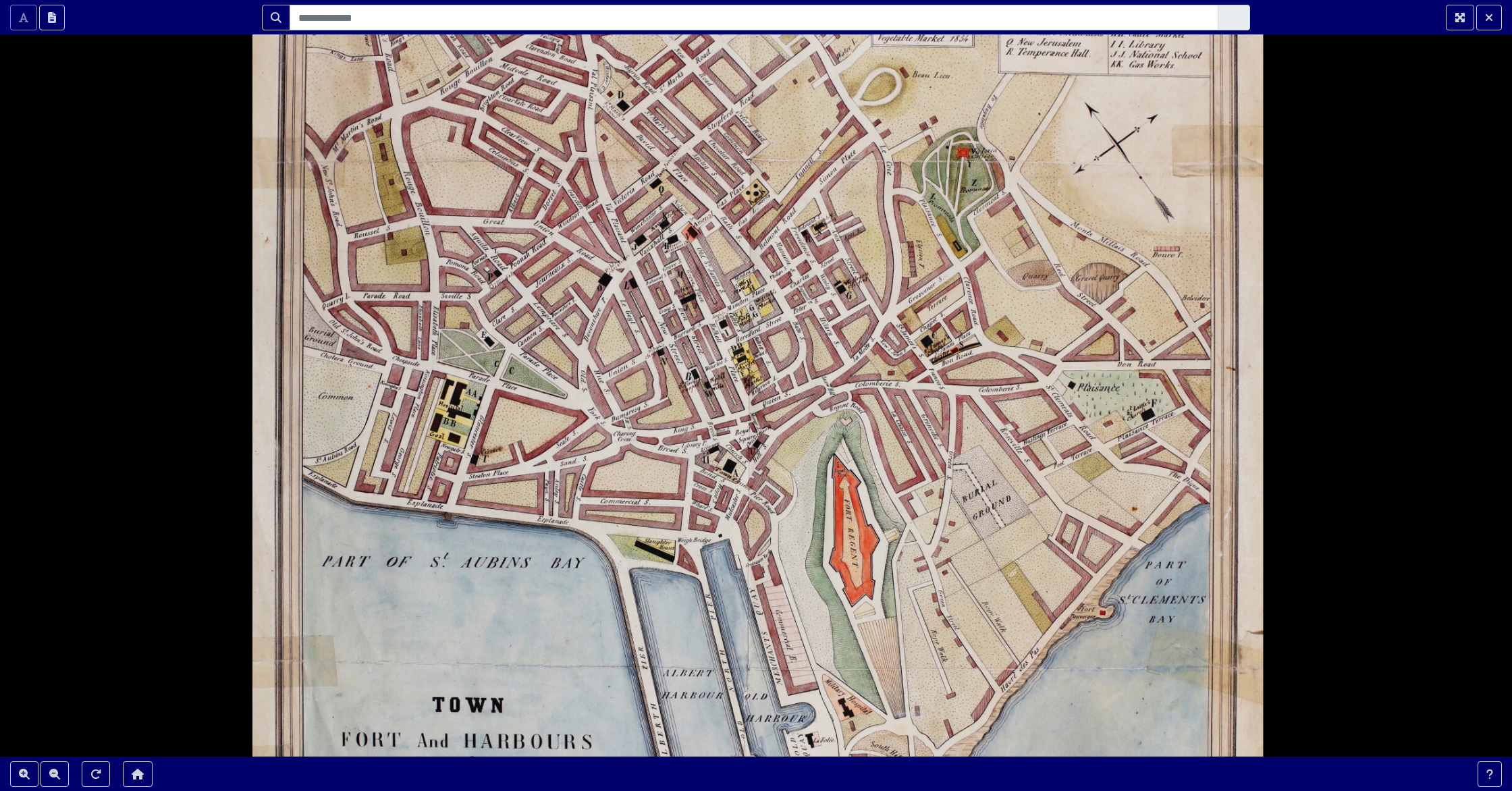
drag, startPoint x: 687, startPoint y: 667, endPoint x: 729, endPoint y: 476, distance: 195.6
click at [729, 476] on div at bounding box center [756, 395] width 1512 height 791
click at [713, 541] on div at bounding box center [756, 395] width 1512 height 791
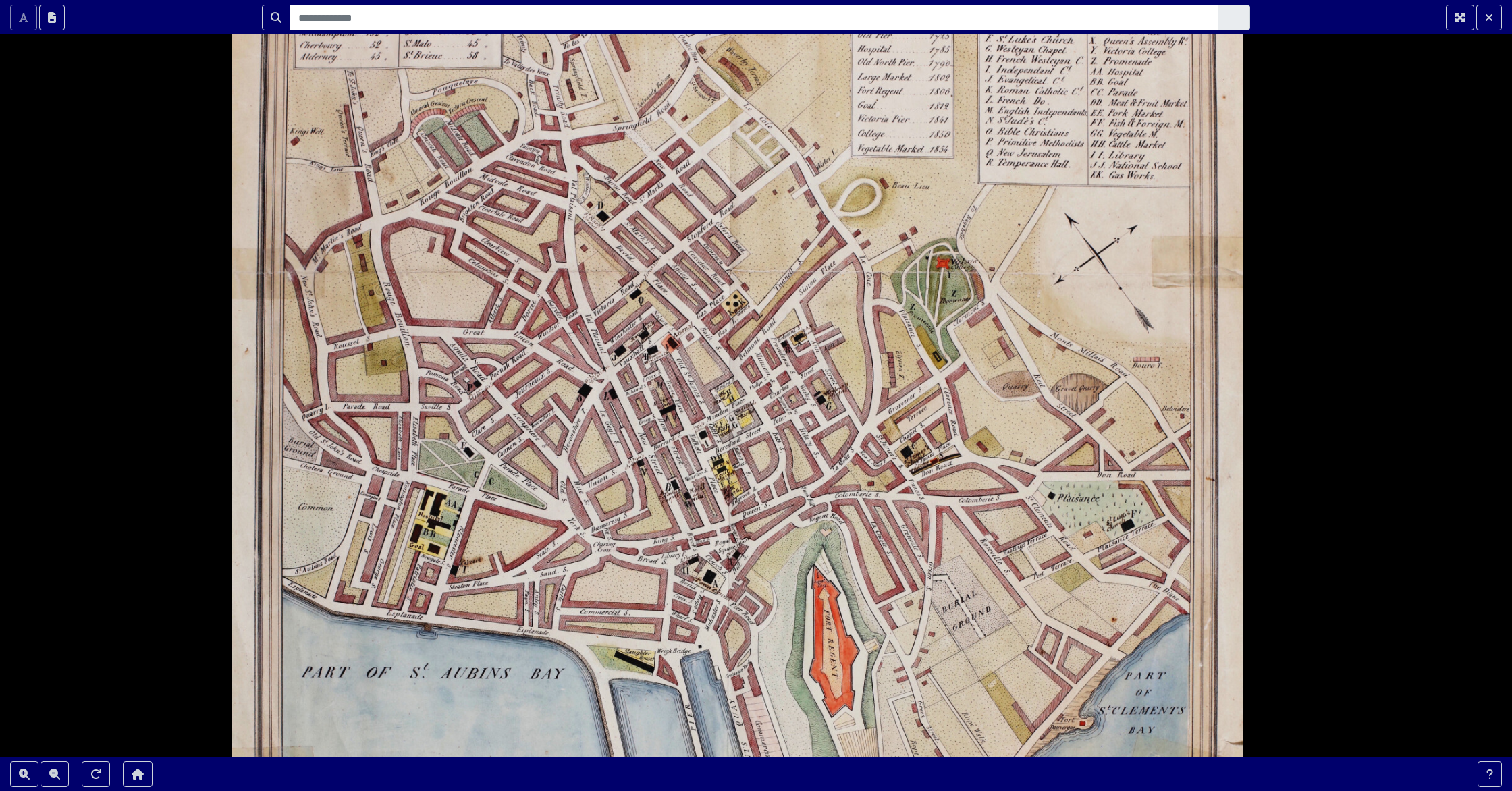
drag, startPoint x: 742, startPoint y: 316, endPoint x: 722, endPoint y: 427, distance: 112.8
click at [722, 427] on div at bounding box center [756, 395] width 1512 height 791
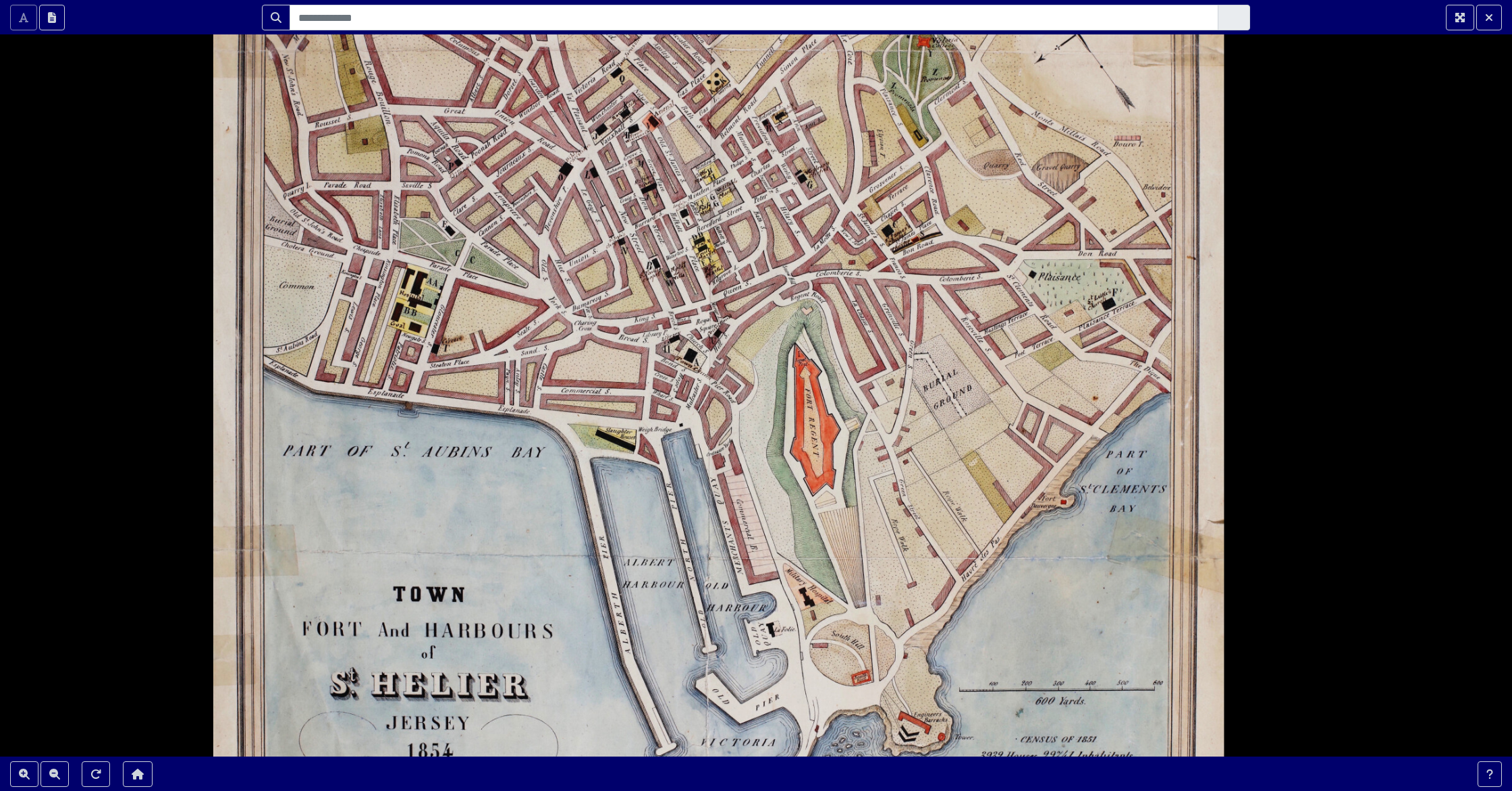
drag, startPoint x: 1046, startPoint y: 711, endPoint x: 1027, endPoint y: 490, distance: 221.8
click at [1027, 490] on div at bounding box center [756, 395] width 1512 height 791
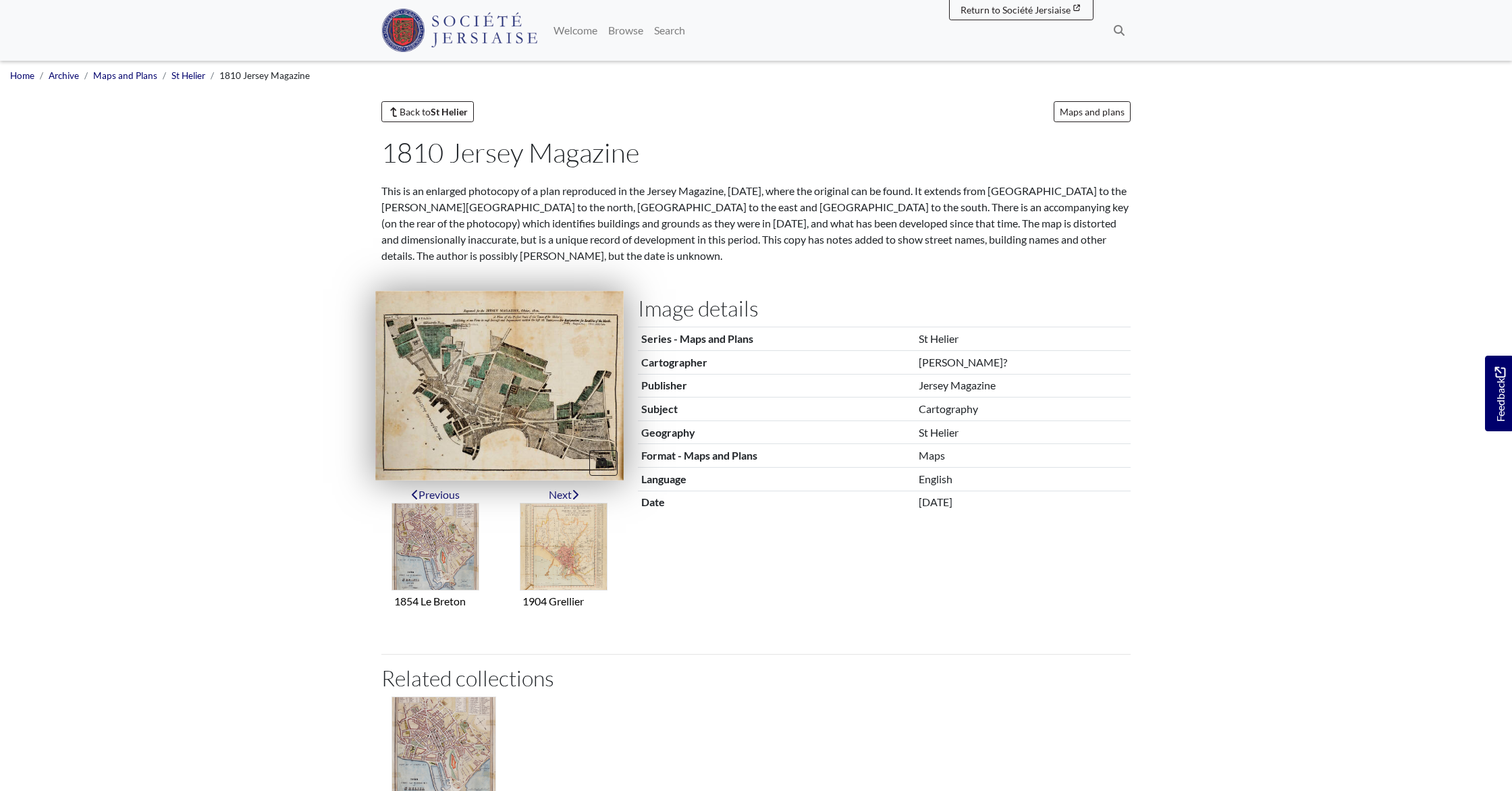
click at [512, 419] on img at bounding box center [500, 385] width 249 height 189
